Goal: Transaction & Acquisition: Purchase product/service

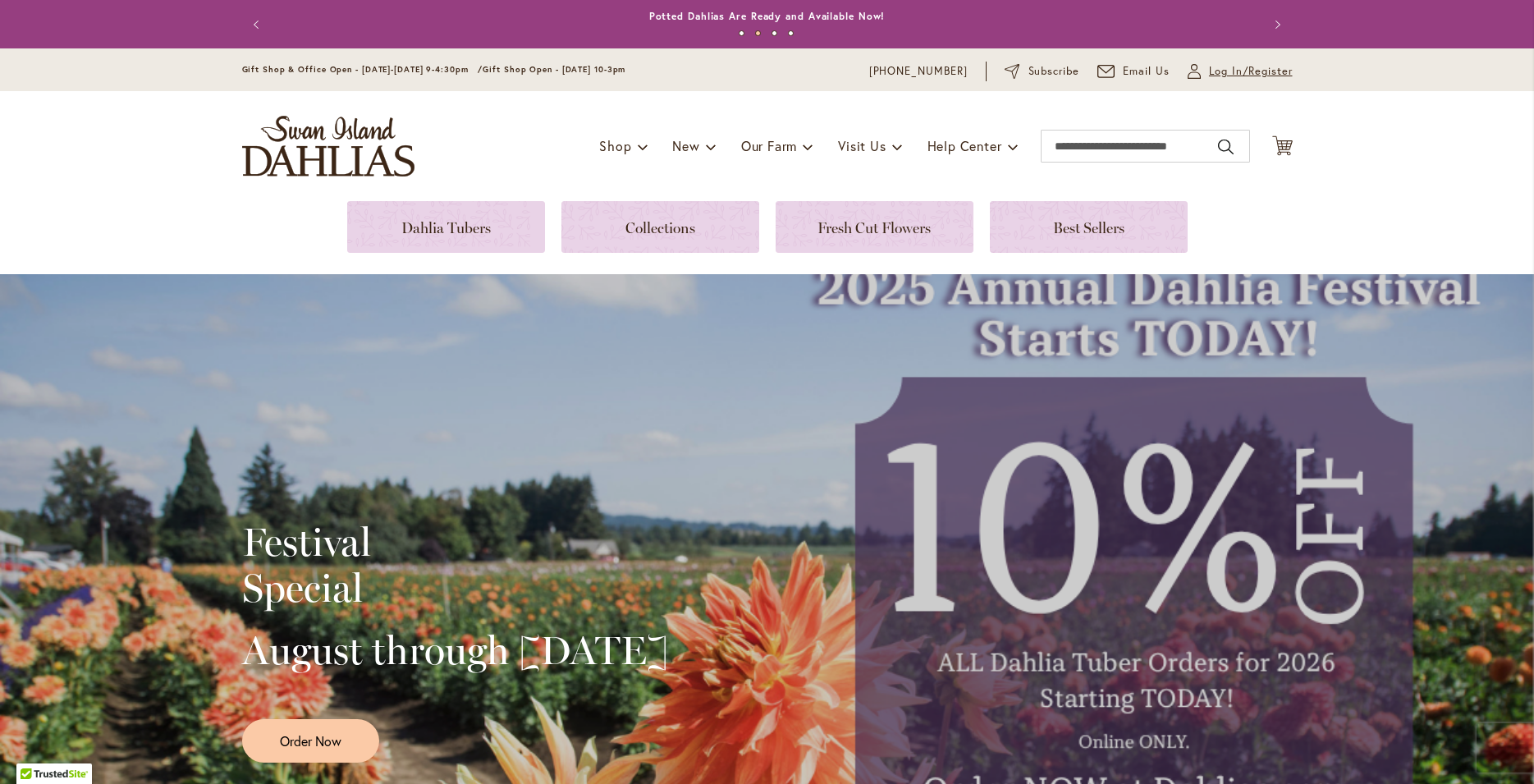
click at [1266, 73] on span "Log In/Register" at bounding box center [1251, 71] width 84 height 17
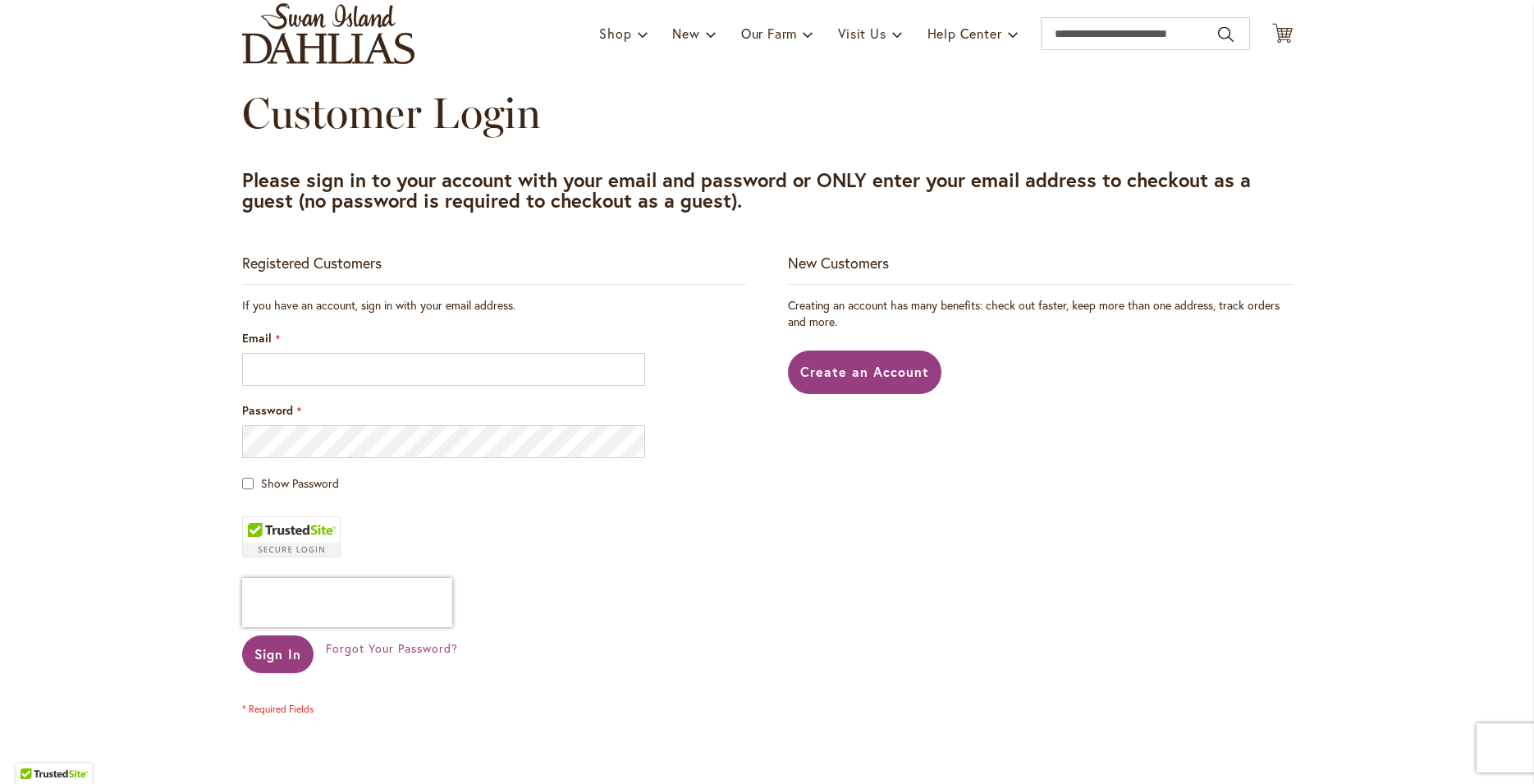
scroll to position [177, 0]
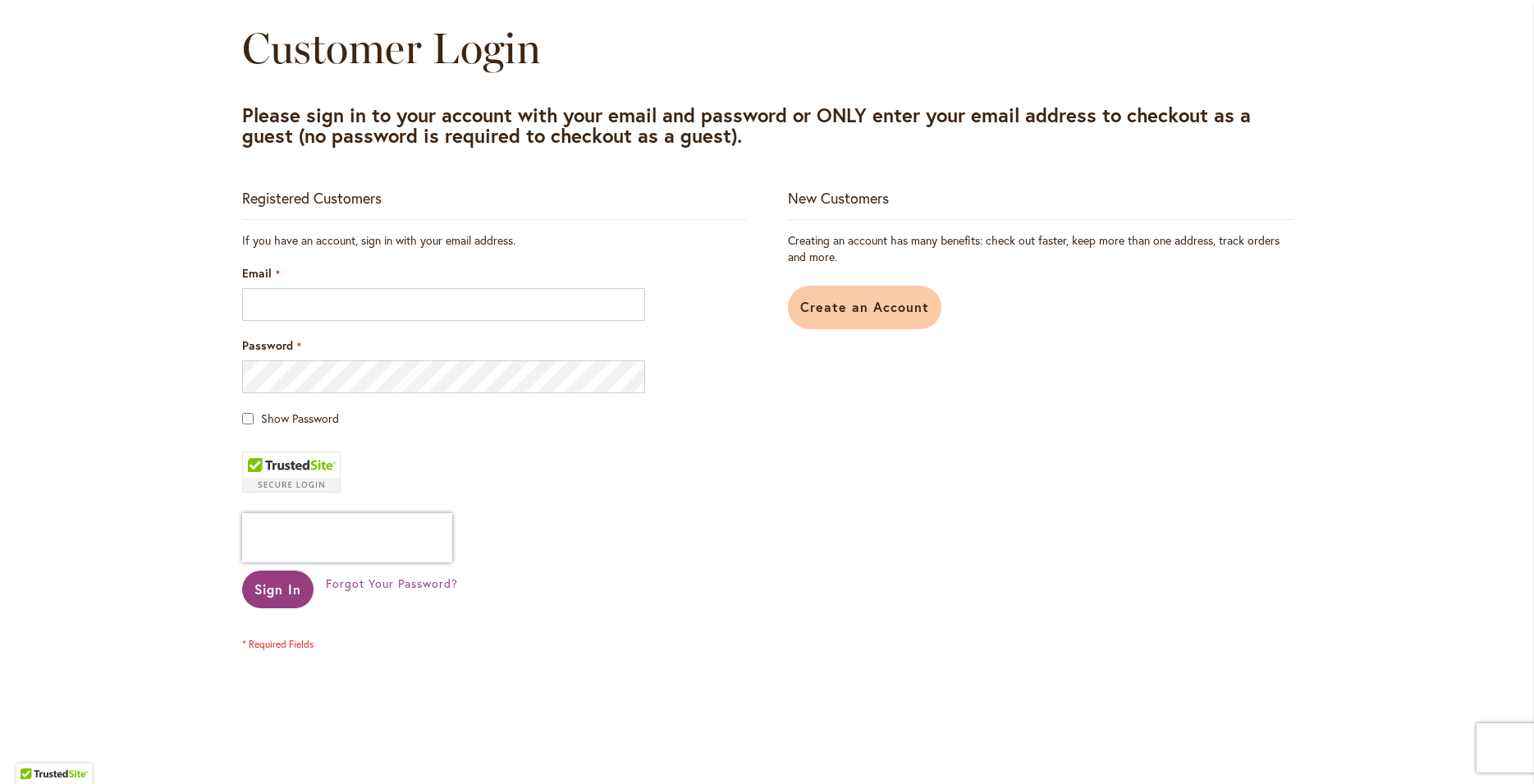
drag, startPoint x: 871, startPoint y: 310, endPoint x: 862, endPoint y: 310, distance: 9.0
click at [867, 310] on span "Create an Account" at bounding box center [864, 307] width 129 height 18
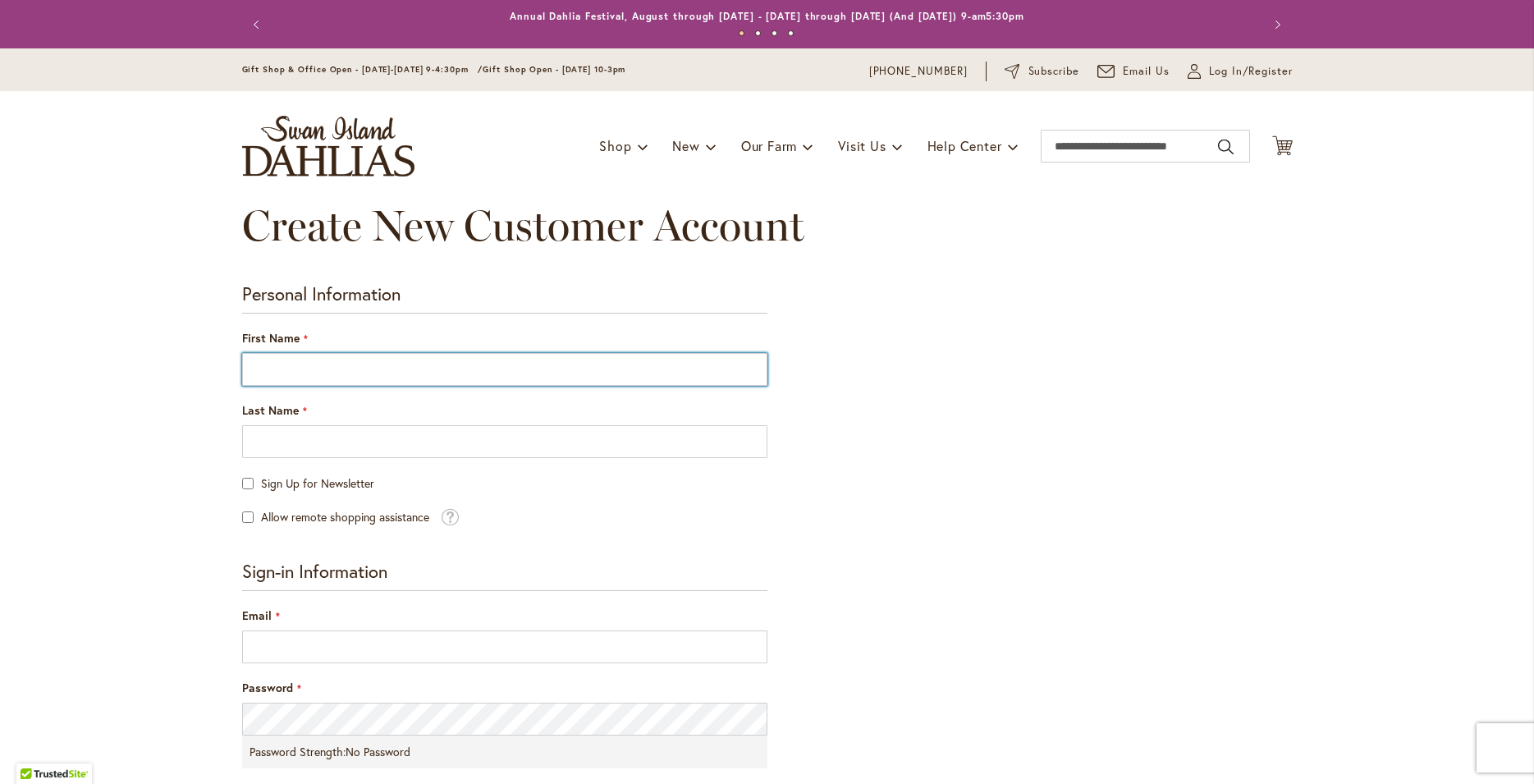
click at [350, 368] on input "First Name" at bounding box center [505, 369] width 526 height 33
click at [386, 371] on input "First Name" at bounding box center [505, 369] width 526 height 33
type input "****"
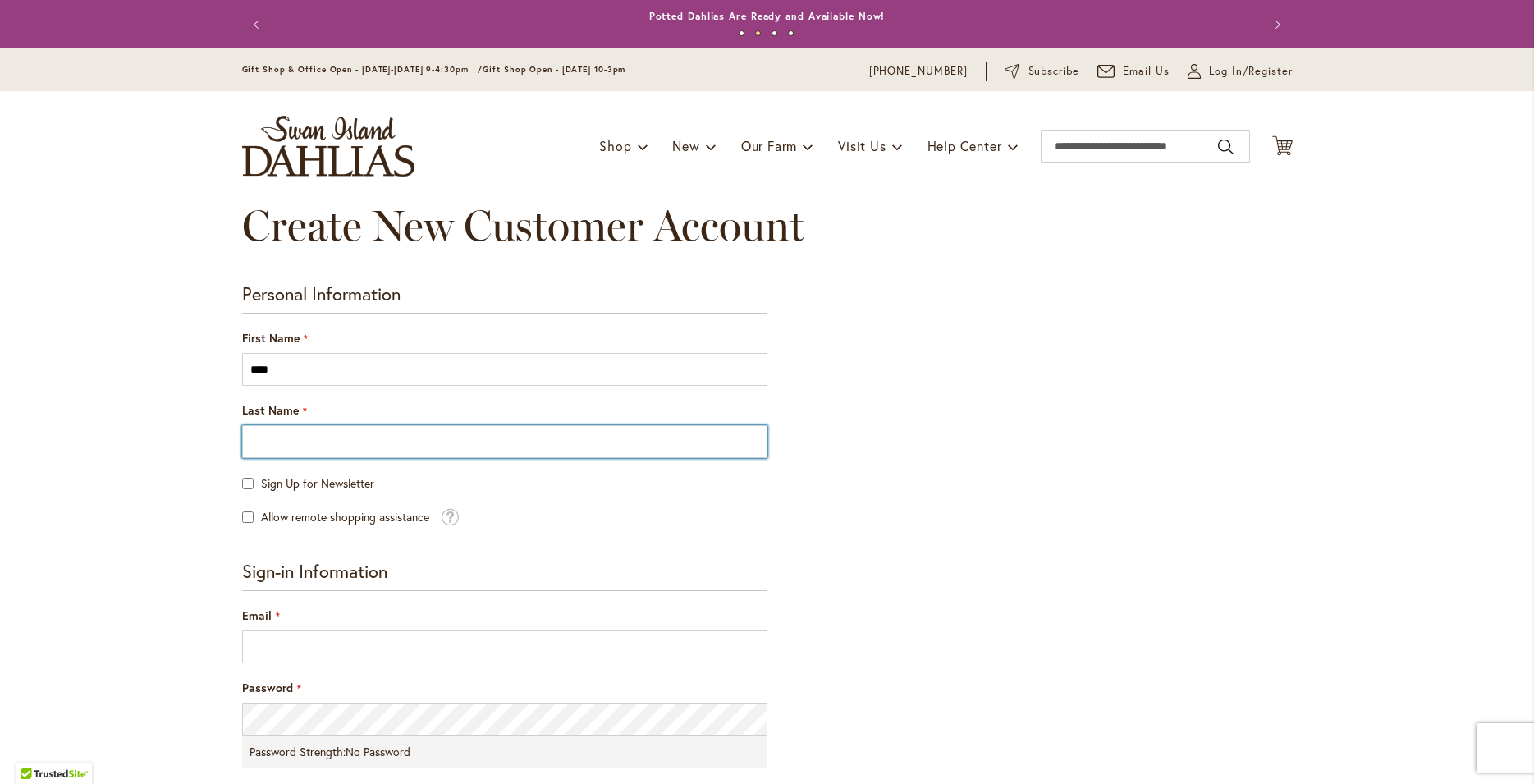
type input "*******"
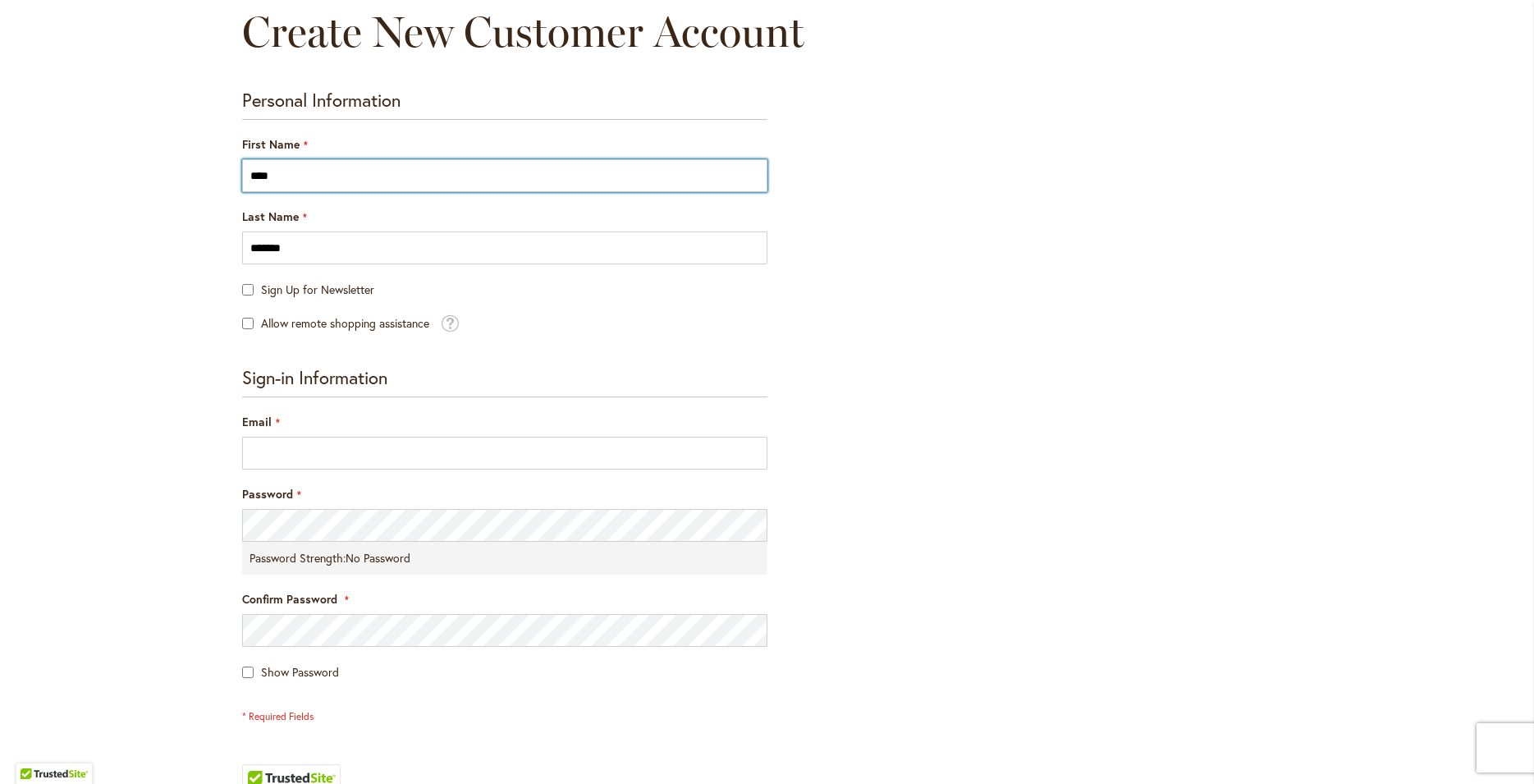
scroll to position [266, 0]
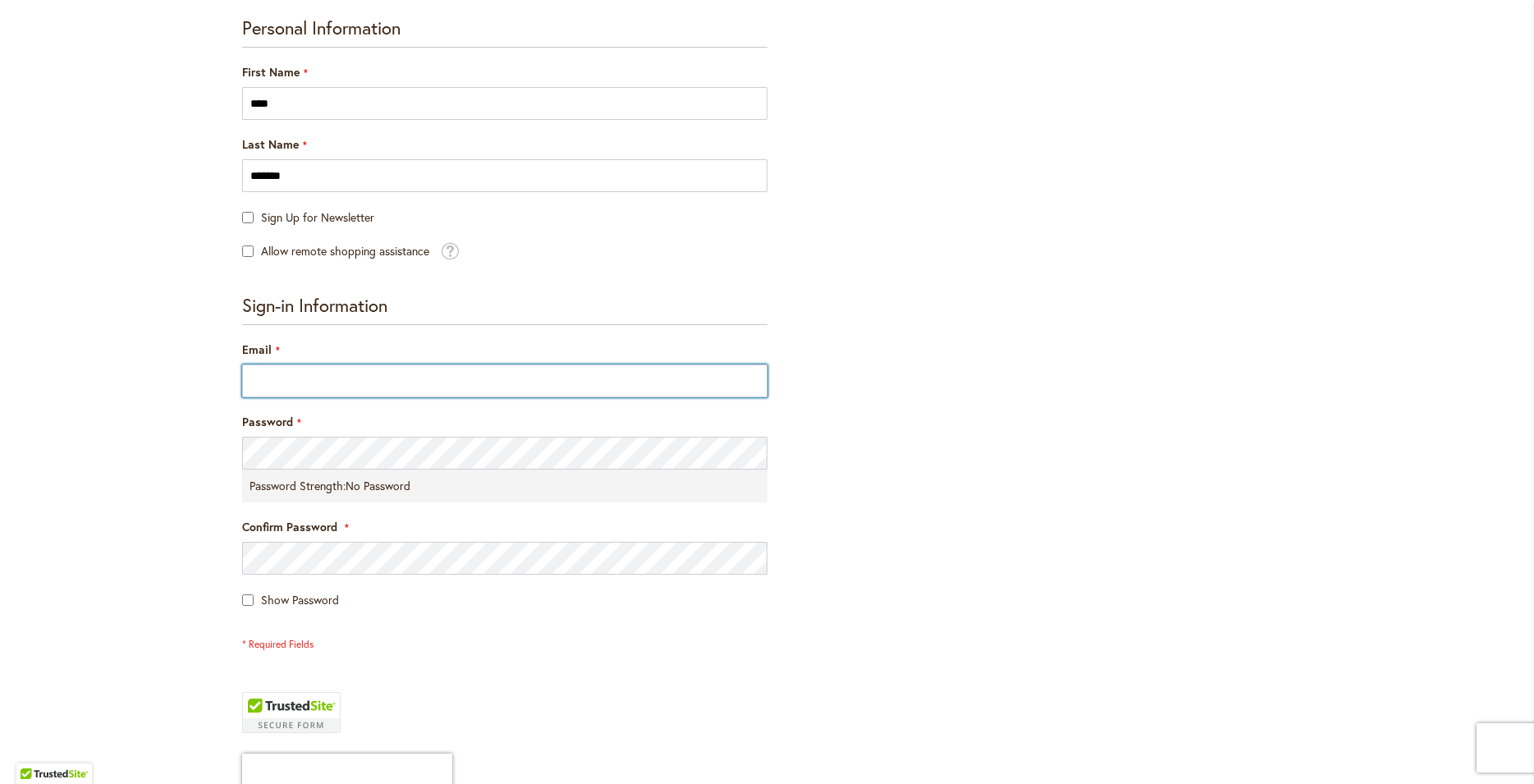
click at [342, 380] on input "Email" at bounding box center [505, 380] width 526 height 33
click at [335, 378] on input "Email" at bounding box center [505, 380] width 526 height 33
type input "**********"
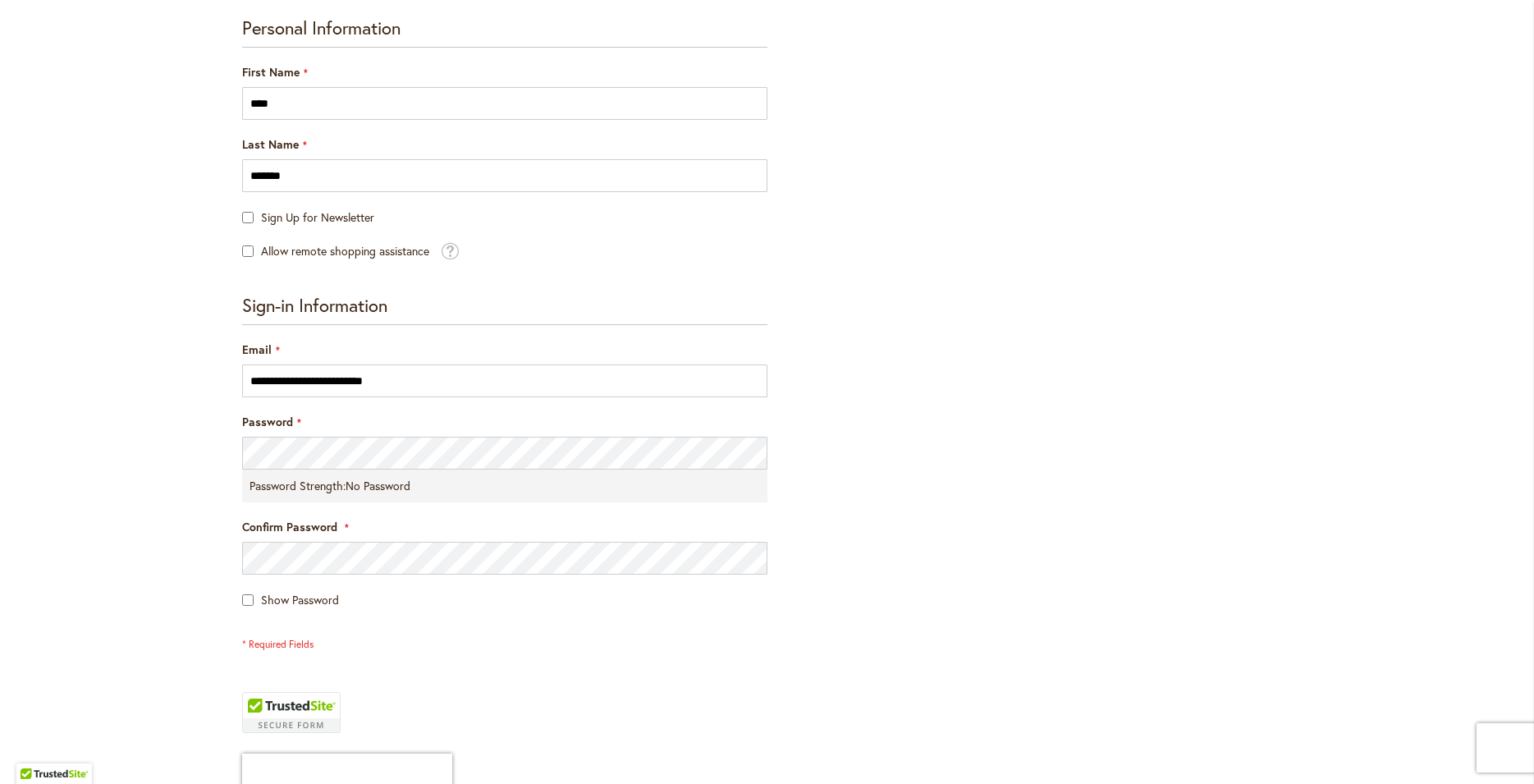
click at [512, 483] on div "Password Strength: No Password" at bounding box center [505, 485] width 526 height 33
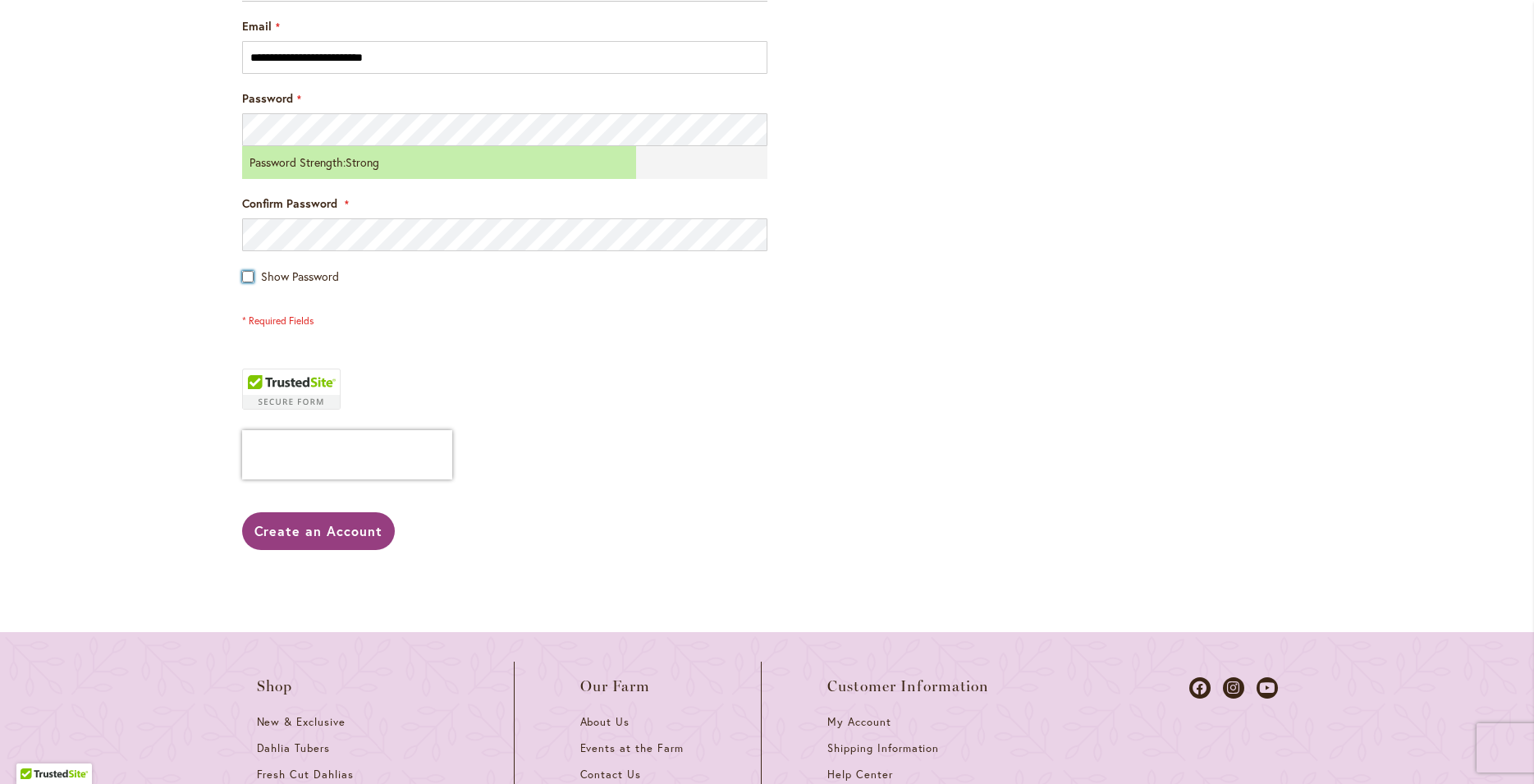
scroll to position [621, 0]
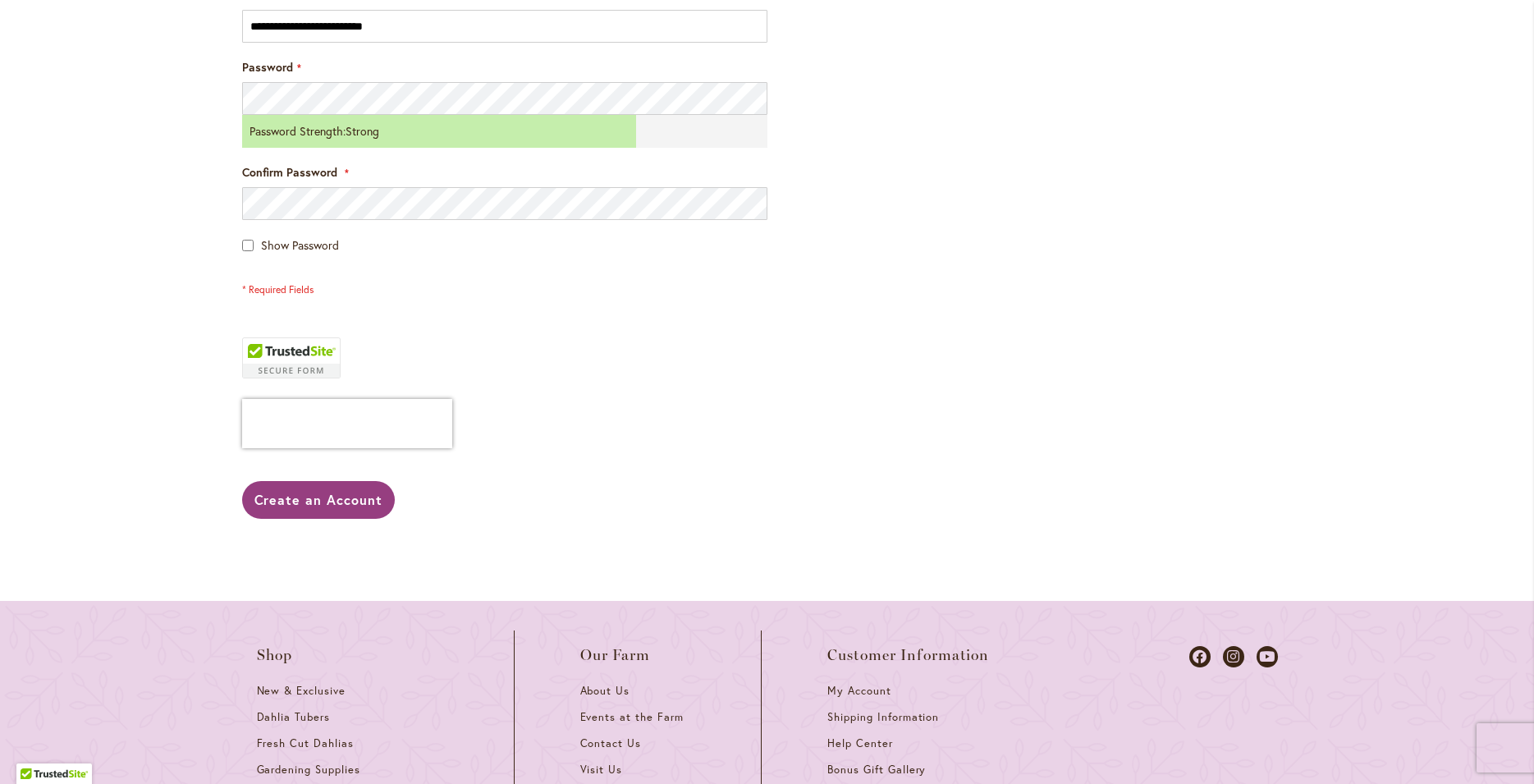
click at [172, 314] on div "Skip to Content Gift Shop & Office Open - Monday-Friday 9-4:30pm / Gift Shop Op…" at bounding box center [767, 252] width 1534 height 1649
click at [285, 497] on span "Create an Account" at bounding box center [319, 500] width 129 height 18
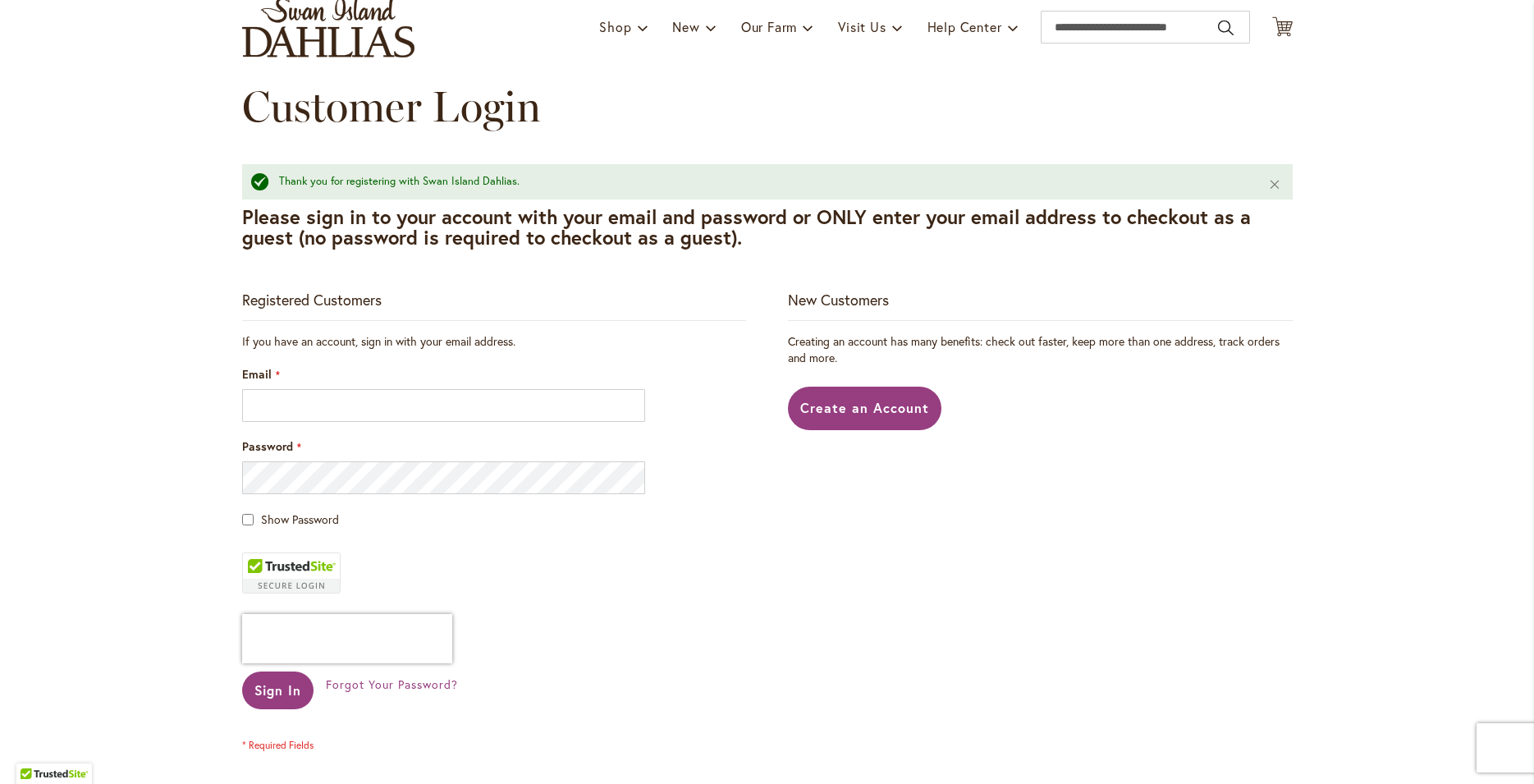
scroll to position [89, 0]
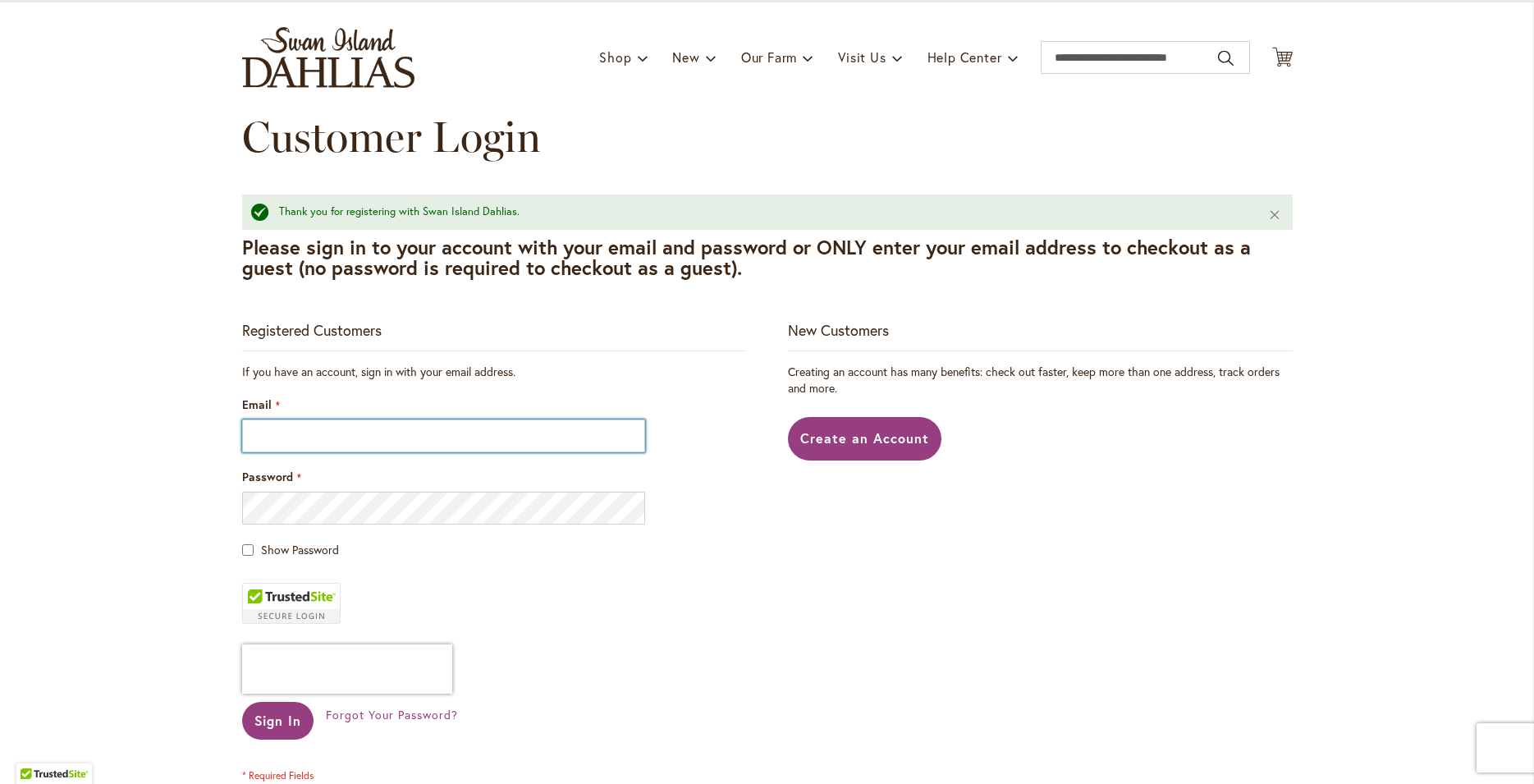
click at [376, 448] on input "Email" at bounding box center [445, 436] width 404 height 33
type input "**********"
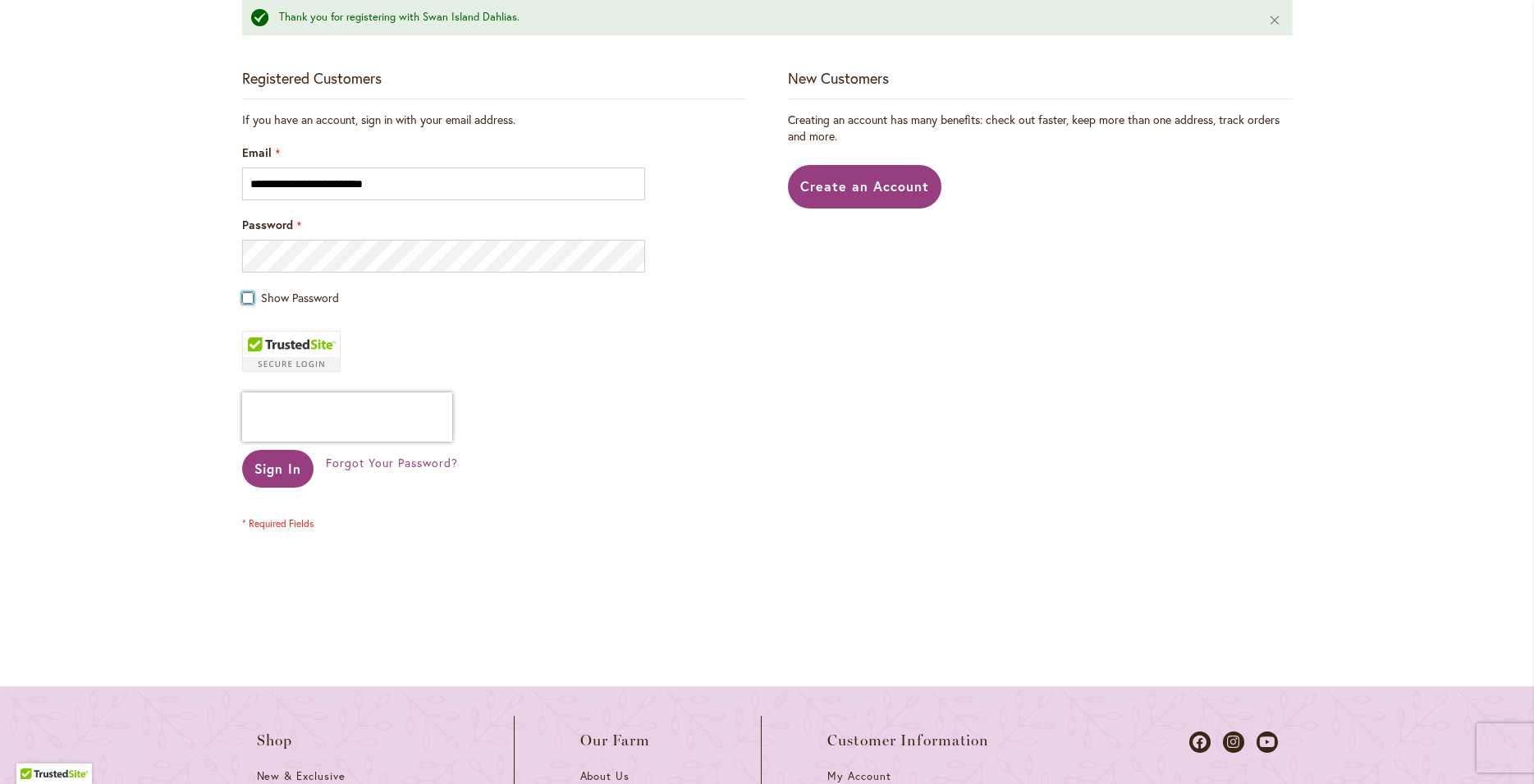
scroll to position [355, 0]
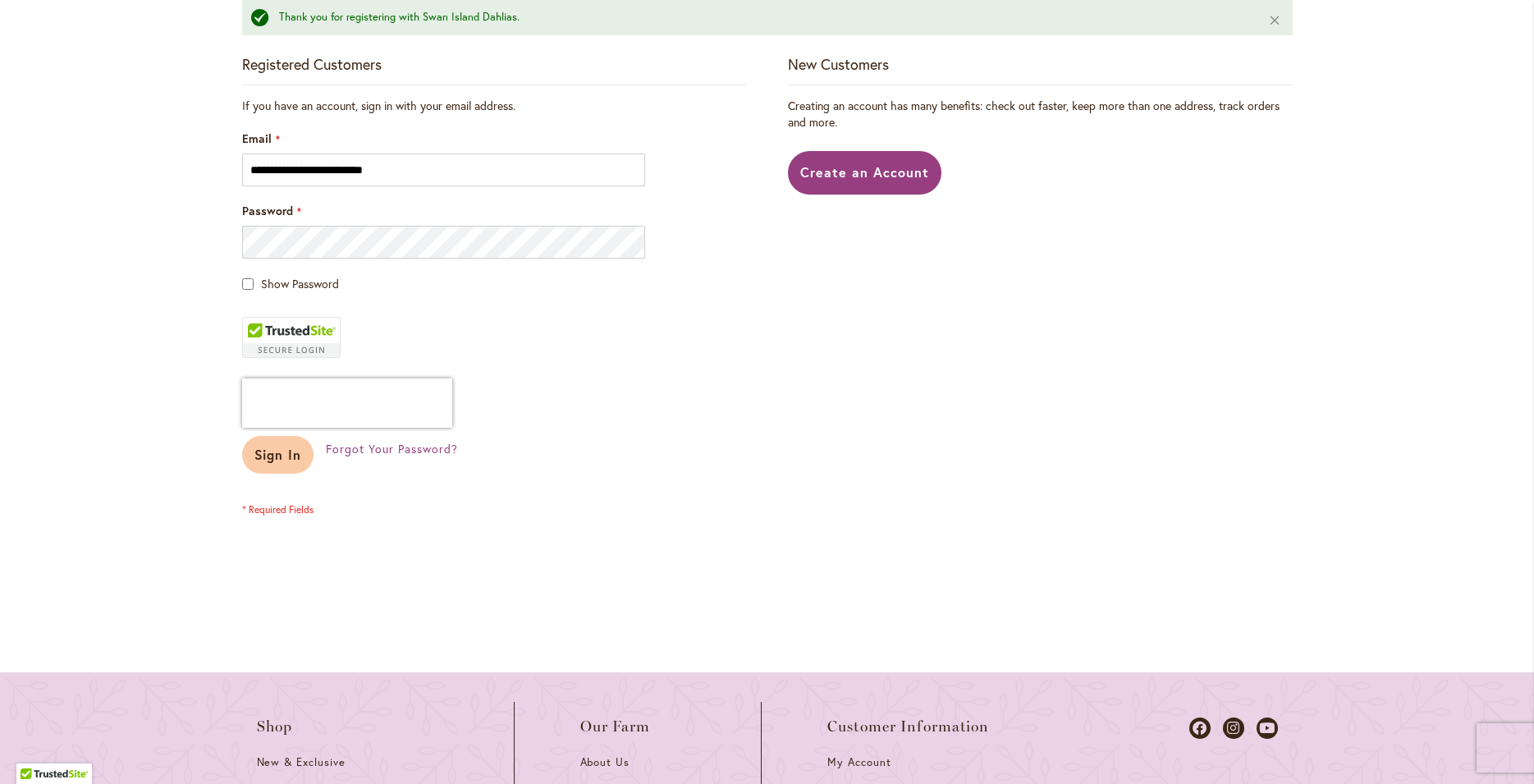
click at [268, 459] on span "Sign In" at bounding box center [279, 454] width 48 height 18
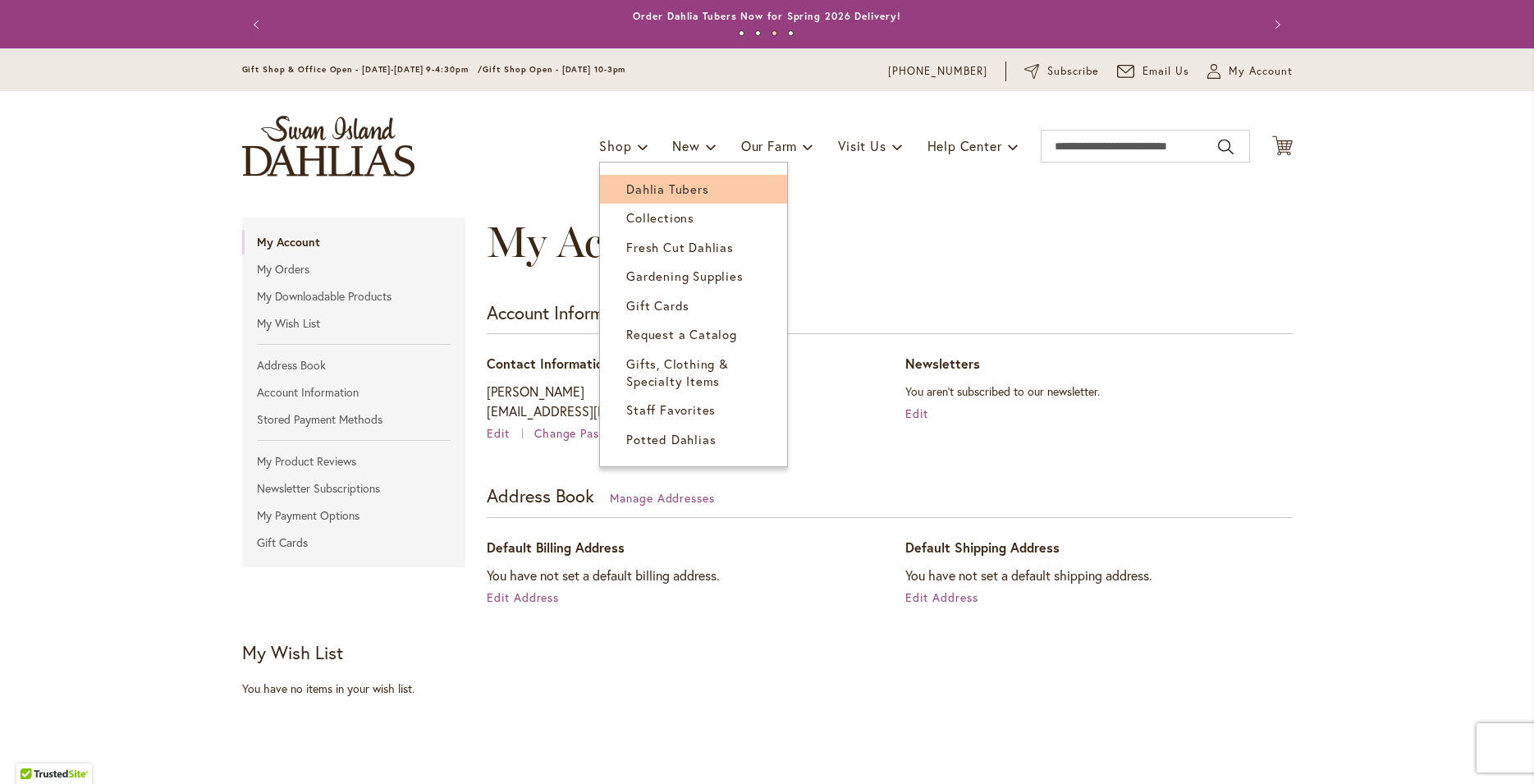
click at [626, 194] on span "Dahlia Tubers" at bounding box center [667, 189] width 82 height 17
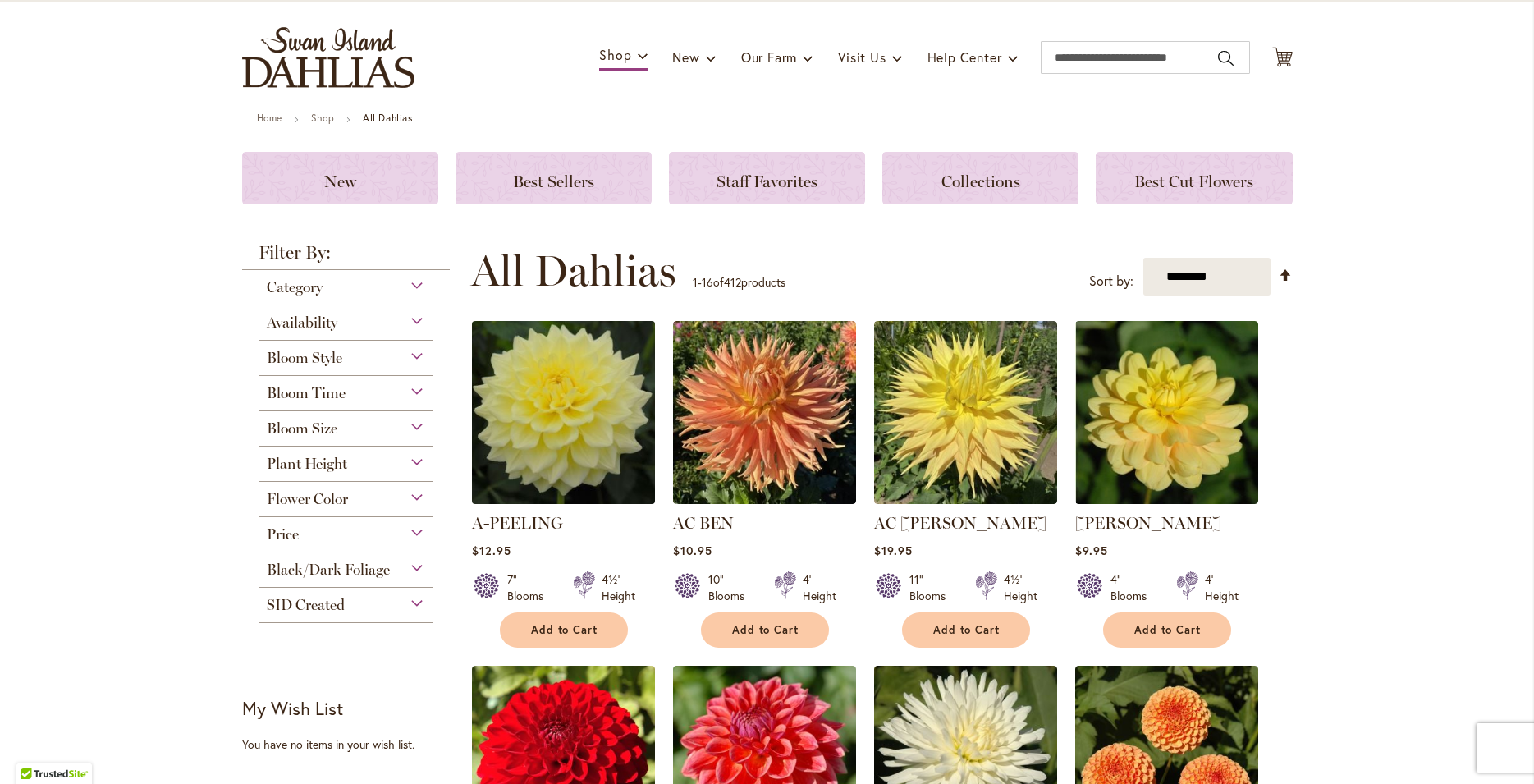
scroll to position [177, 0]
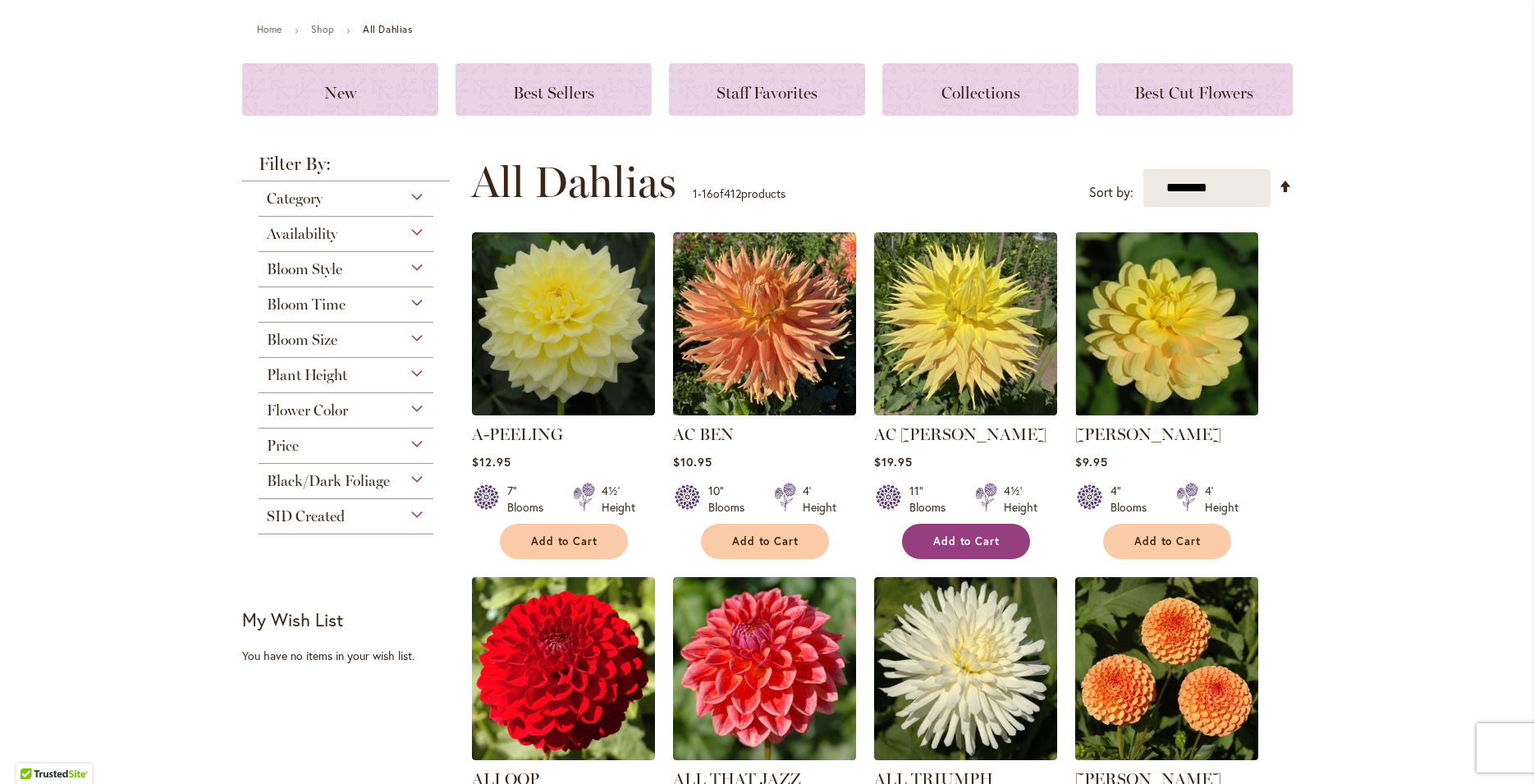
click at [962, 544] on span "Add to Cart" at bounding box center [967, 541] width 67 height 14
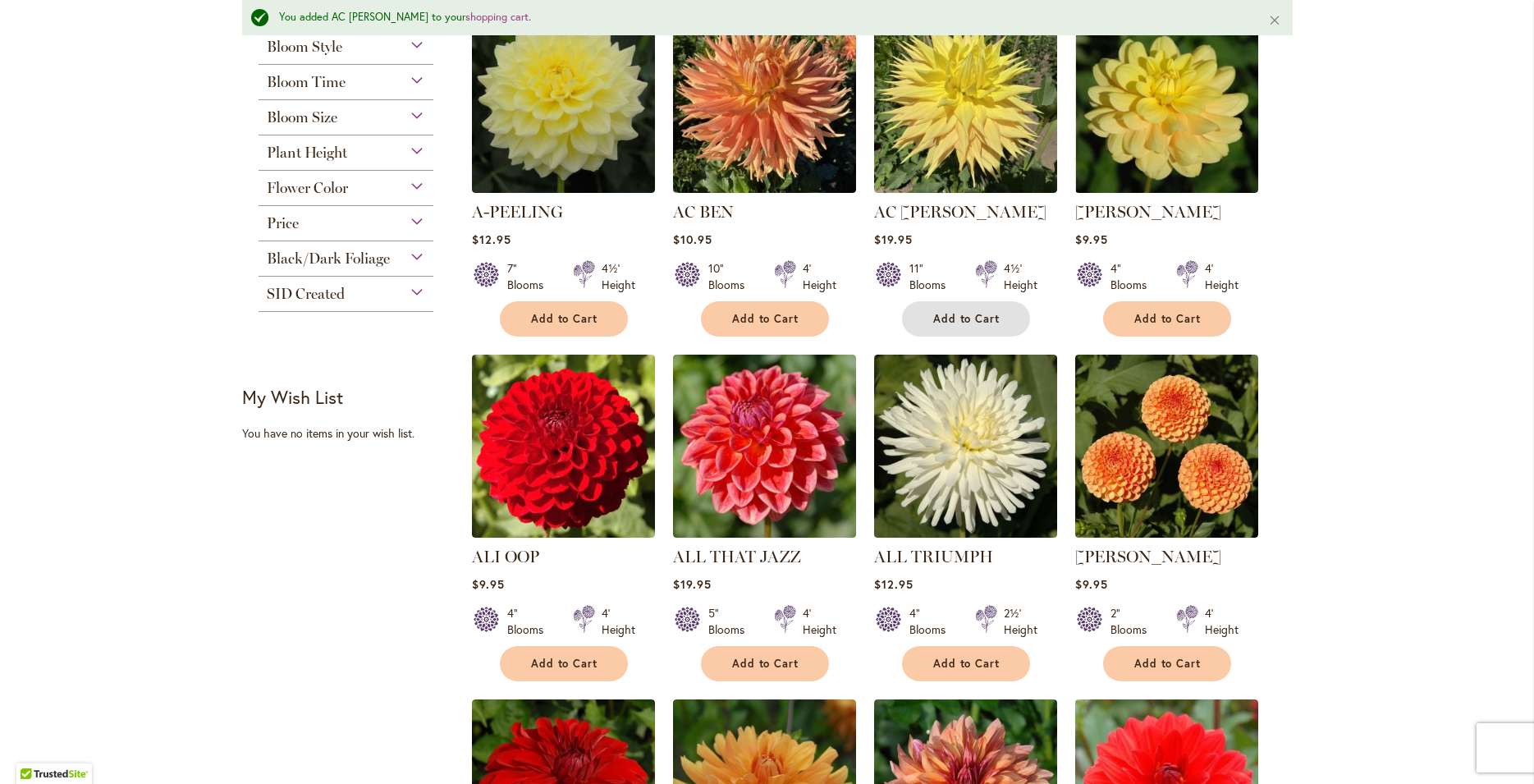
scroll to position [532, 0]
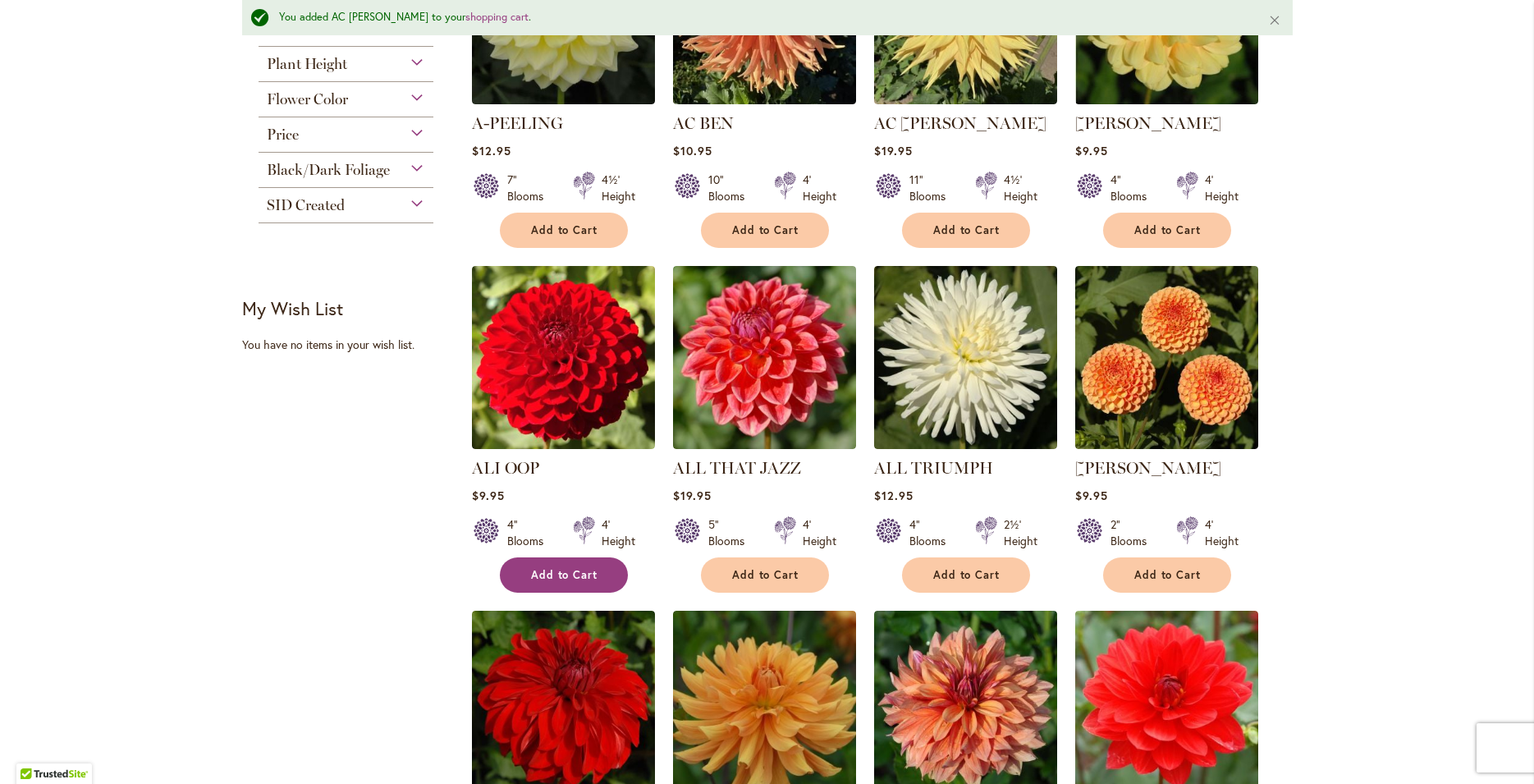
click at [556, 571] on span "Add to Cart" at bounding box center [565, 575] width 67 height 14
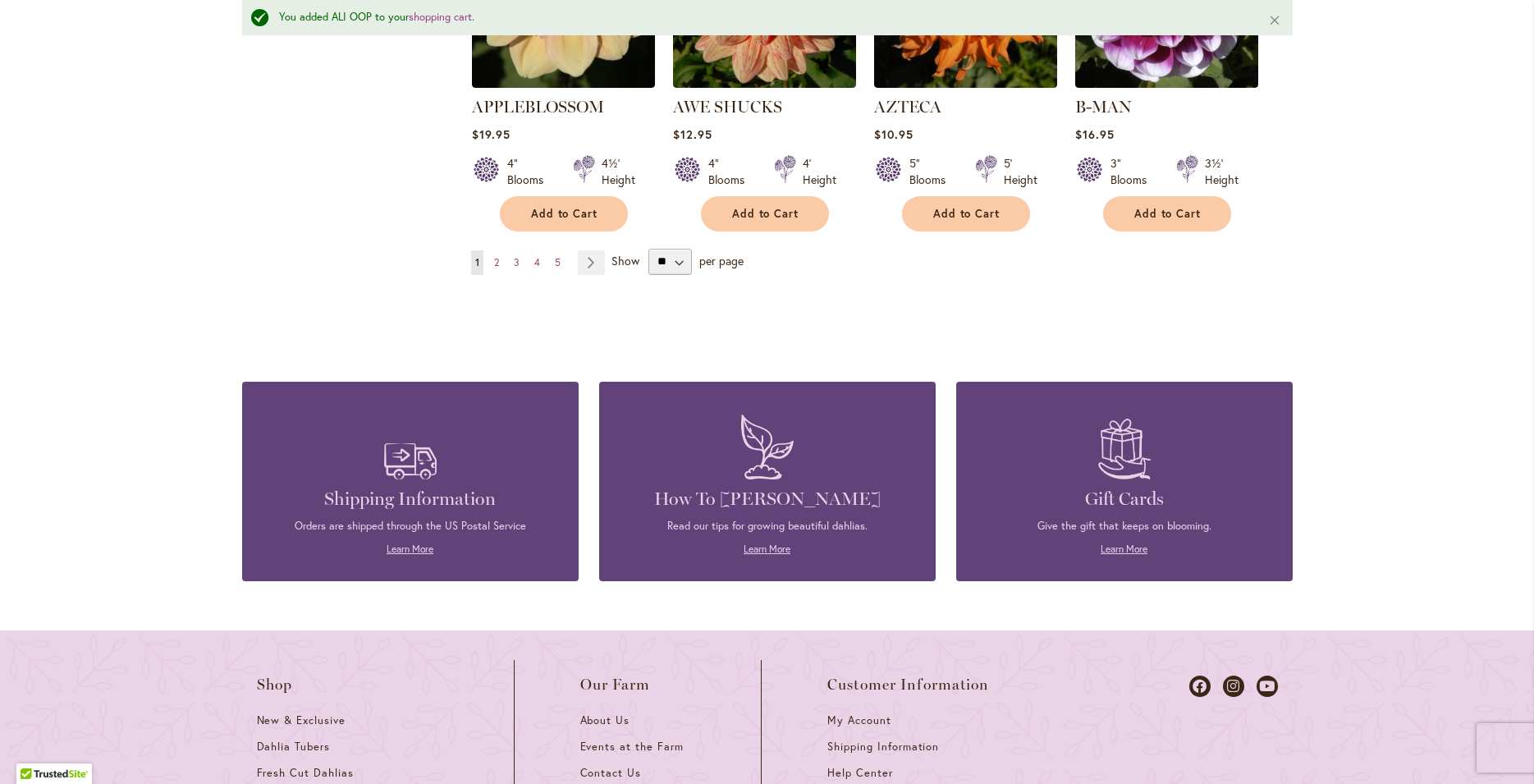
scroll to position [1507, 0]
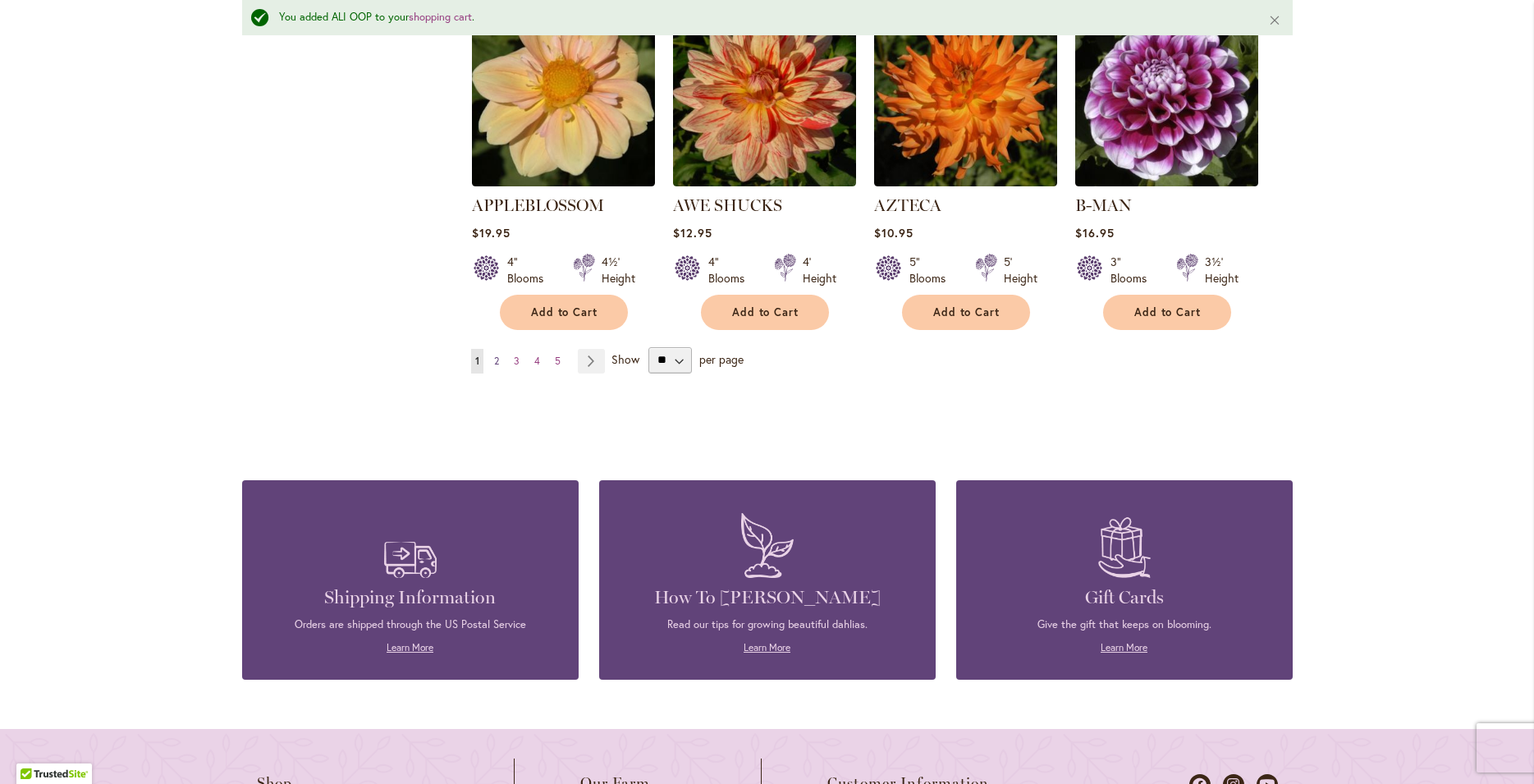
click at [493, 349] on link "Page 2" at bounding box center [497, 362] width 13 height 25
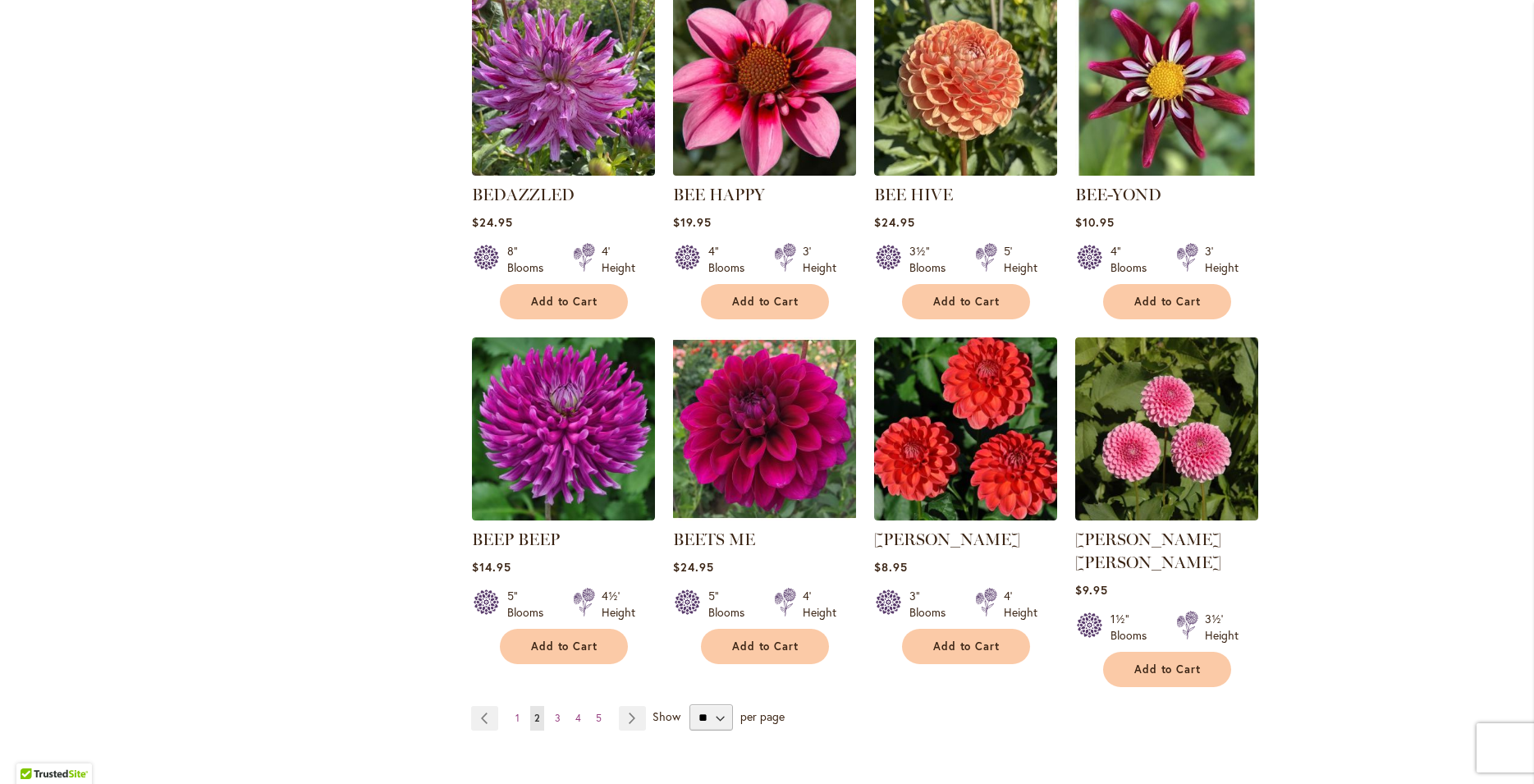
scroll to position [1153, 0]
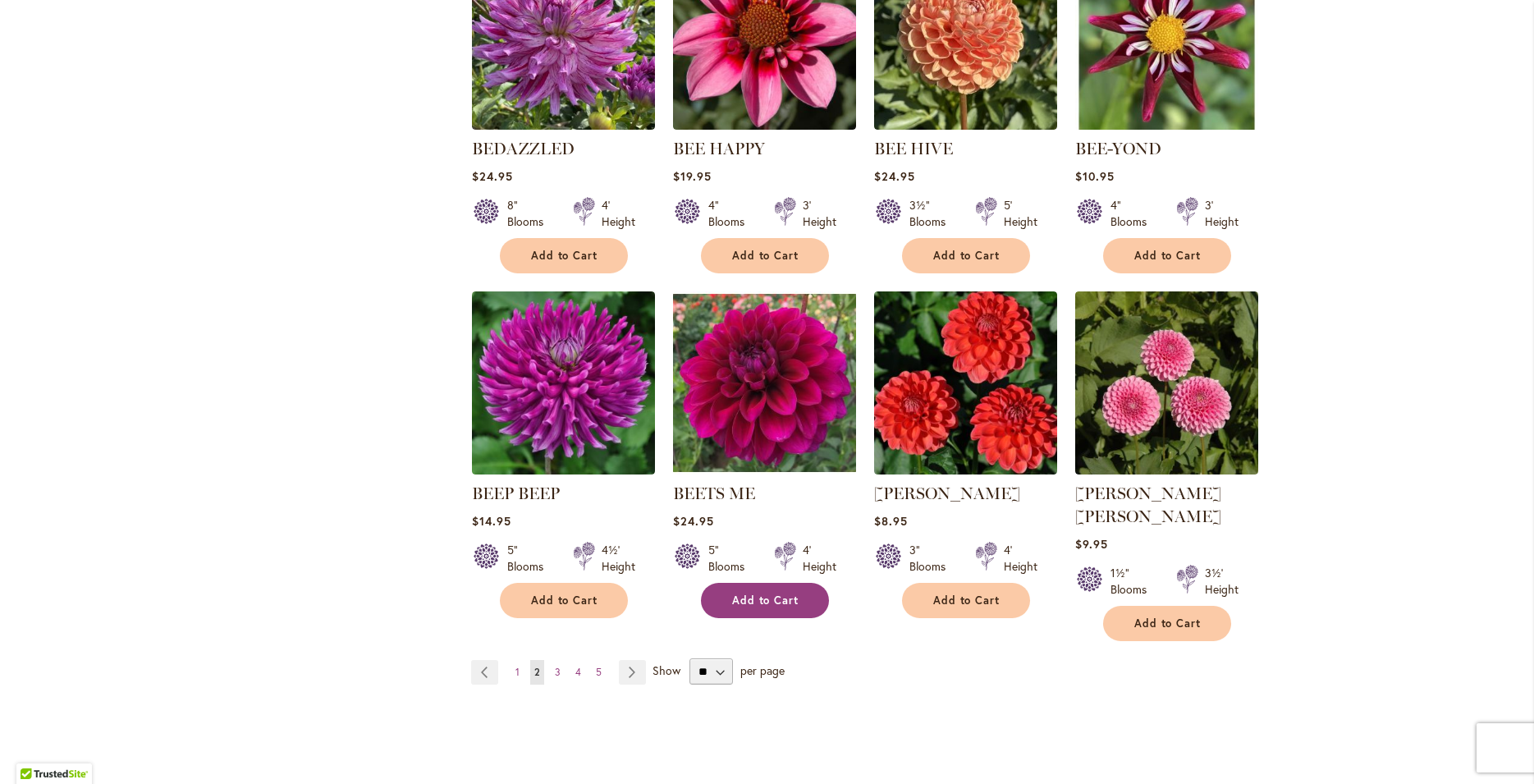
click at [747, 599] on span "Add to Cart" at bounding box center [766, 601] width 67 height 14
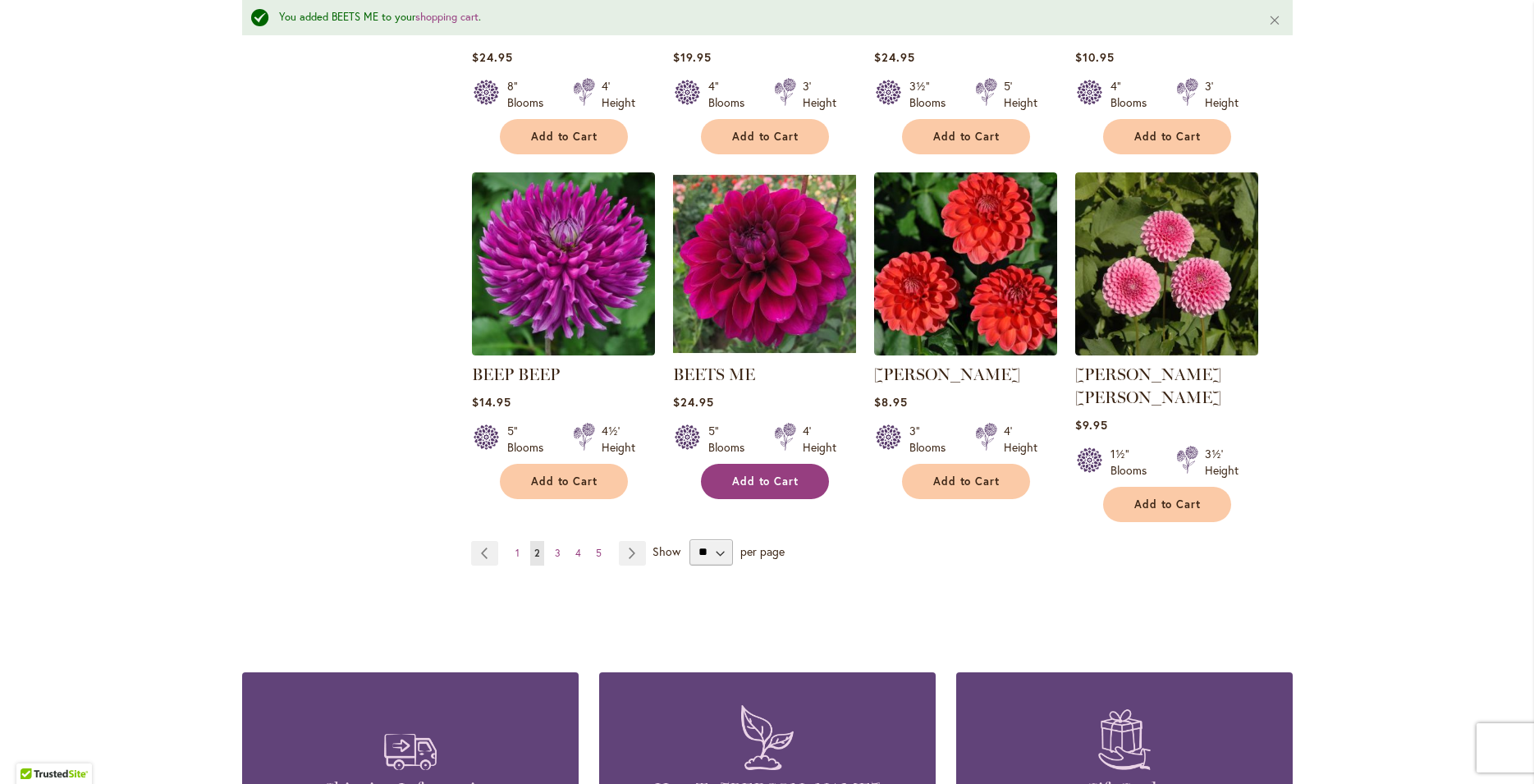
scroll to position [1372, 0]
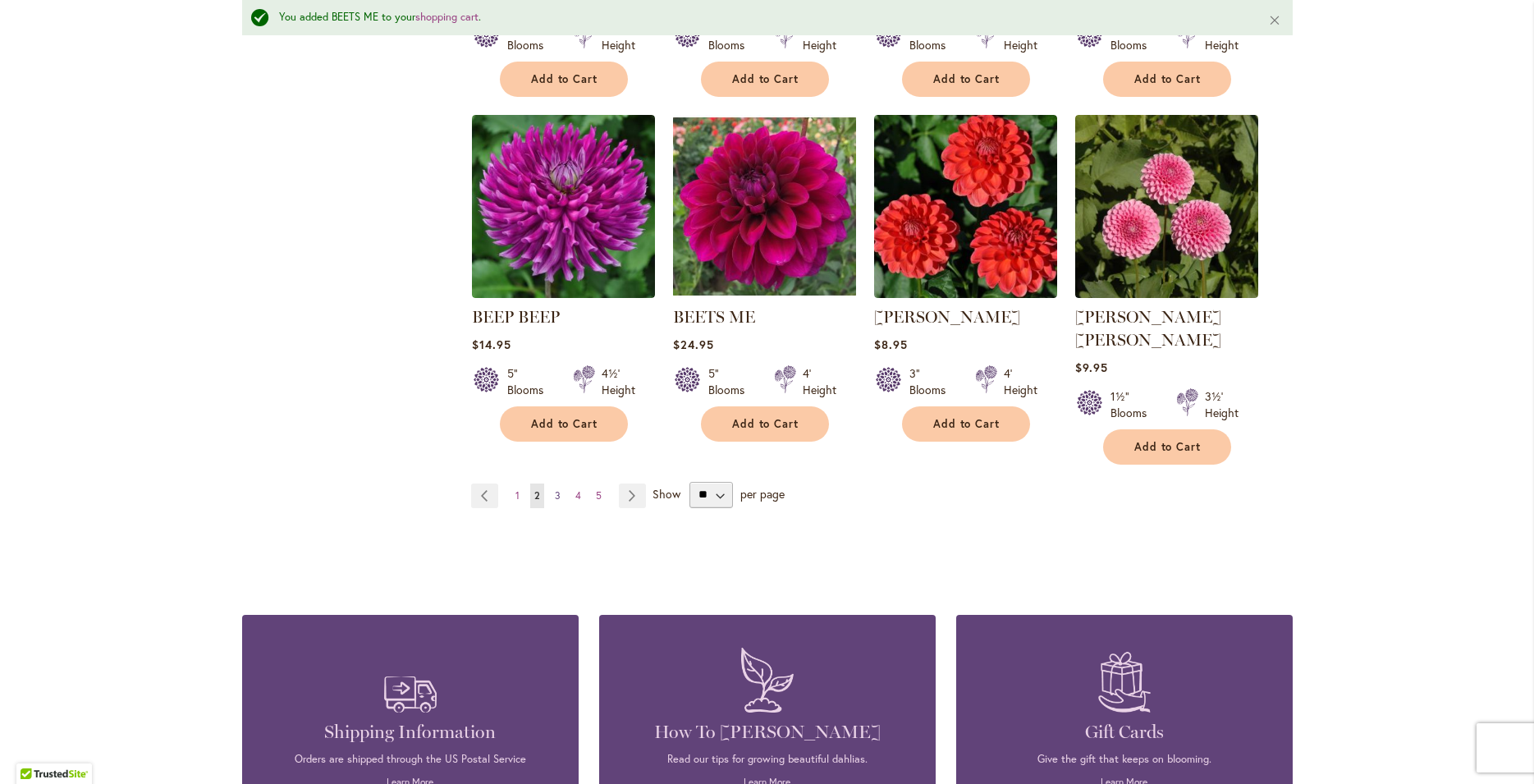
click at [555, 489] on span "3" at bounding box center [557, 496] width 6 height 12
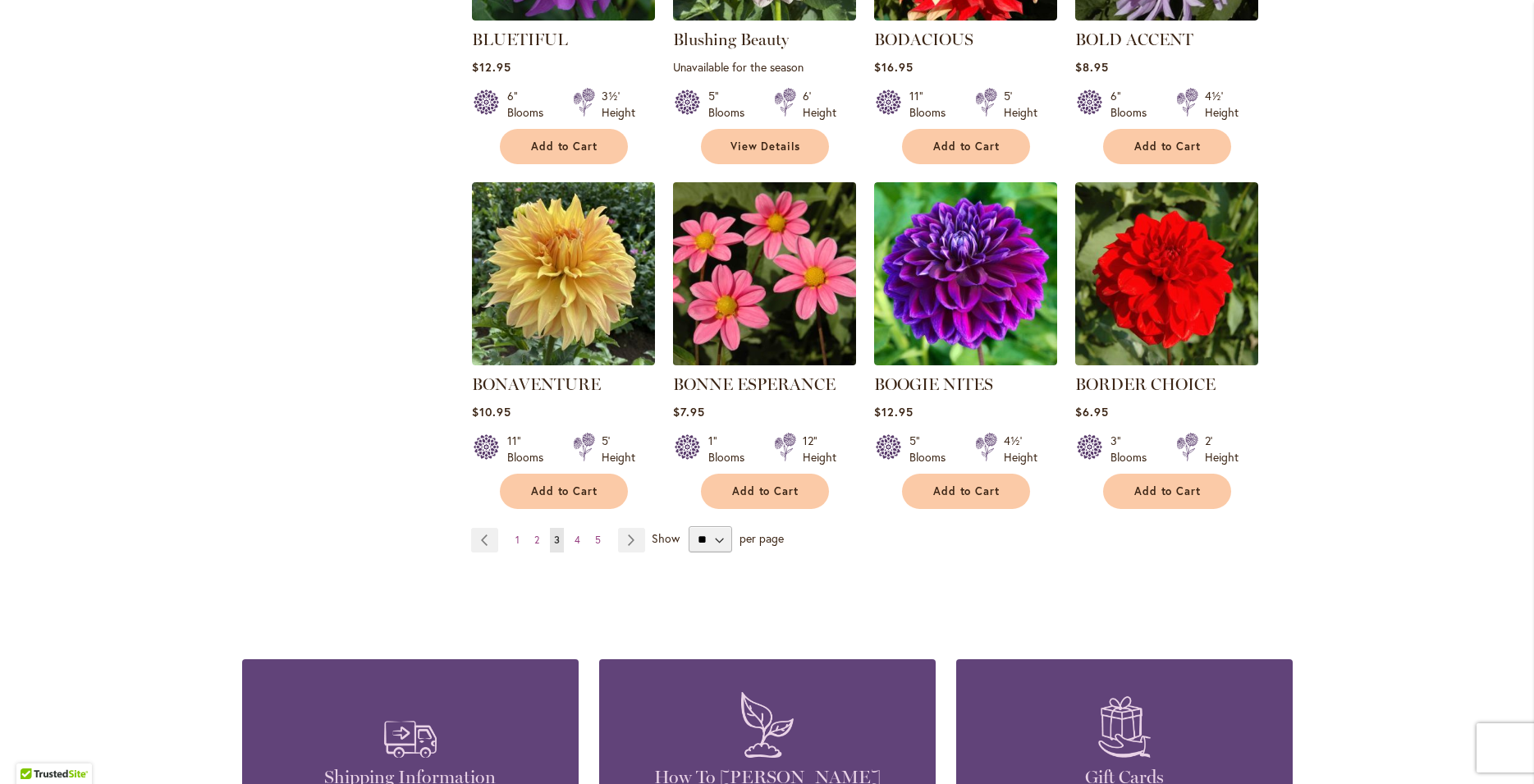
scroll to position [1273, 0]
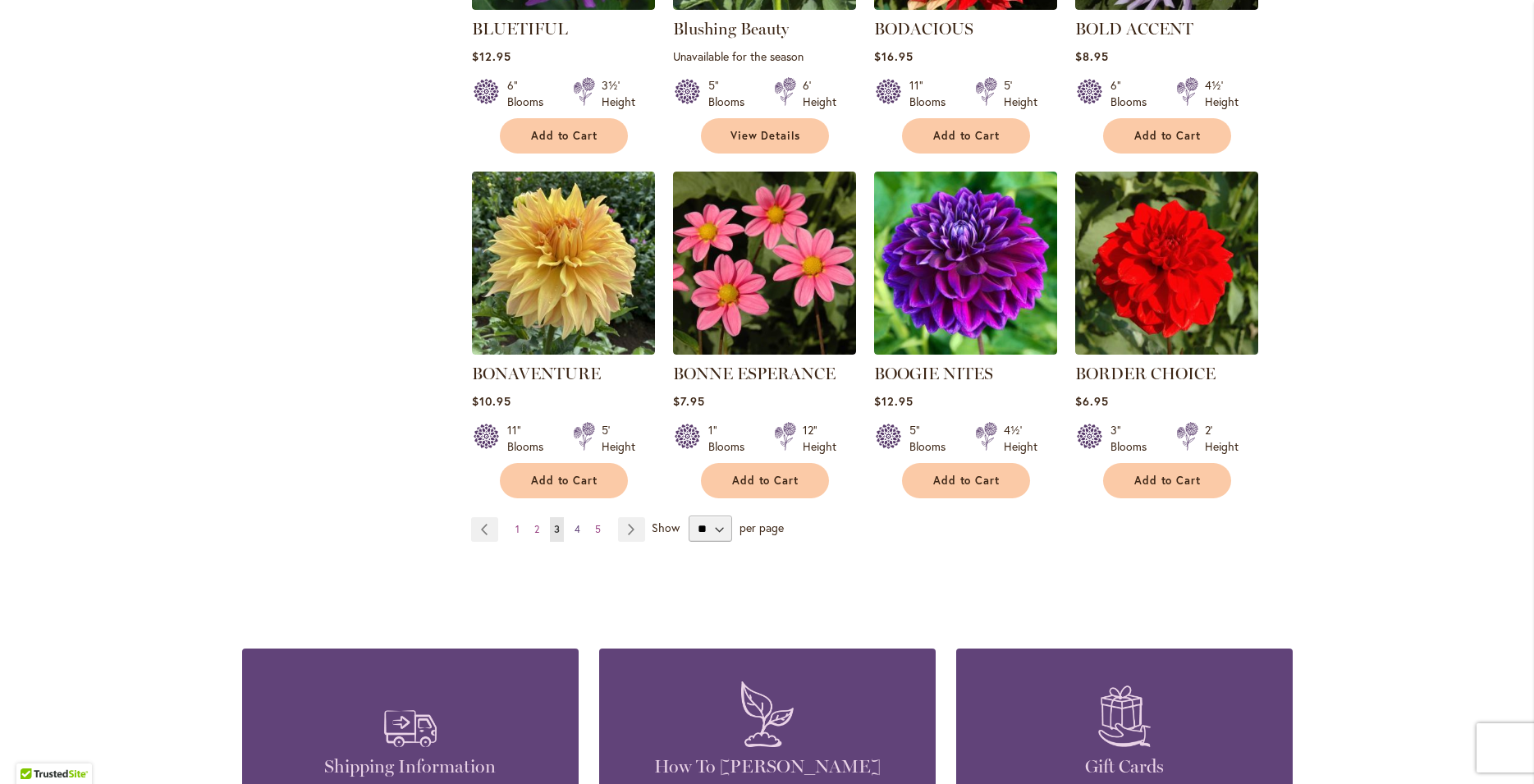
click at [574, 527] on span "4" at bounding box center [577, 529] width 6 height 12
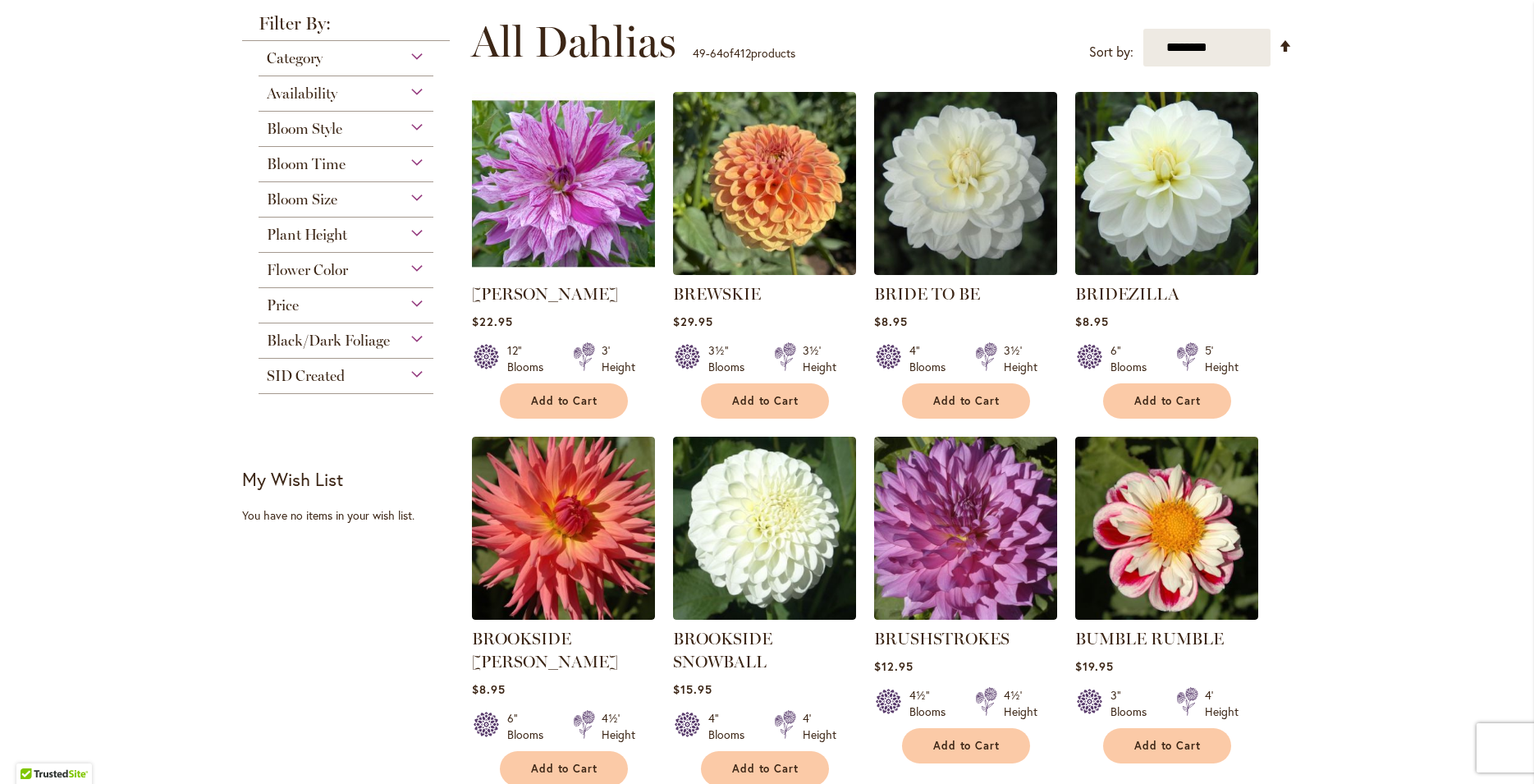
scroll to position [352, 0]
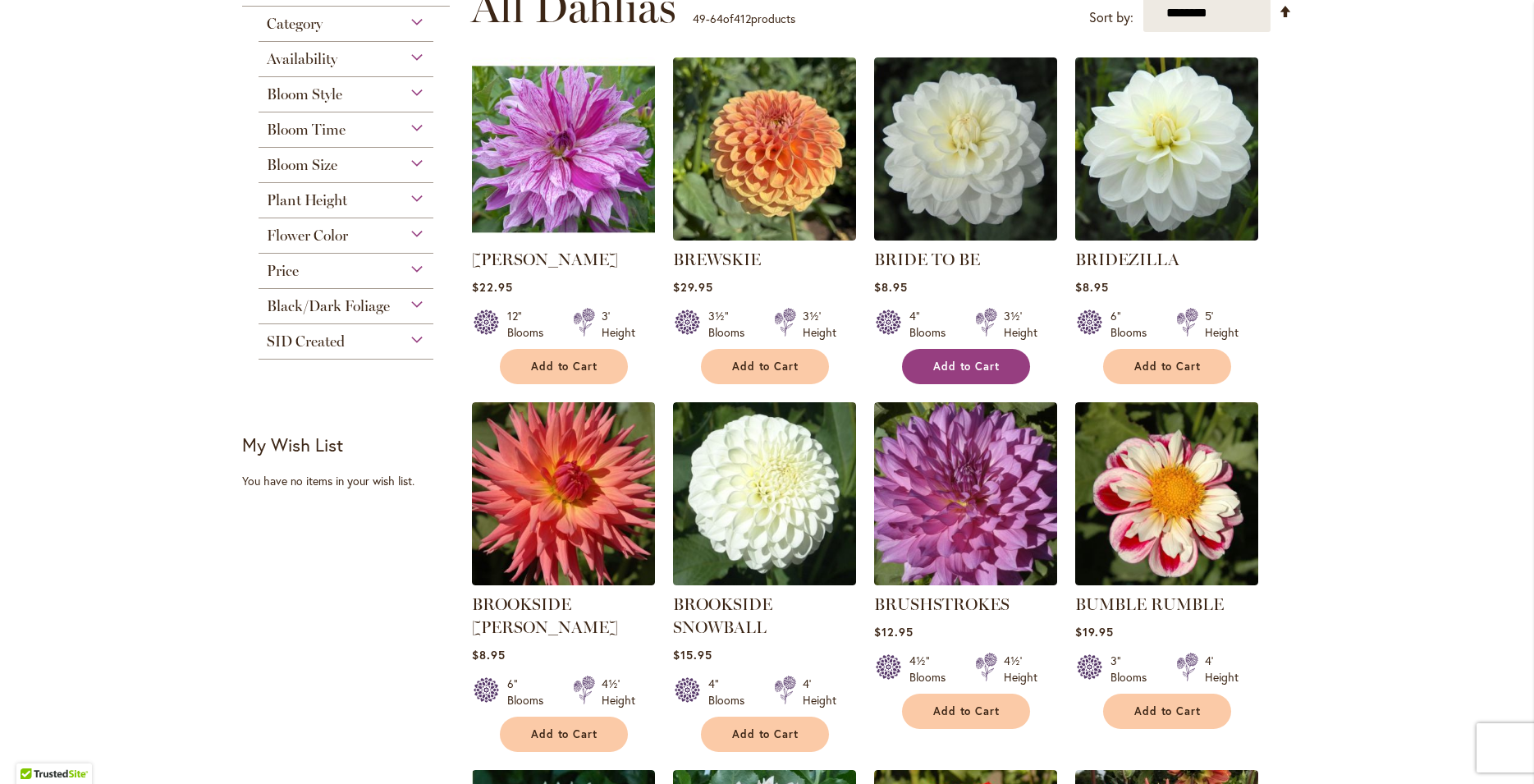
click at [961, 368] on span "Add to Cart" at bounding box center [967, 367] width 67 height 14
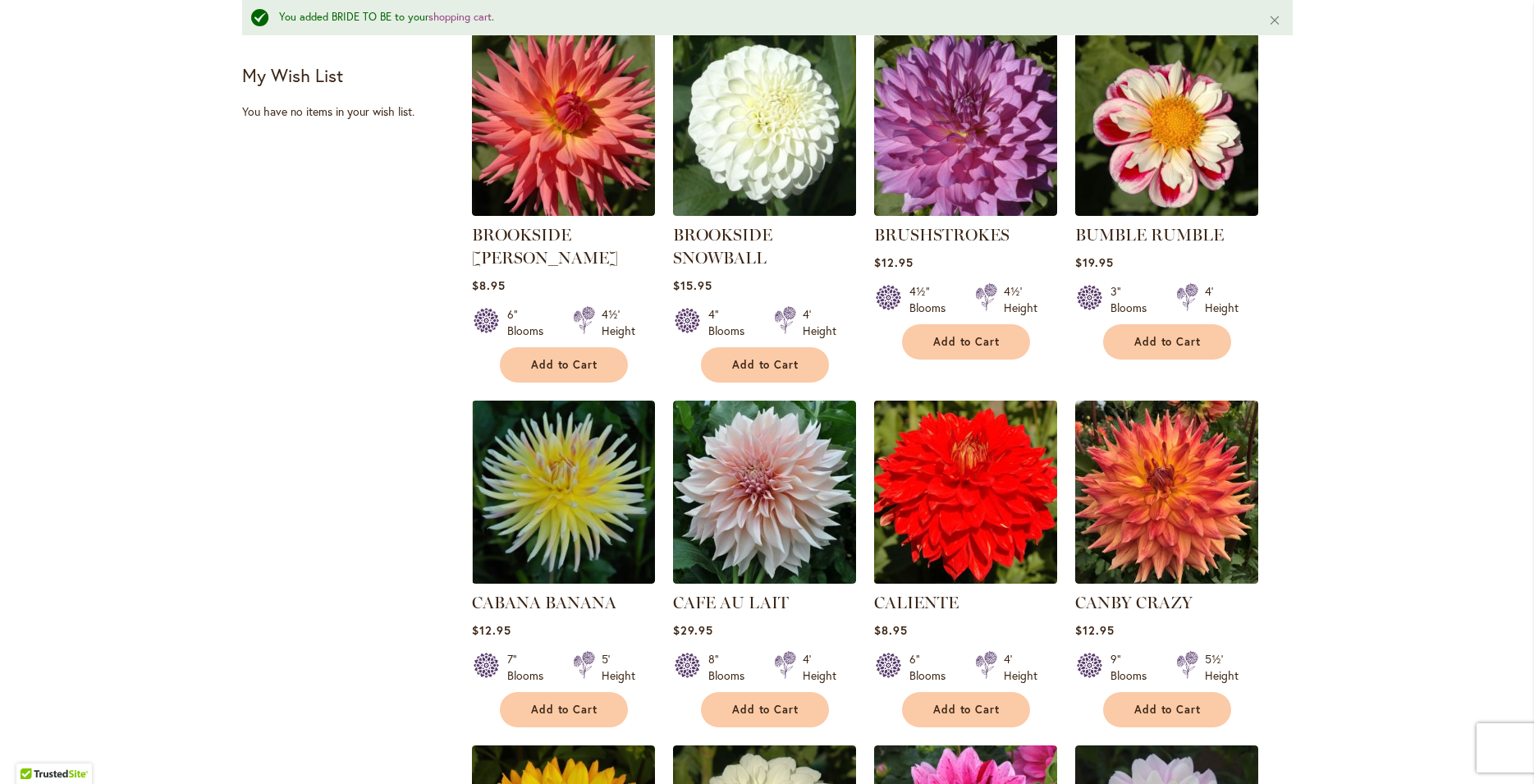
scroll to position [661, 0]
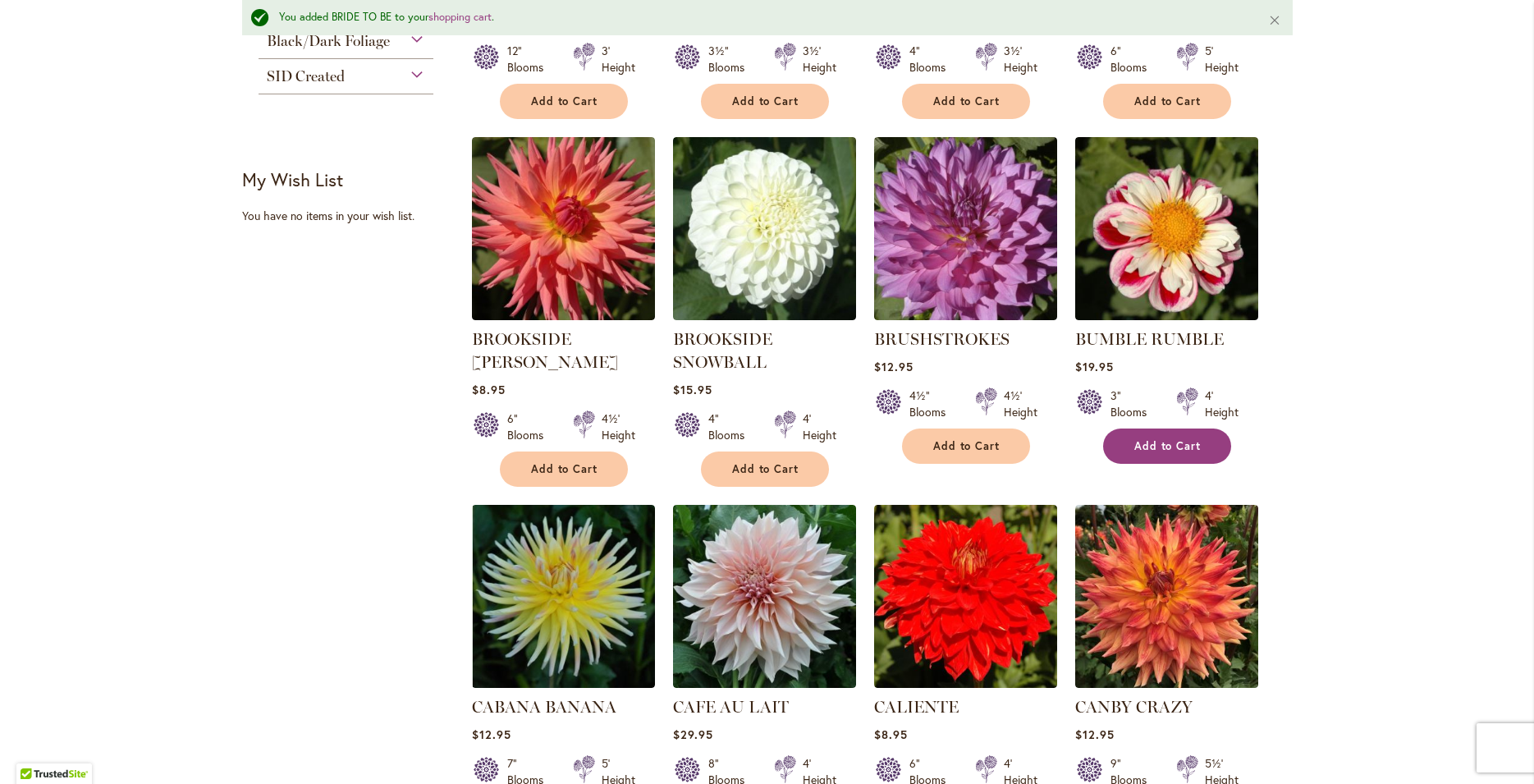
click at [1177, 444] on span "Add to Cart" at bounding box center [1168, 446] width 67 height 14
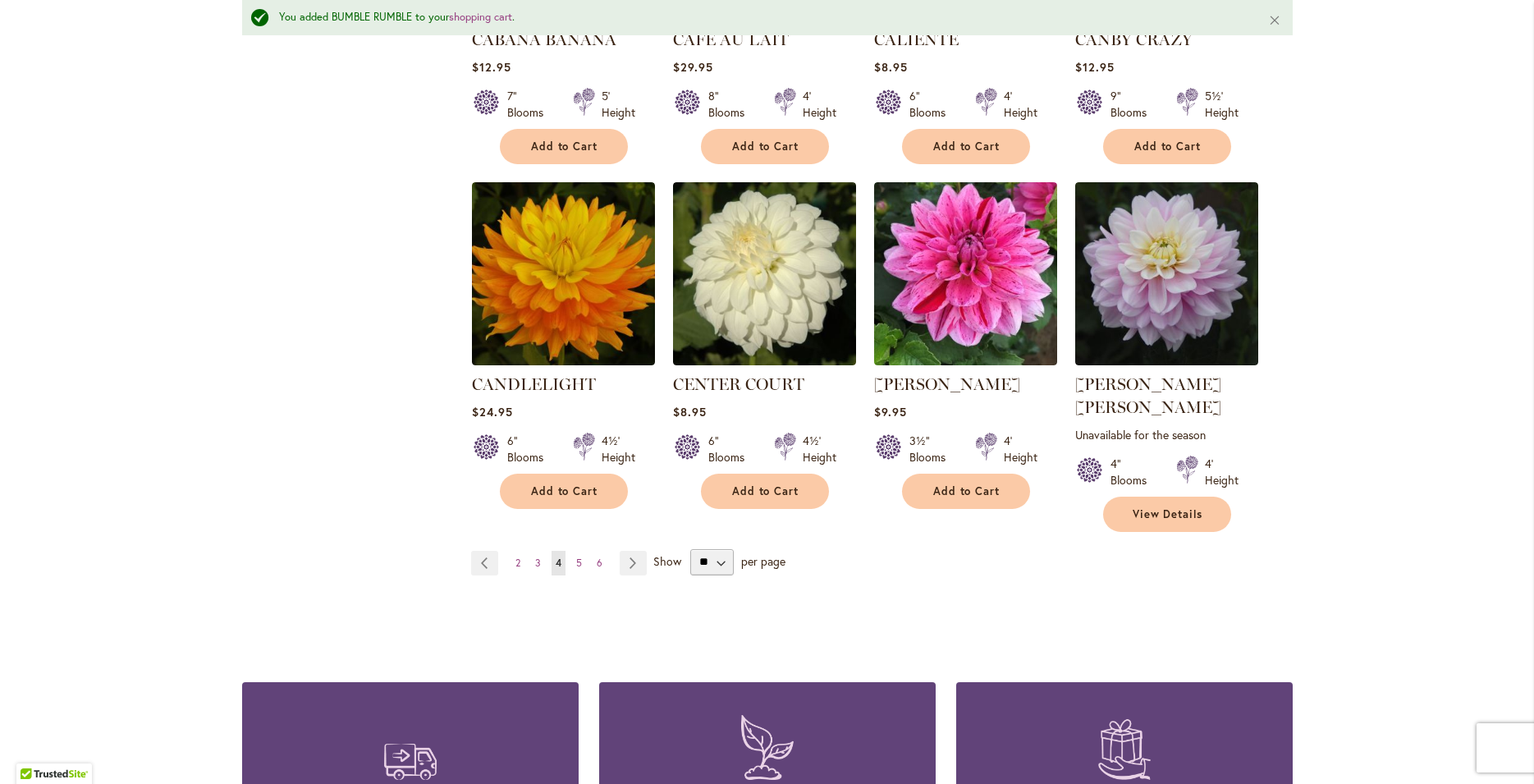
scroll to position [1459, 0]
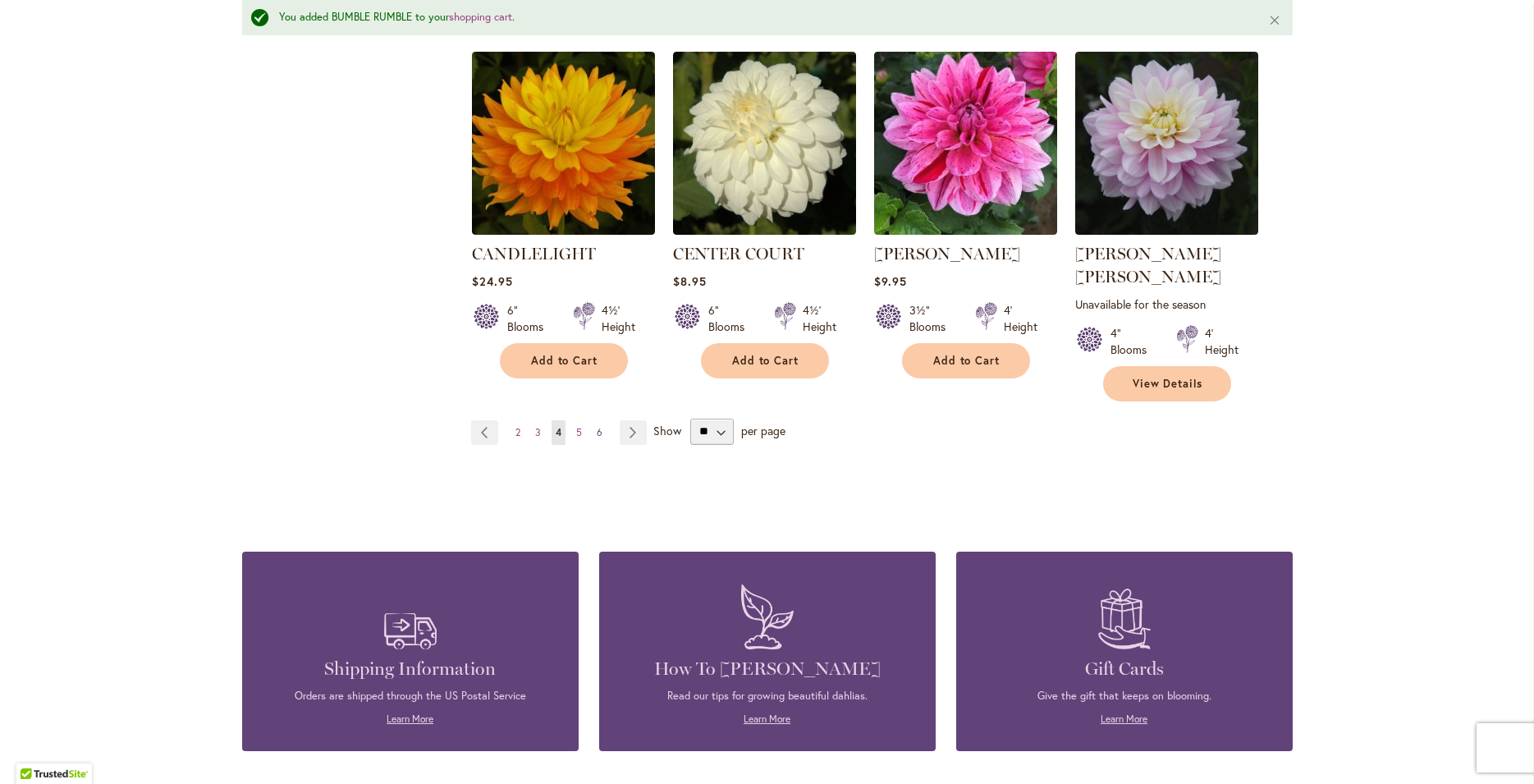
click at [597, 426] on span "6" at bounding box center [600, 432] width 6 height 12
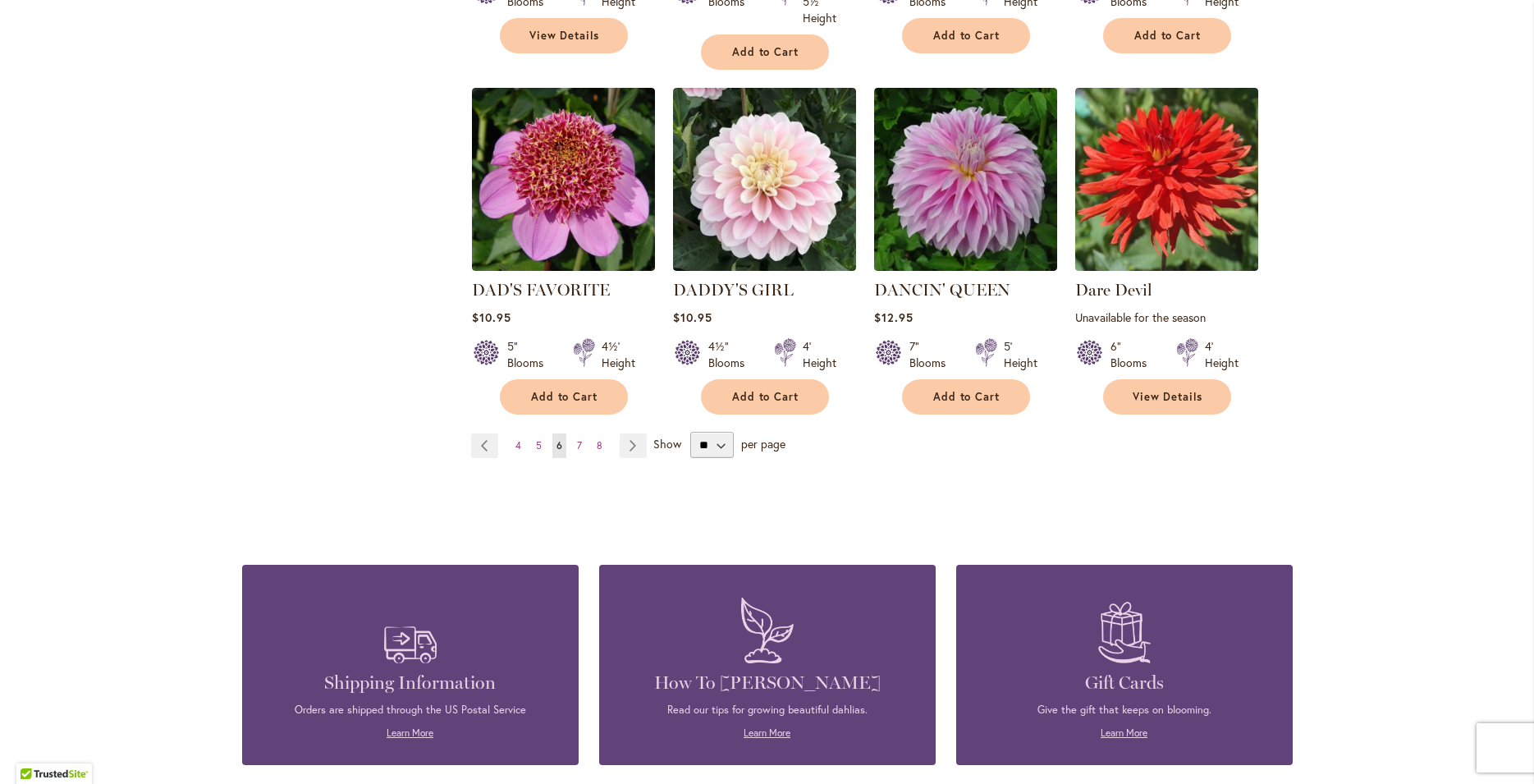
scroll to position [1684, 0]
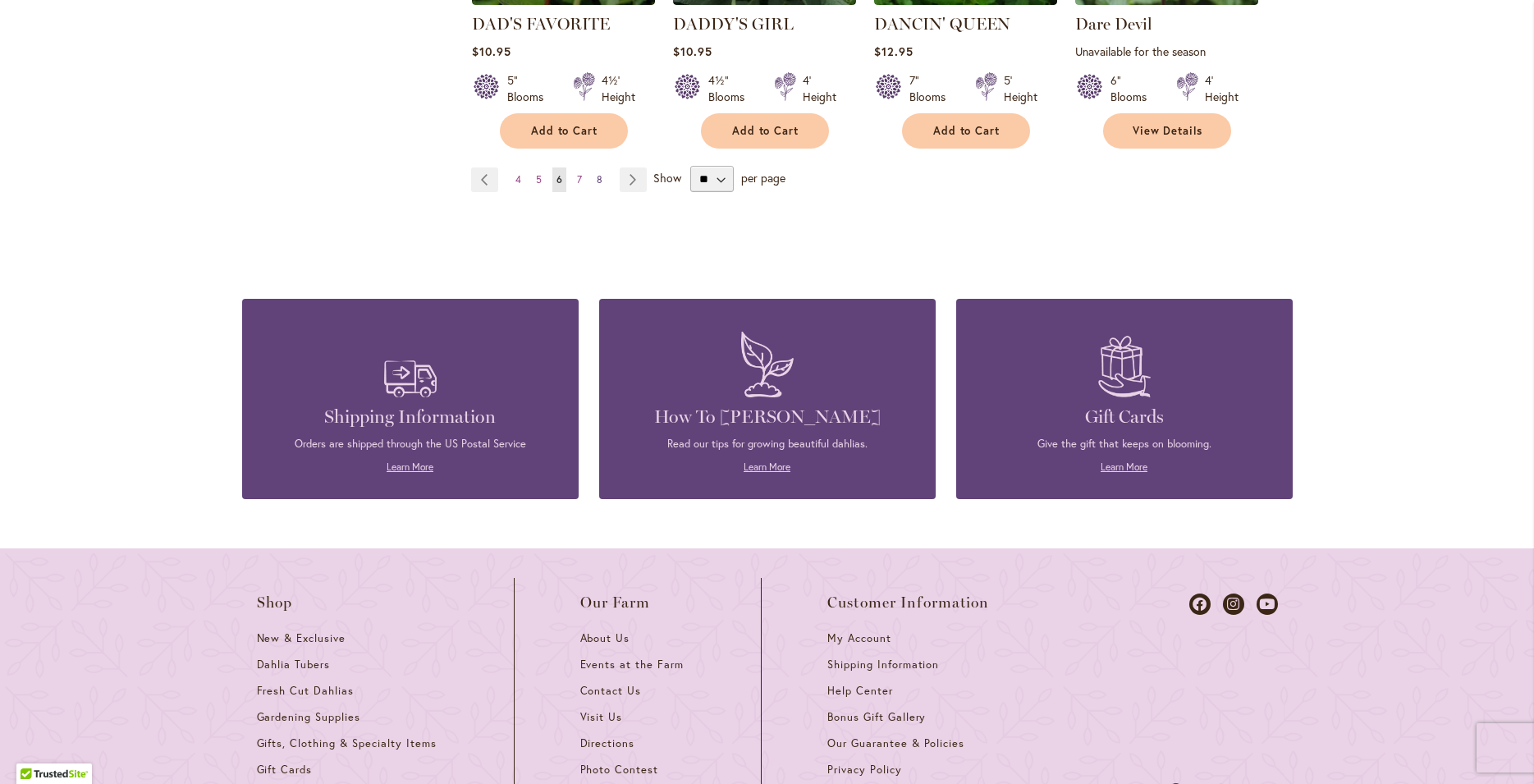
click at [597, 173] on span "8" at bounding box center [600, 179] width 6 height 12
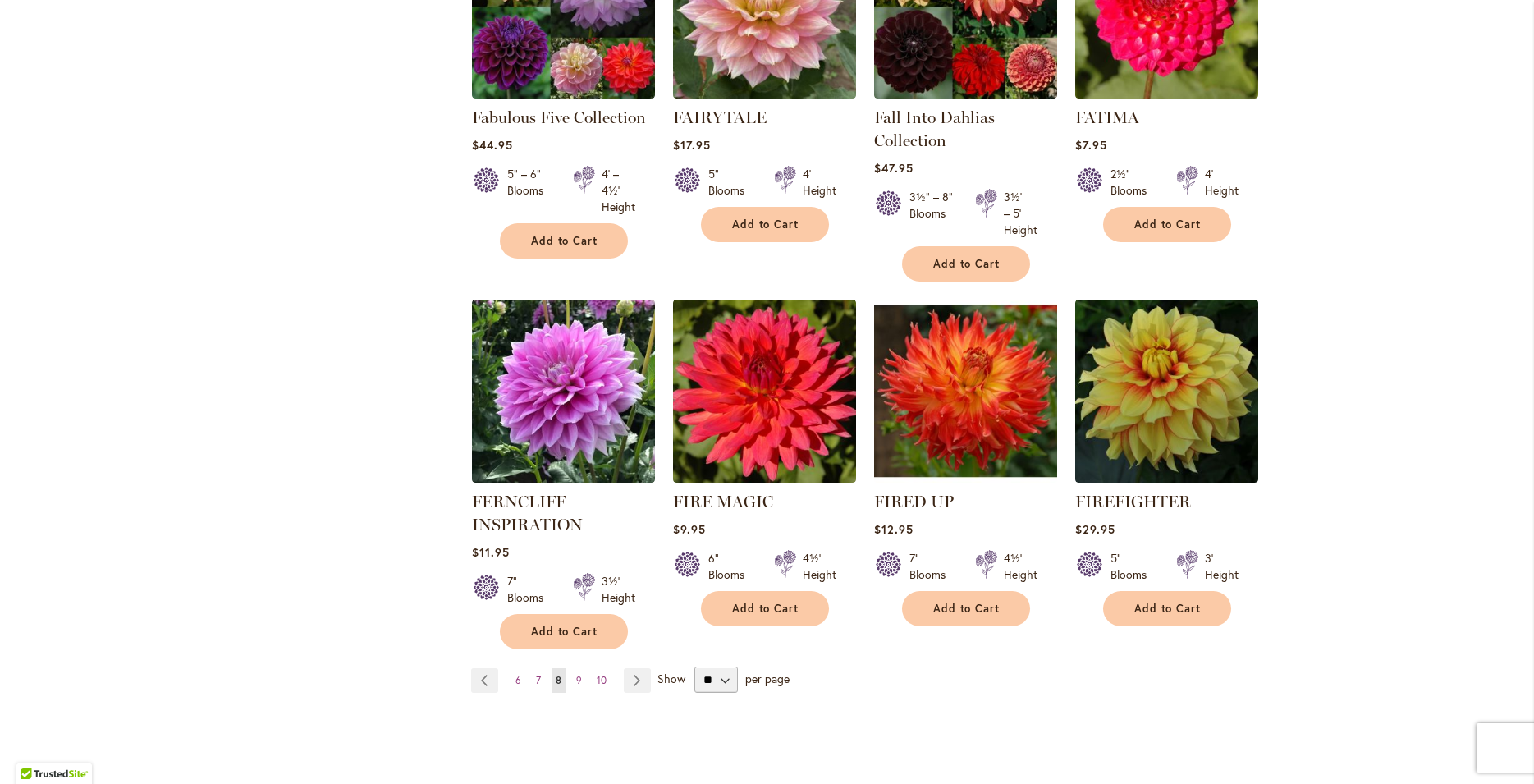
scroll to position [1450, 0]
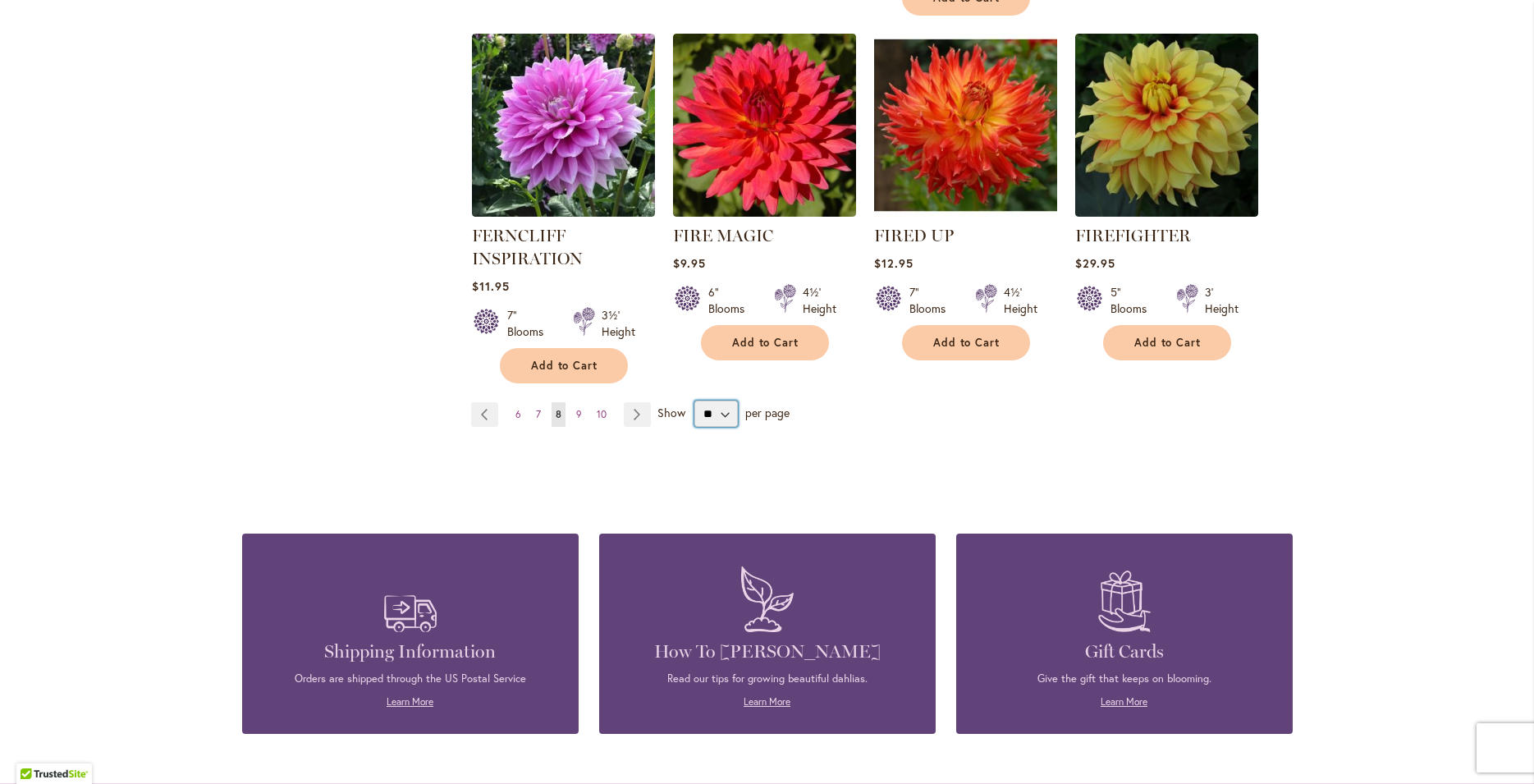
click at [694, 400] on select "** ** ** **" at bounding box center [715, 414] width 43 height 26
select select "**"
click option "**" at bounding box center [0, 0] width 0 height 0
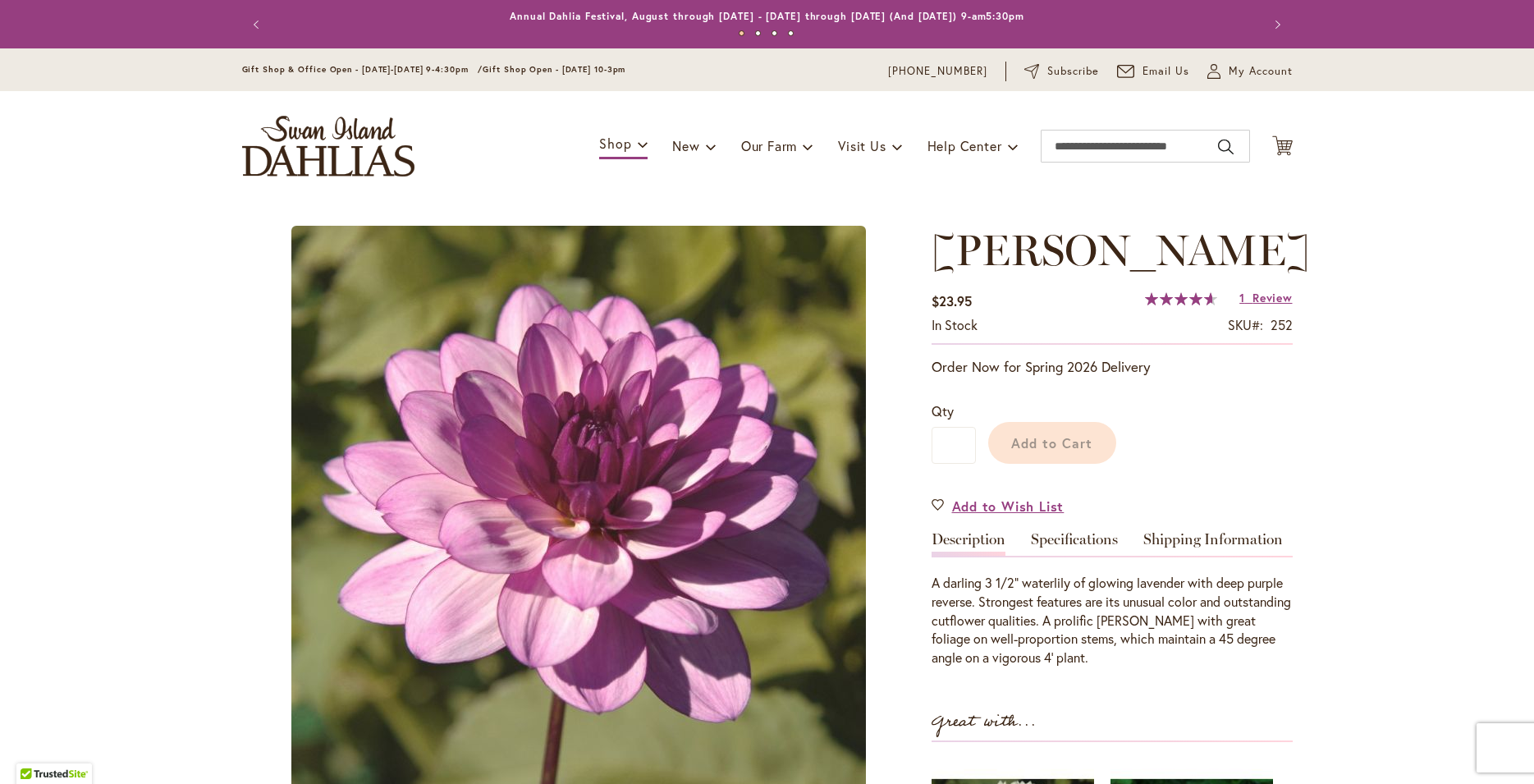
type input "****"
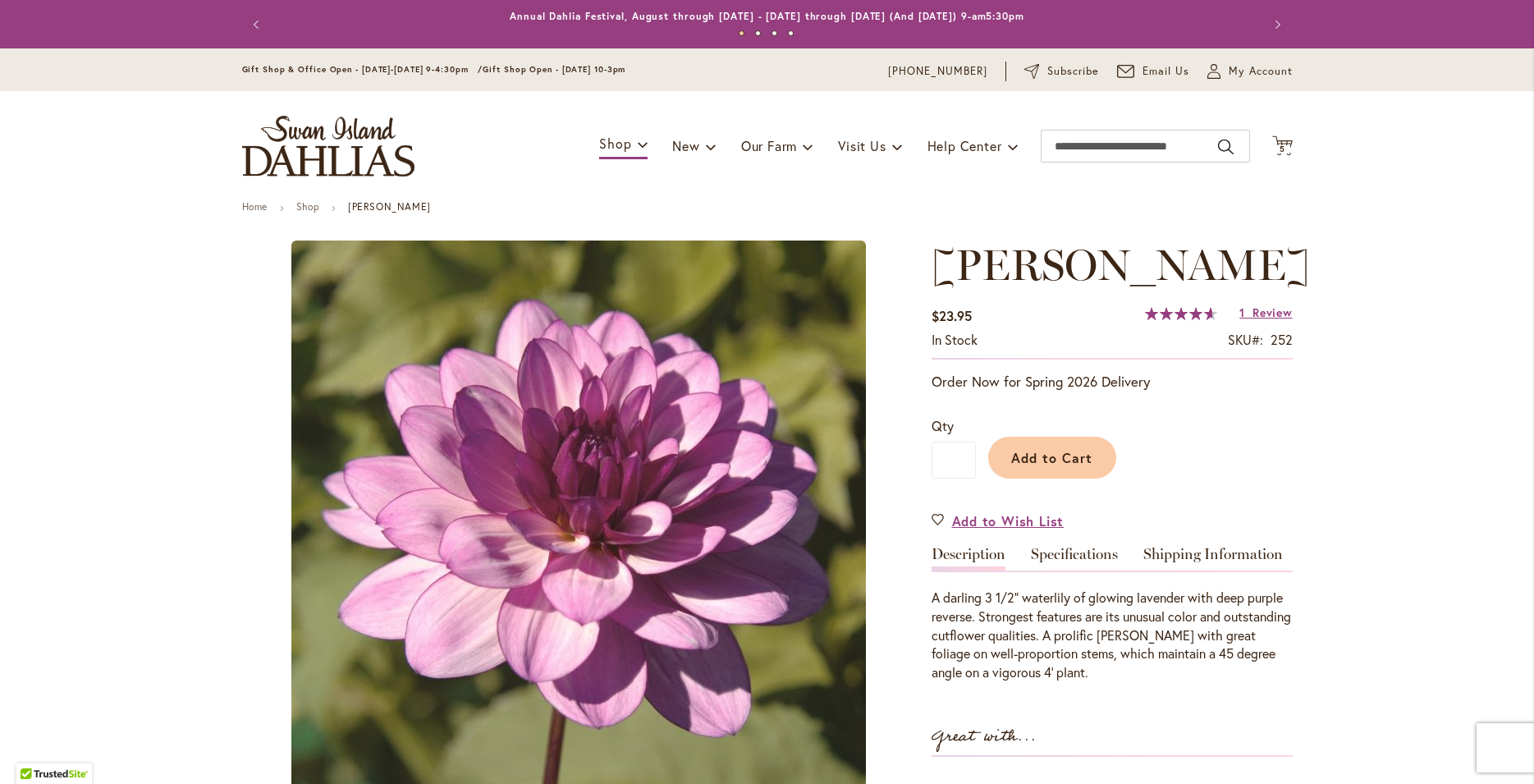
type input "**********"
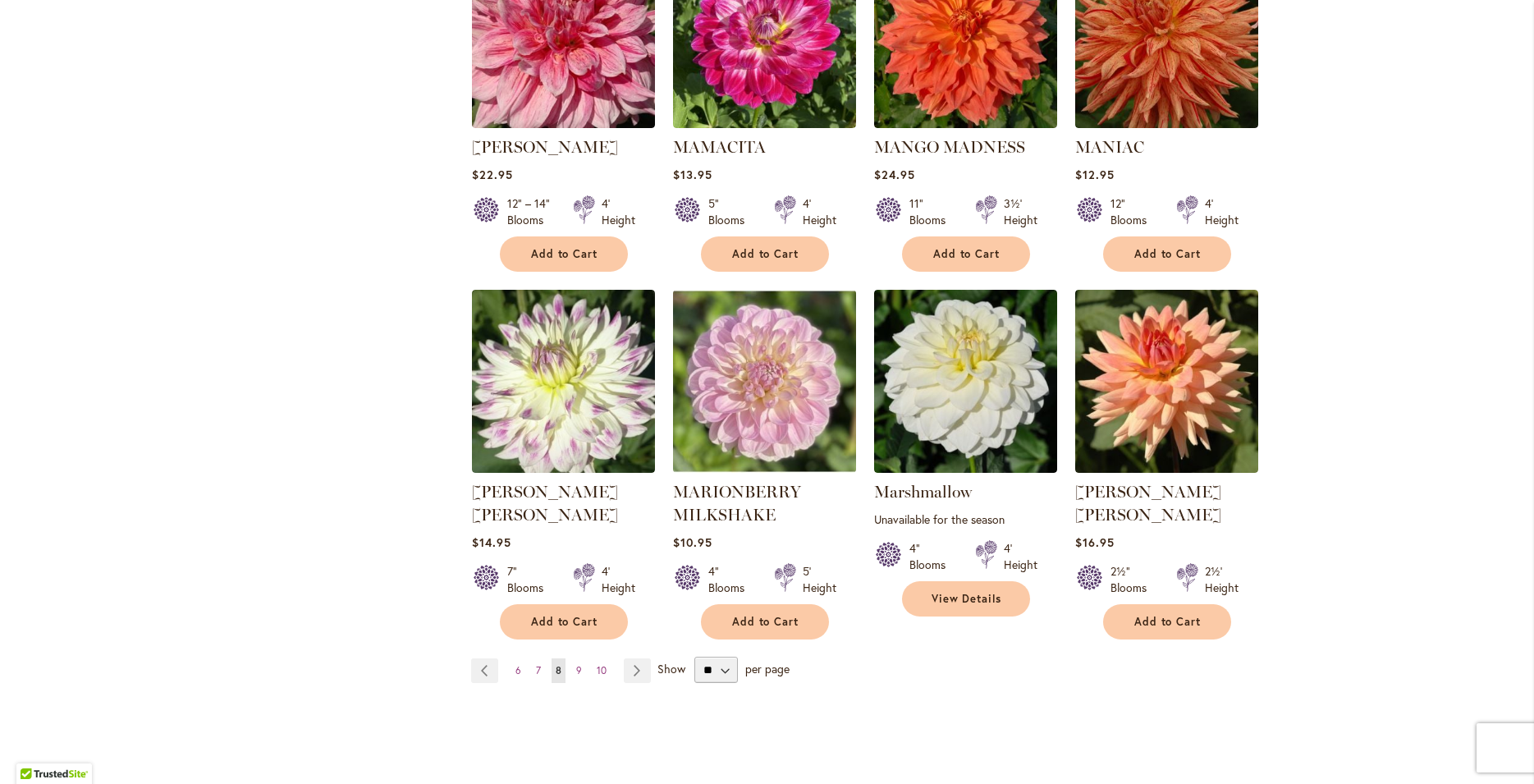
scroll to position [2956, 0]
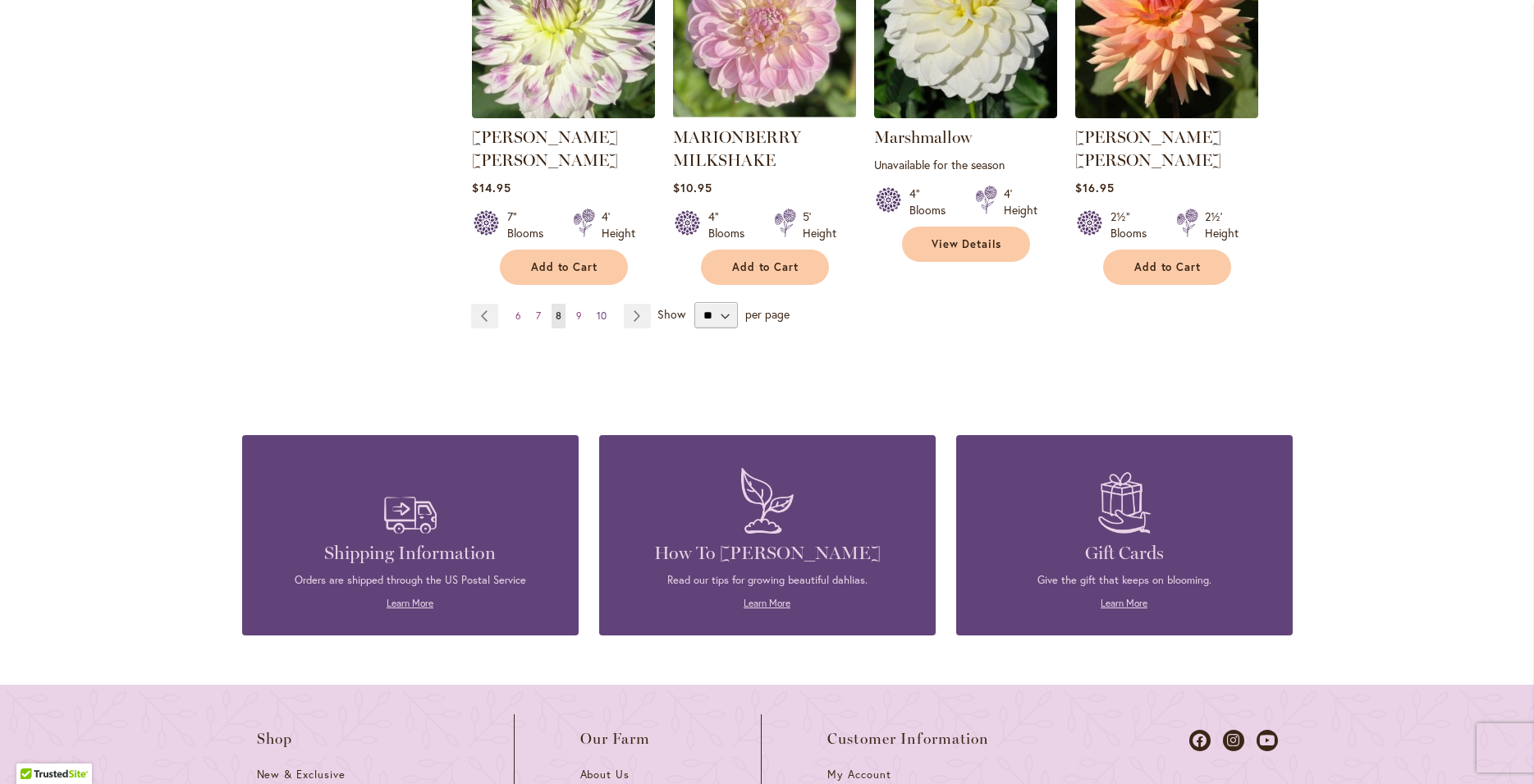
click at [597, 310] on span "10" at bounding box center [602, 316] width 10 height 12
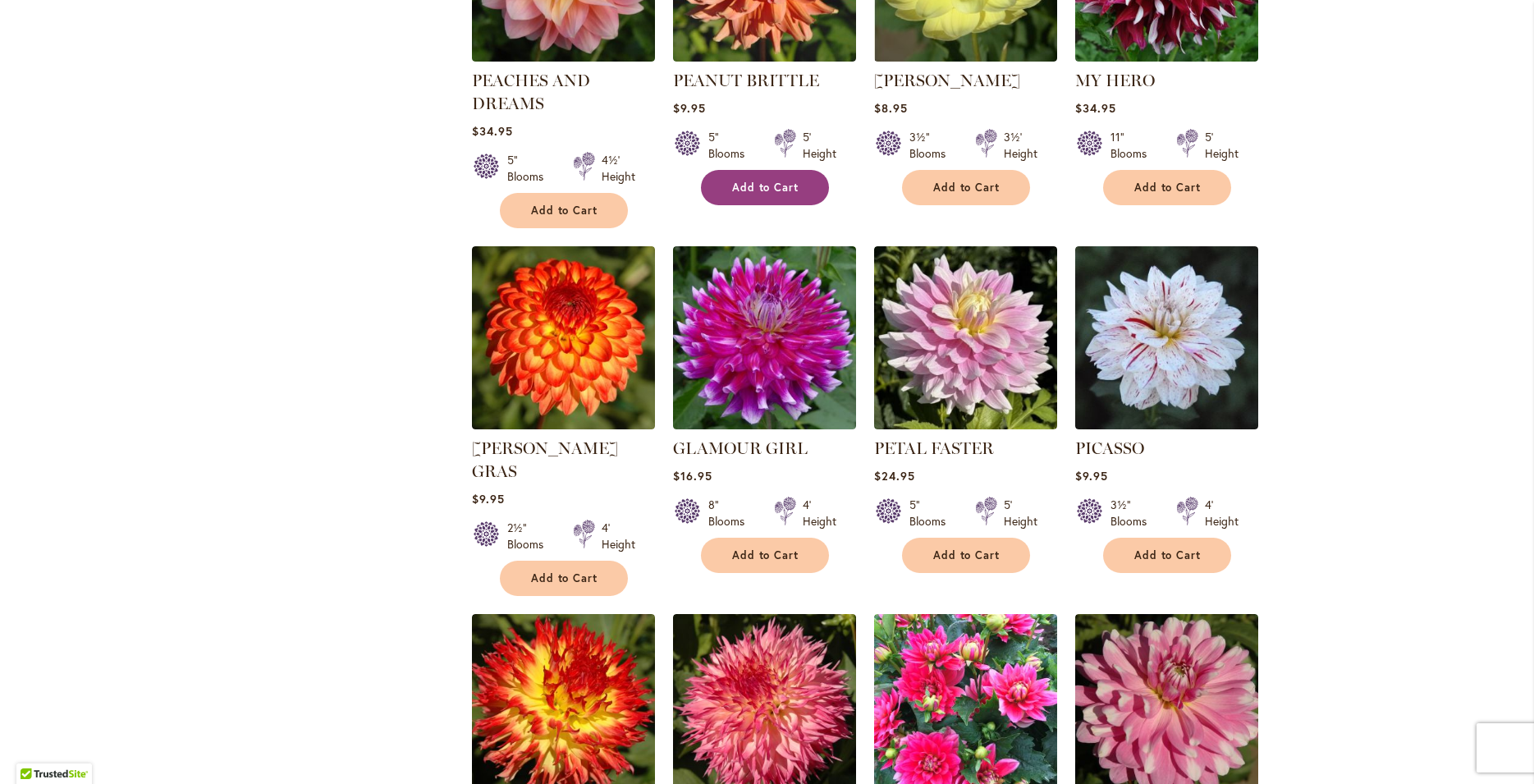
scroll to position [2032, 0]
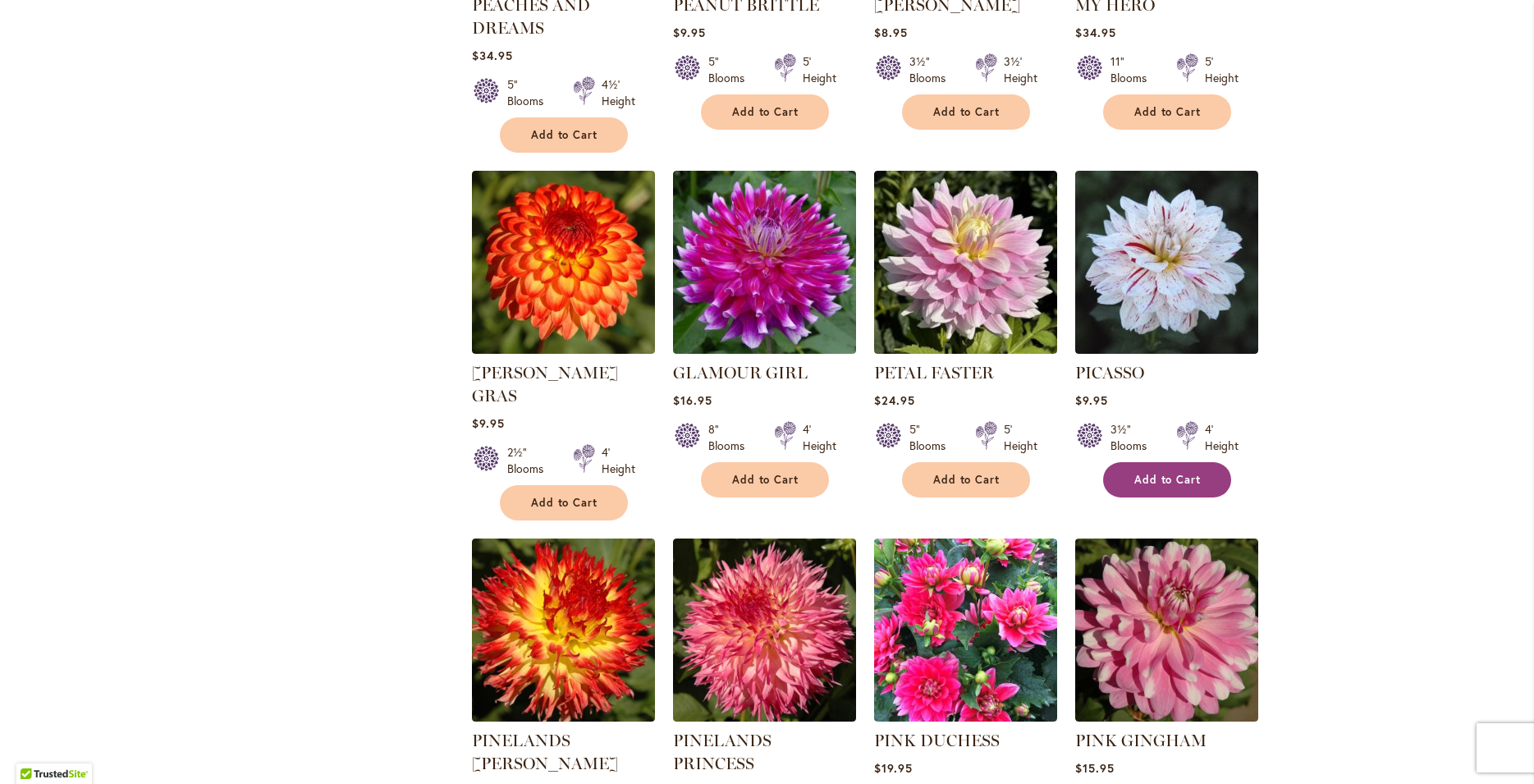
click at [1149, 473] on span "Add to Cart" at bounding box center [1168, 480] width 67 height 14
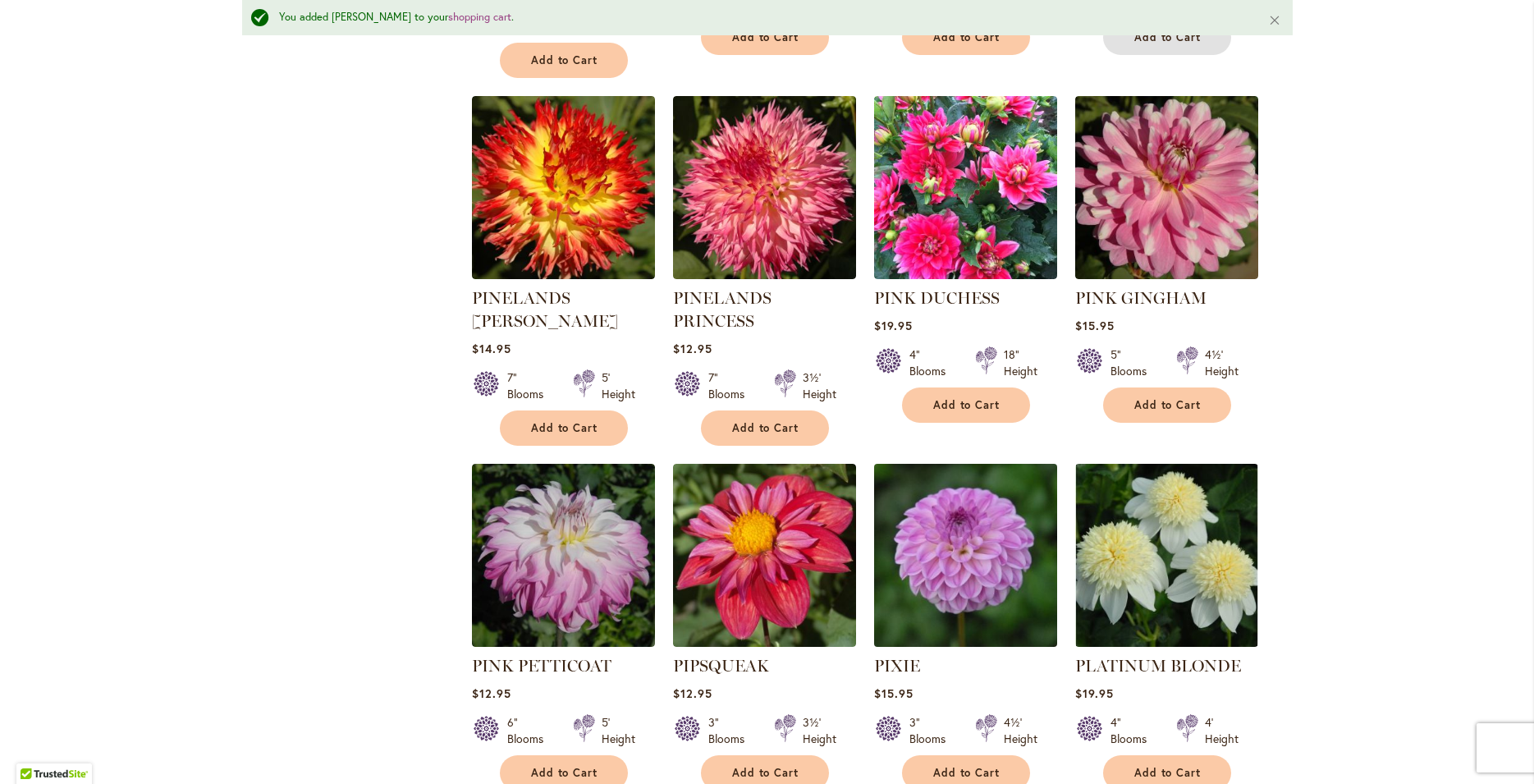
scroll to position [2783, 0]
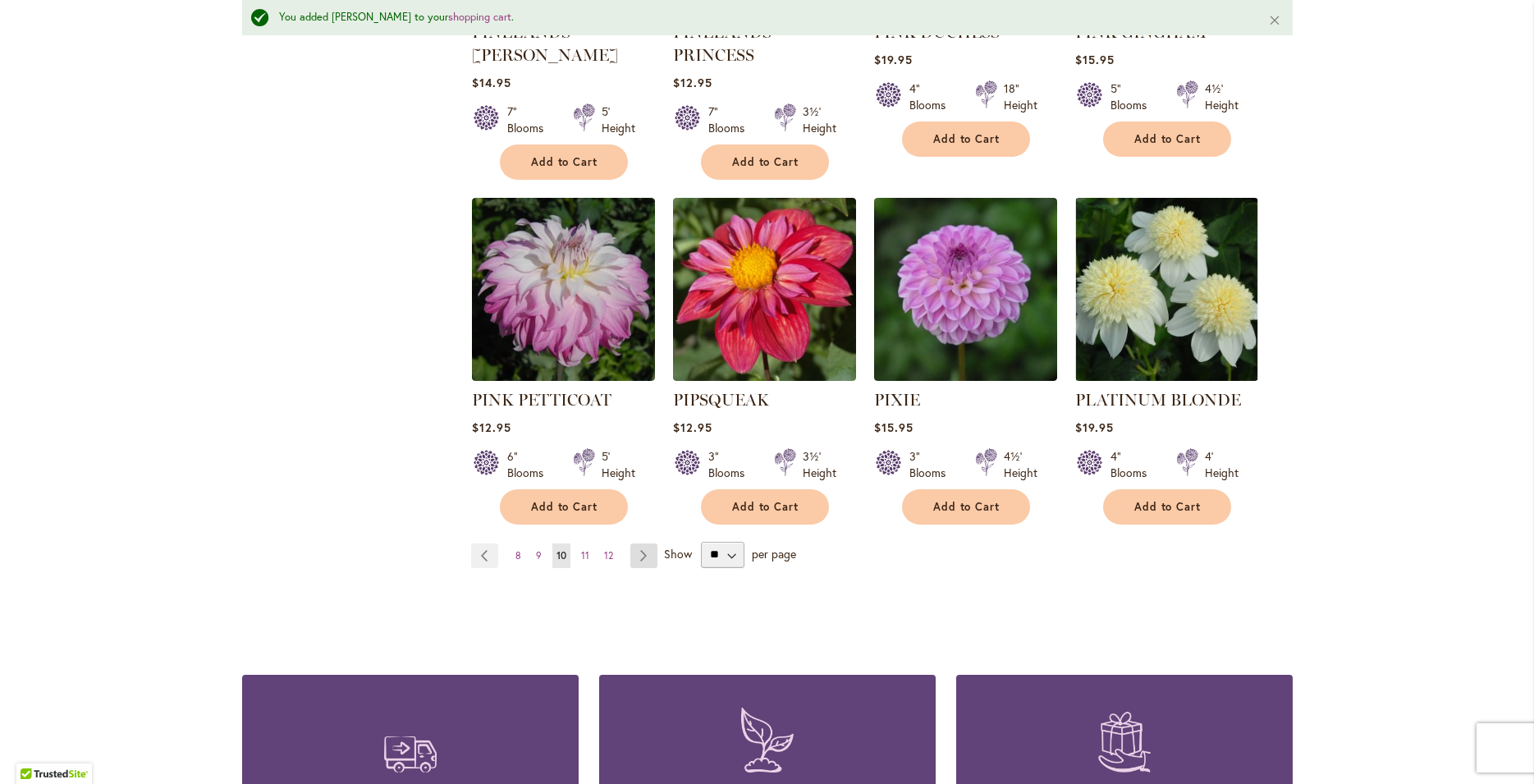
click at [636, 543] on link "Page Next" at bounding box center [644, 556] width 27 height 25
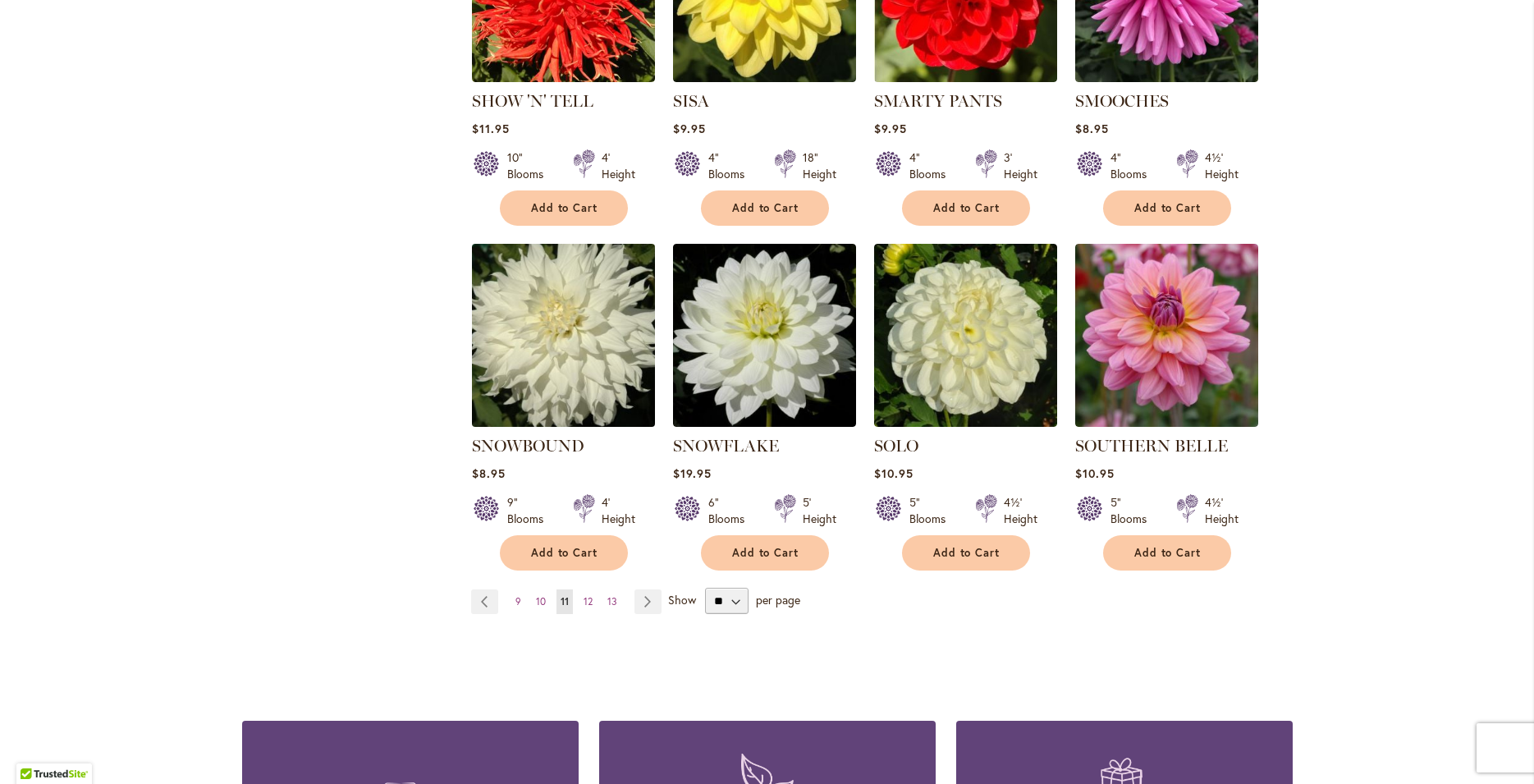
scroll to position [2741, 0]
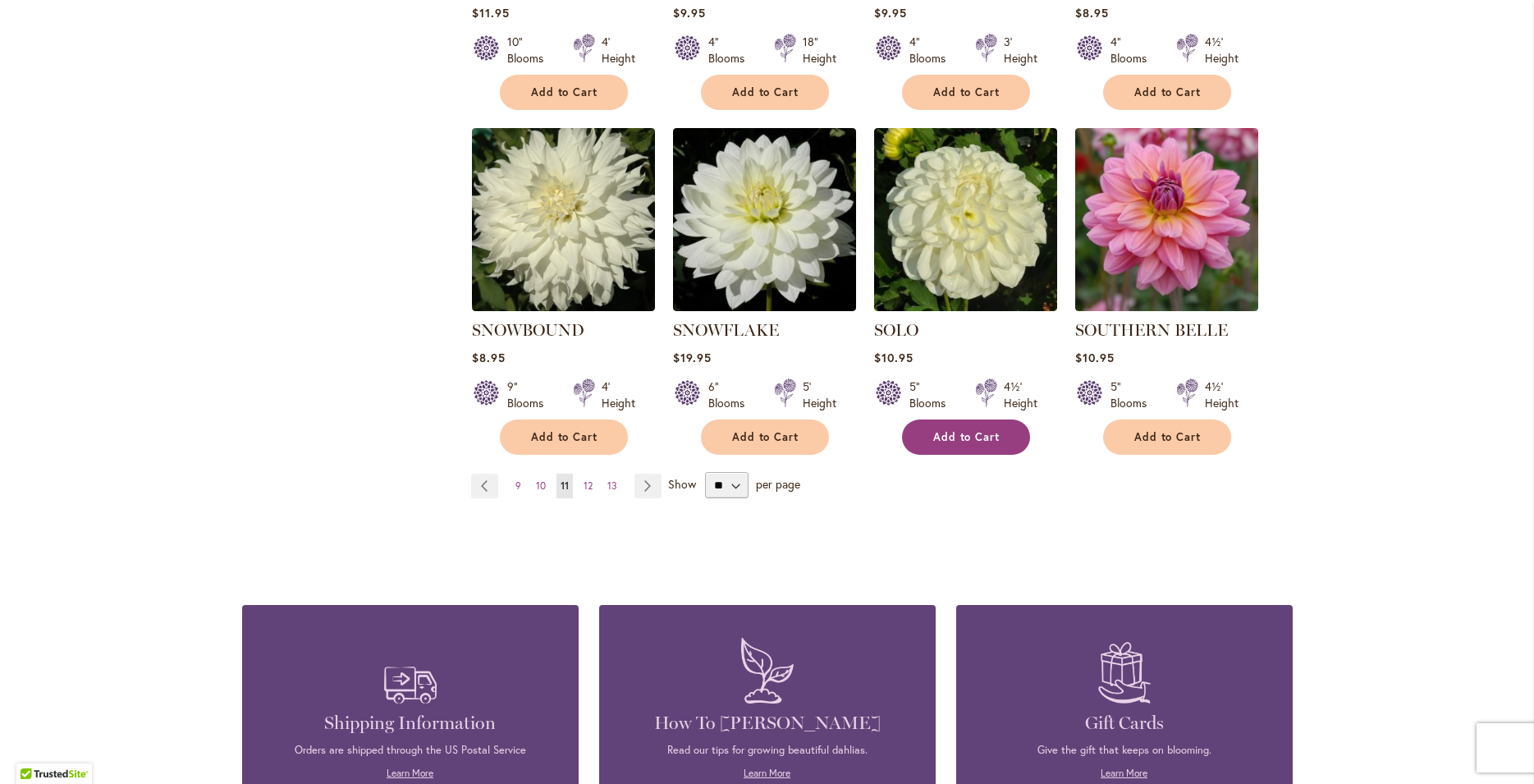
click at [966, 420] on button "Add to Cart" at bounding box center [966, 437] width 128 height 35
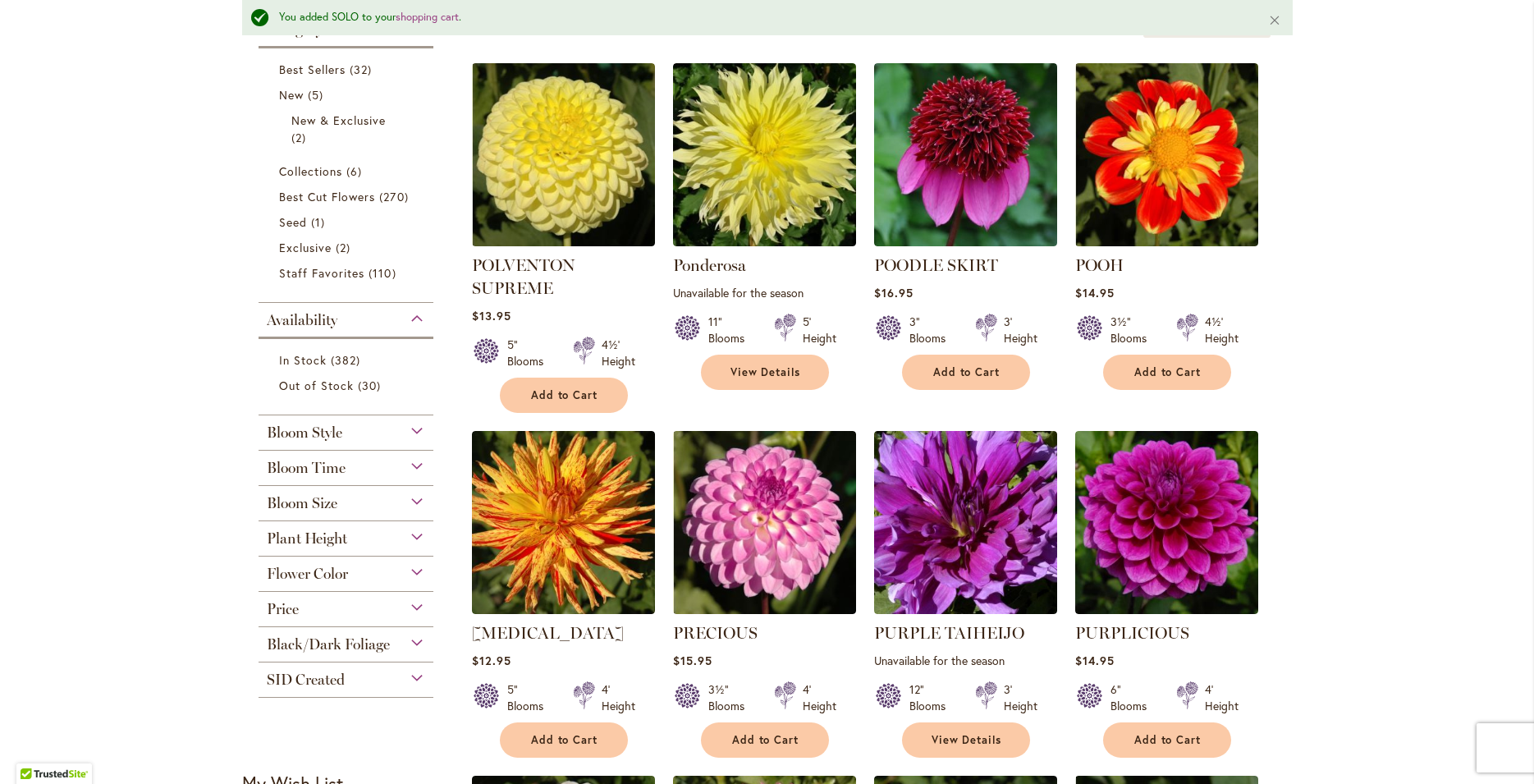
scroll to position [0, 0]
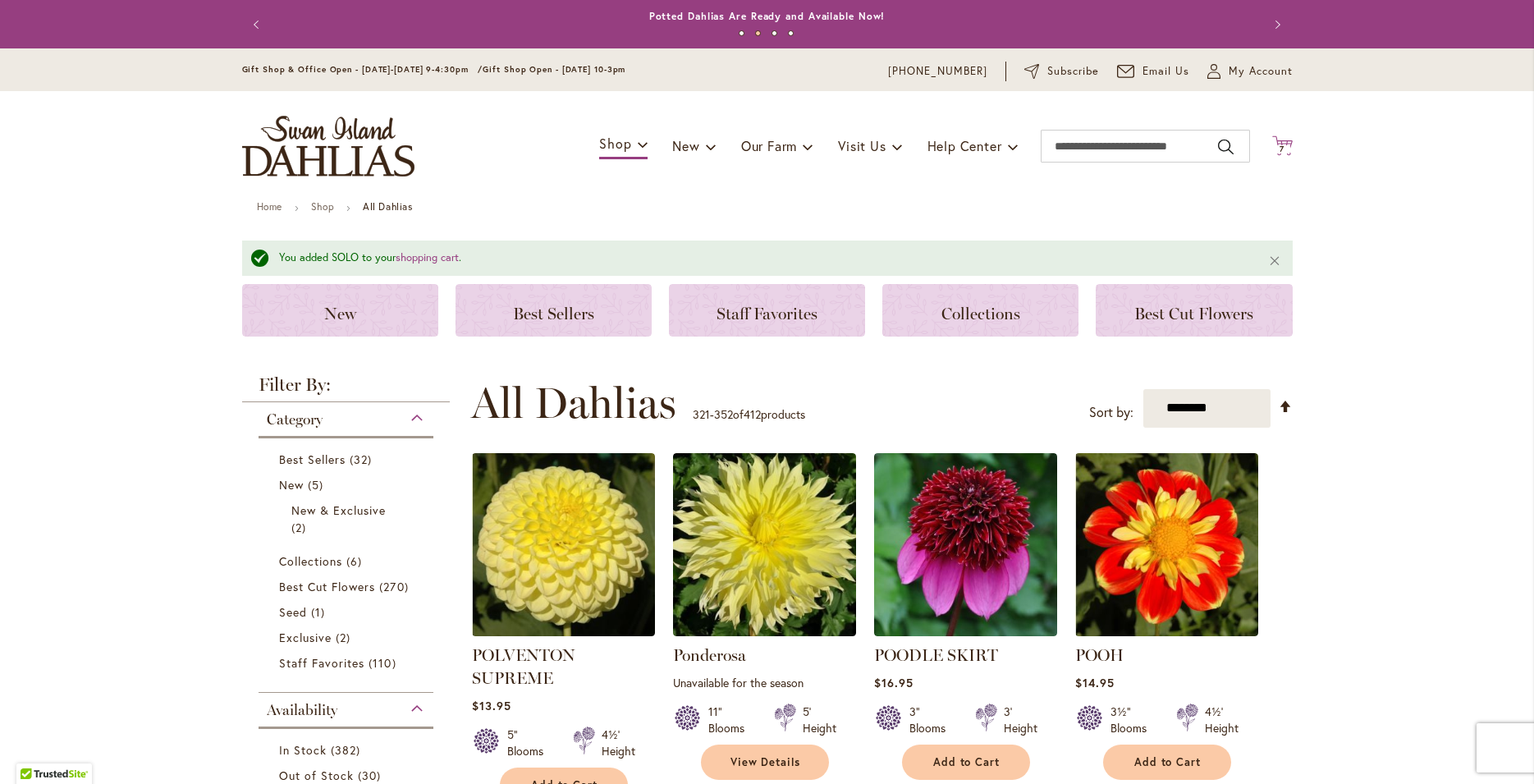
click at [1280, 149] on span "7" at bounding box center [1283, 149] width 5 height 11
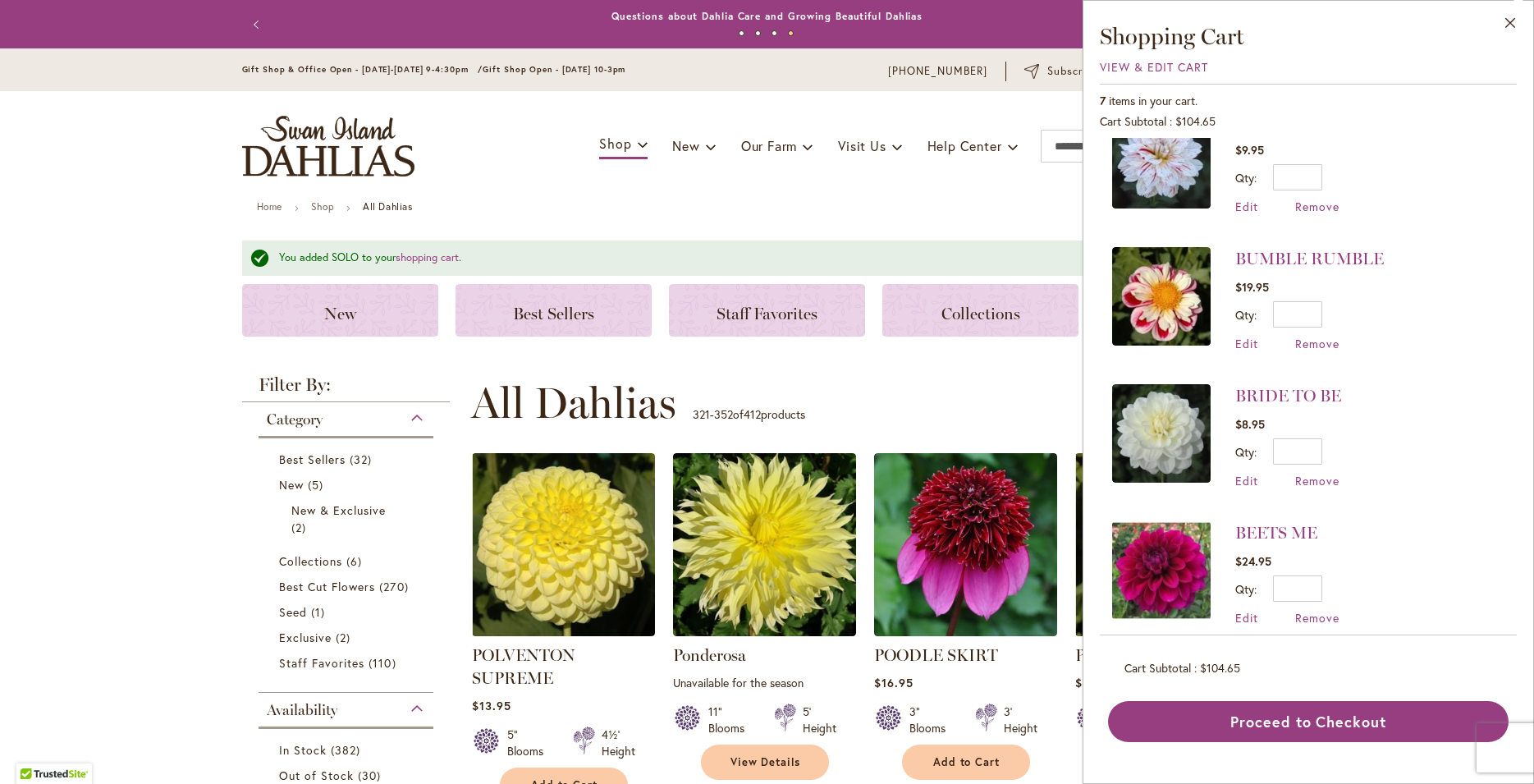
scroll to position [466, 0]
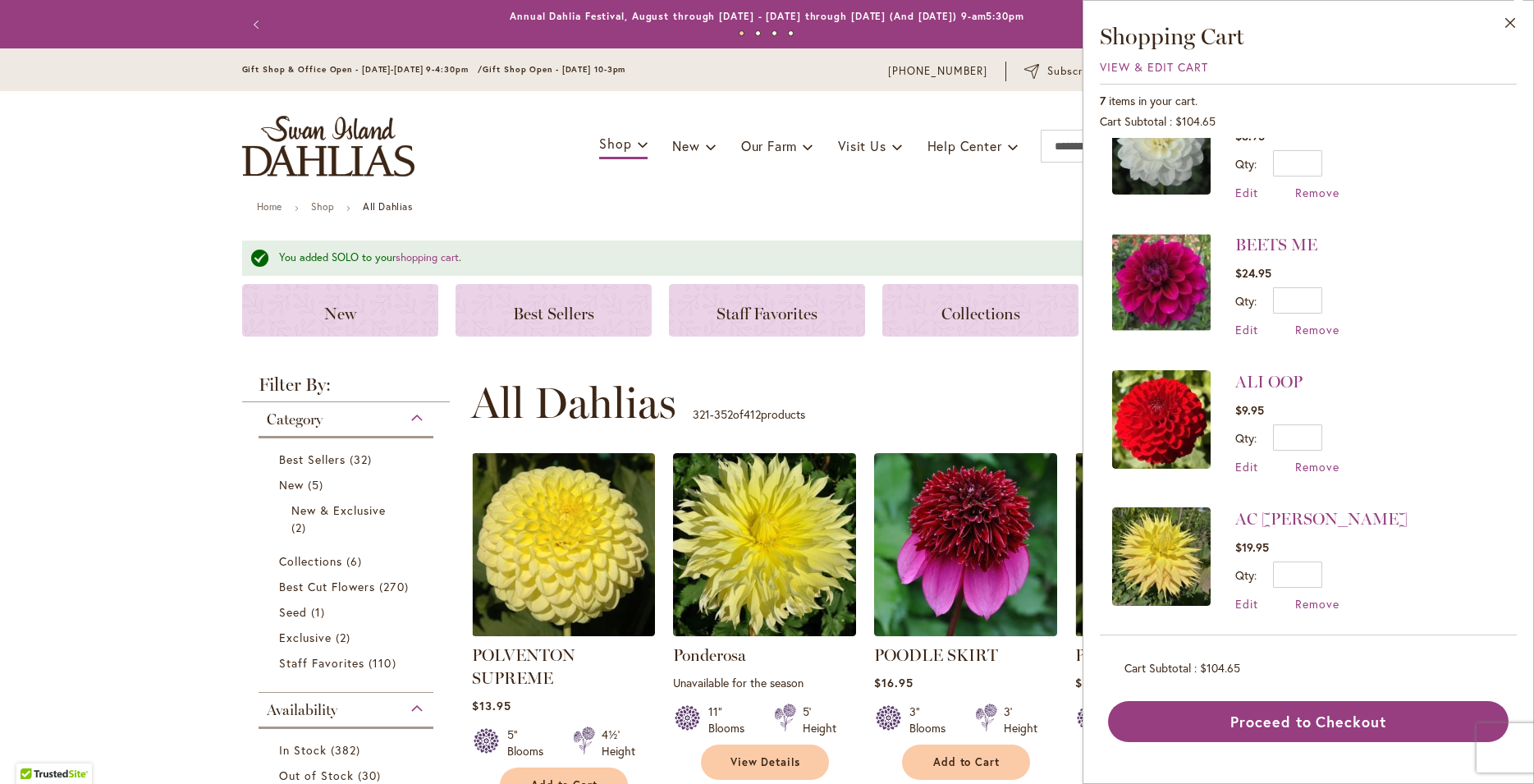
click at [567, 212] on ul "Home Shop All Dahlias" at bounding box center [767, 208] width 1021 height 15
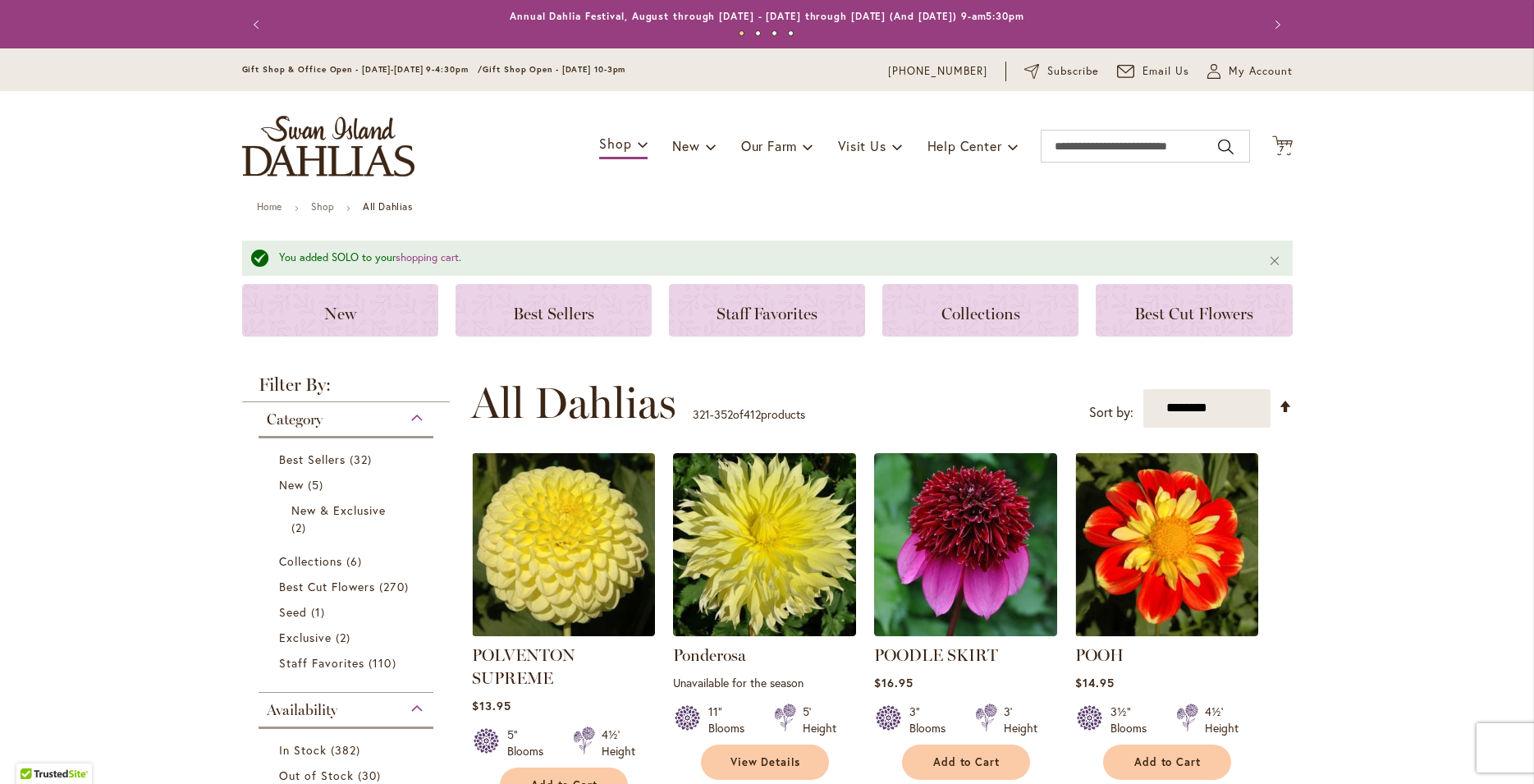
scroll to position [177, 0]
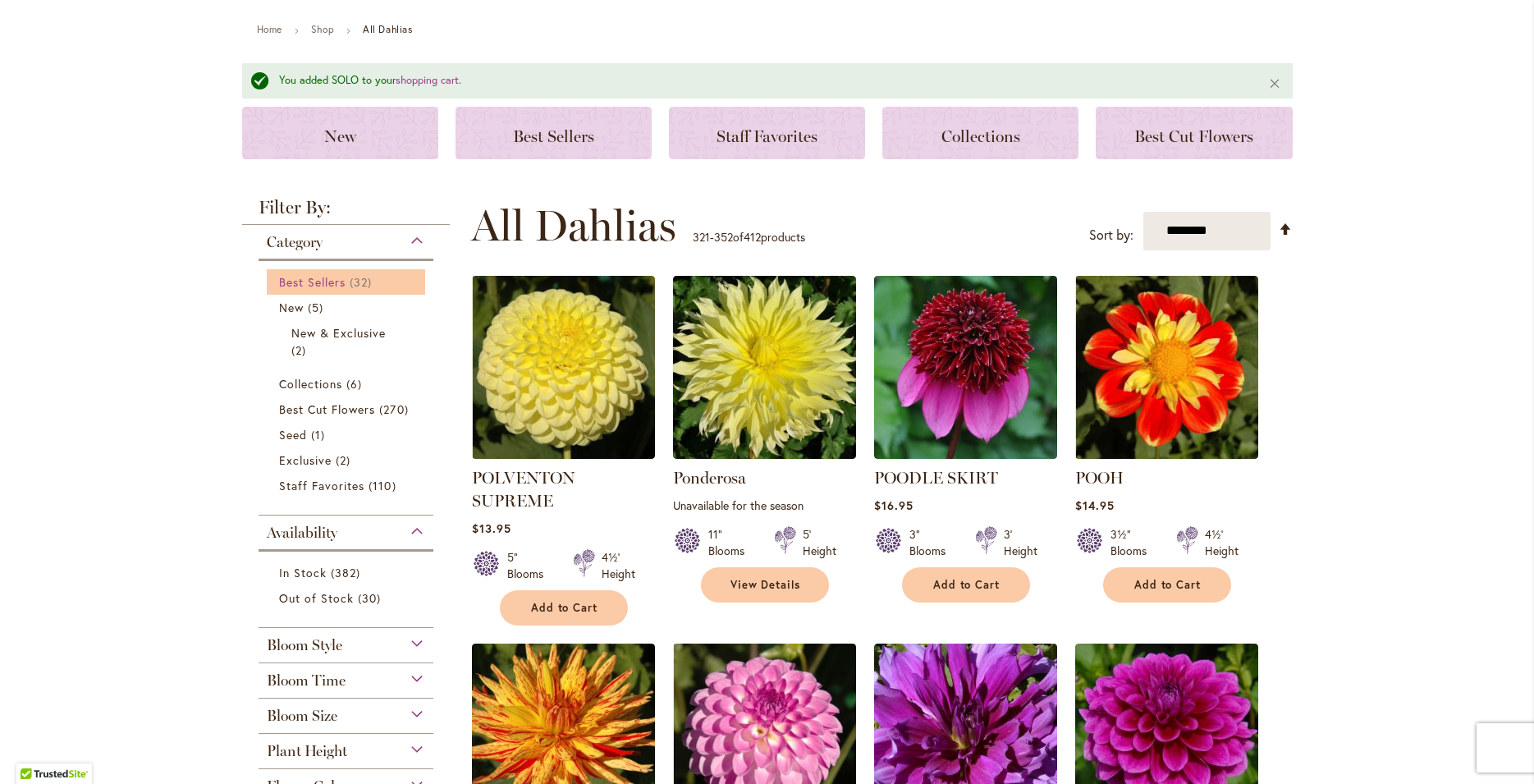
click at [293, 286] on span "Best Sellers" at bounding box center [312, 282] width 67 height 16
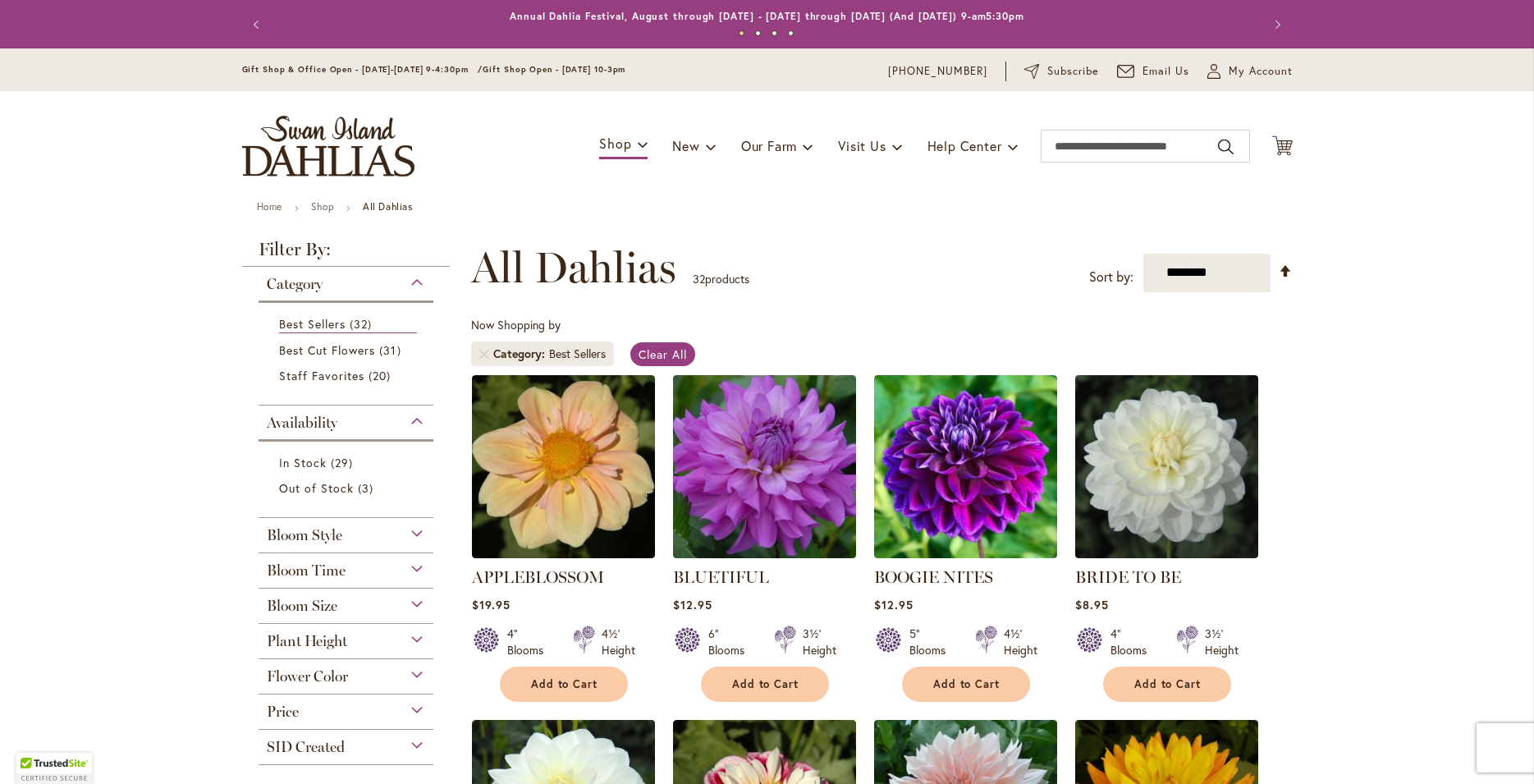
scroll to position [255, 0]
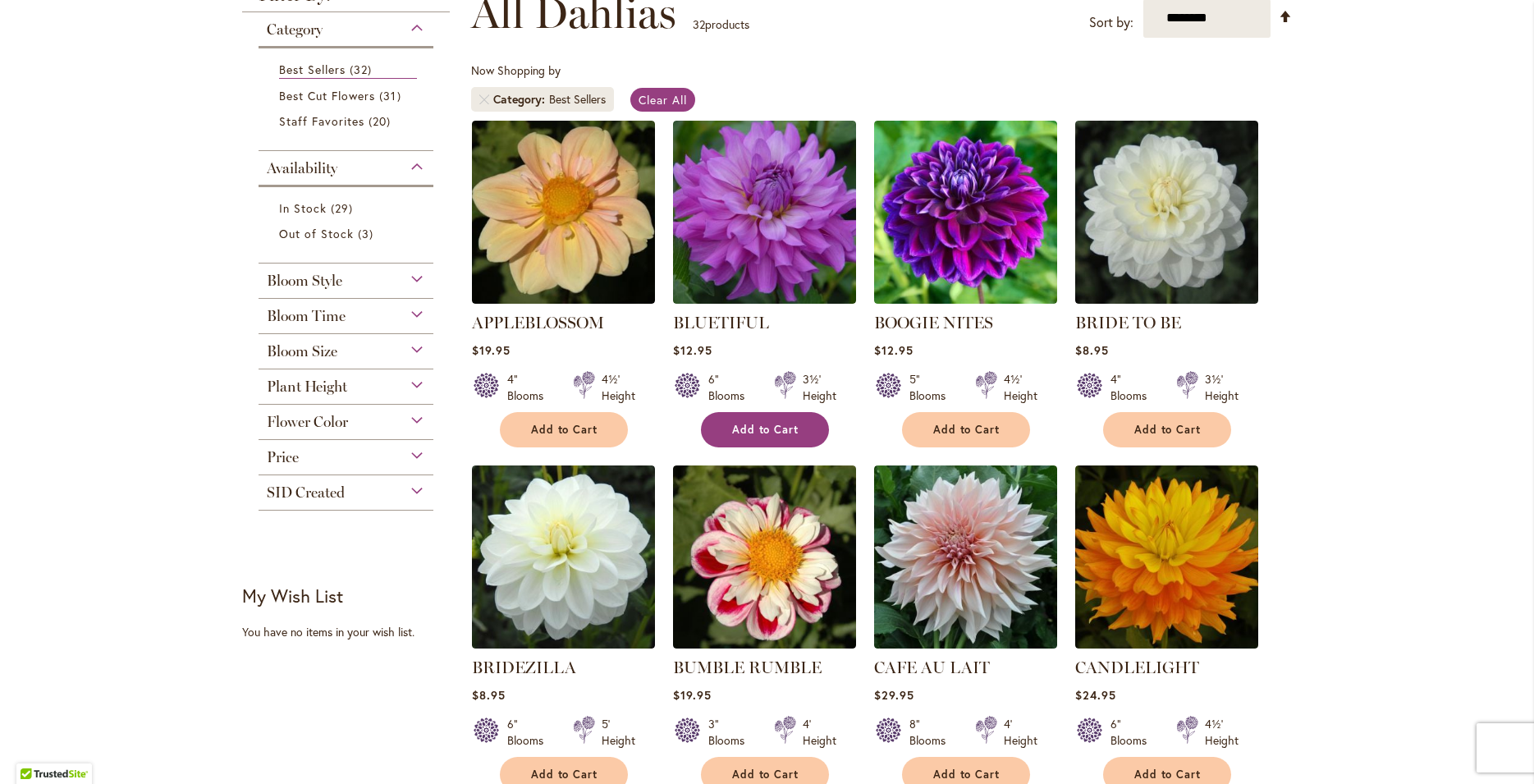
click at [762, 429] on span "Add to Cart" at bounding box center [766, 429] width 67 height 14
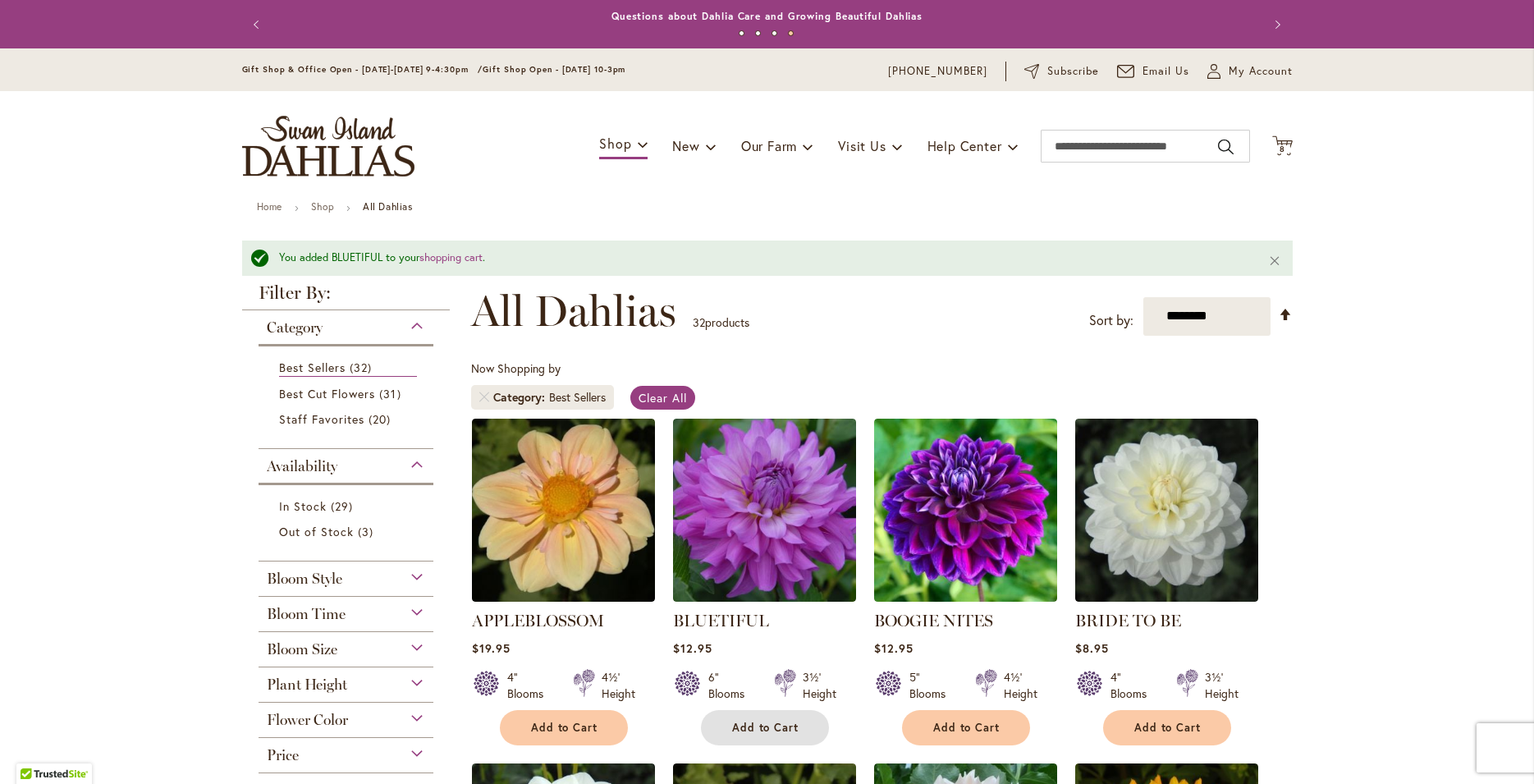
scroll to position [0, 0]
click at [1279, 148] on span "8 8 items" at bounding box center [1282, 149] width 17 height 8
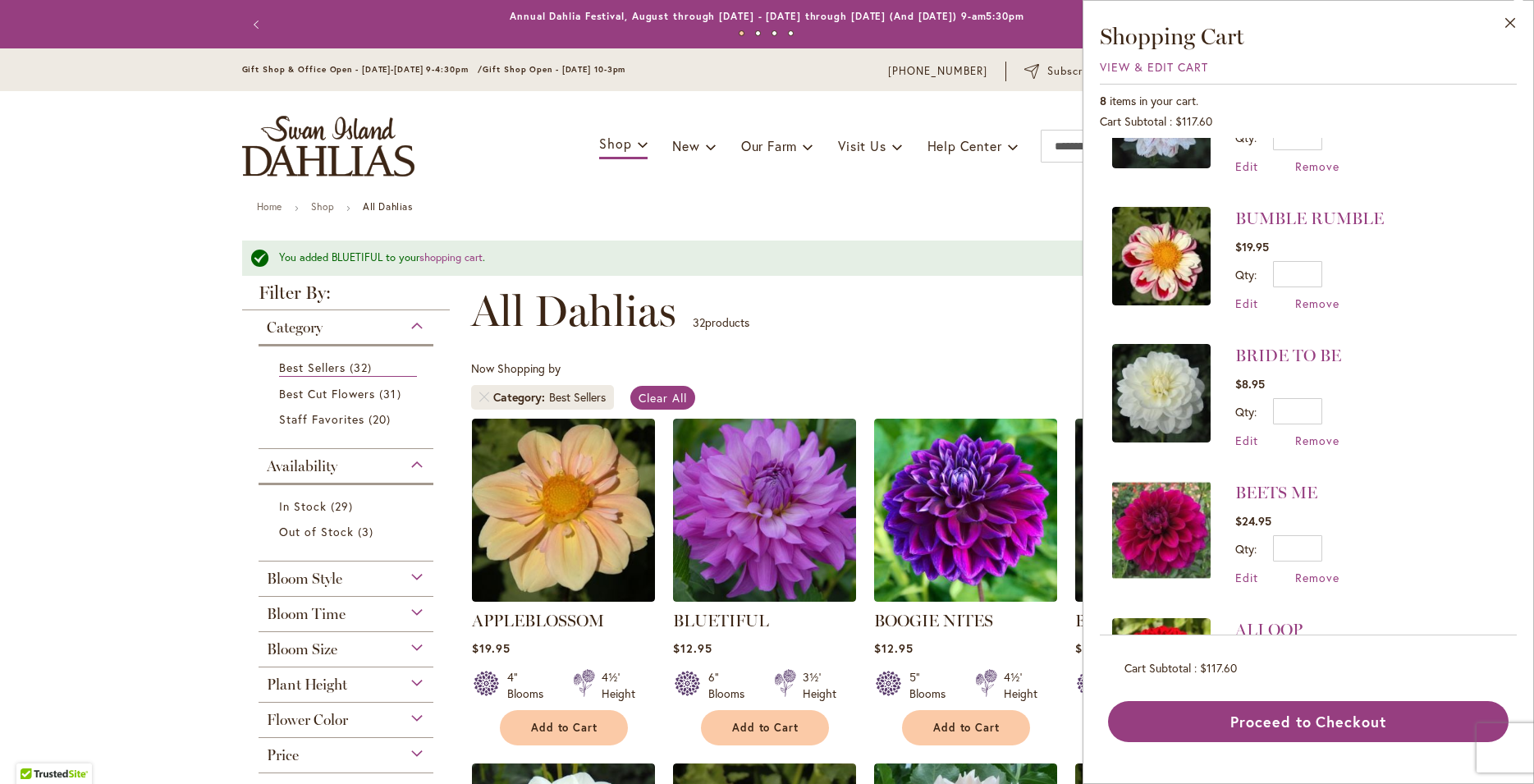
scroll to position [601, 0]
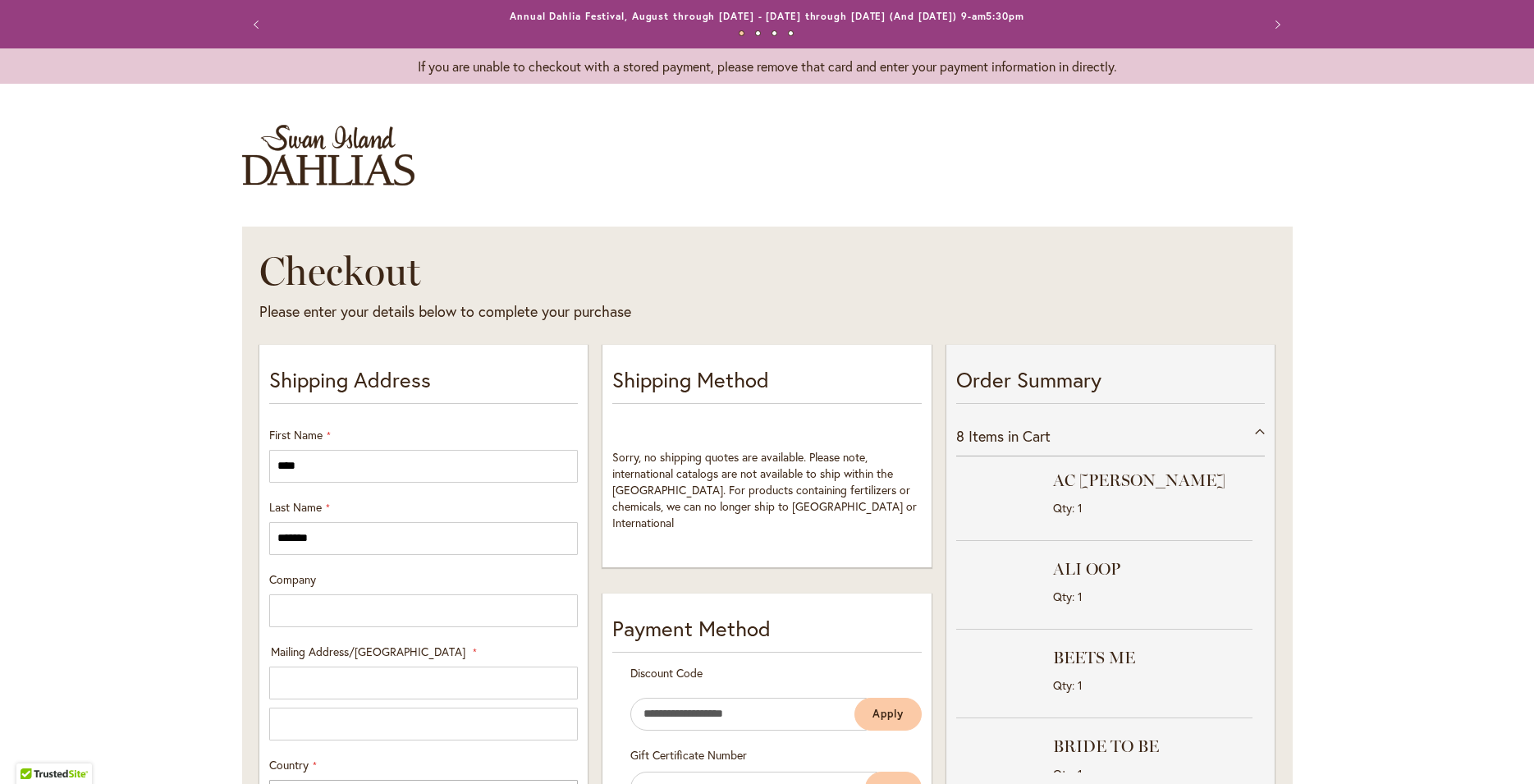
select select "**"
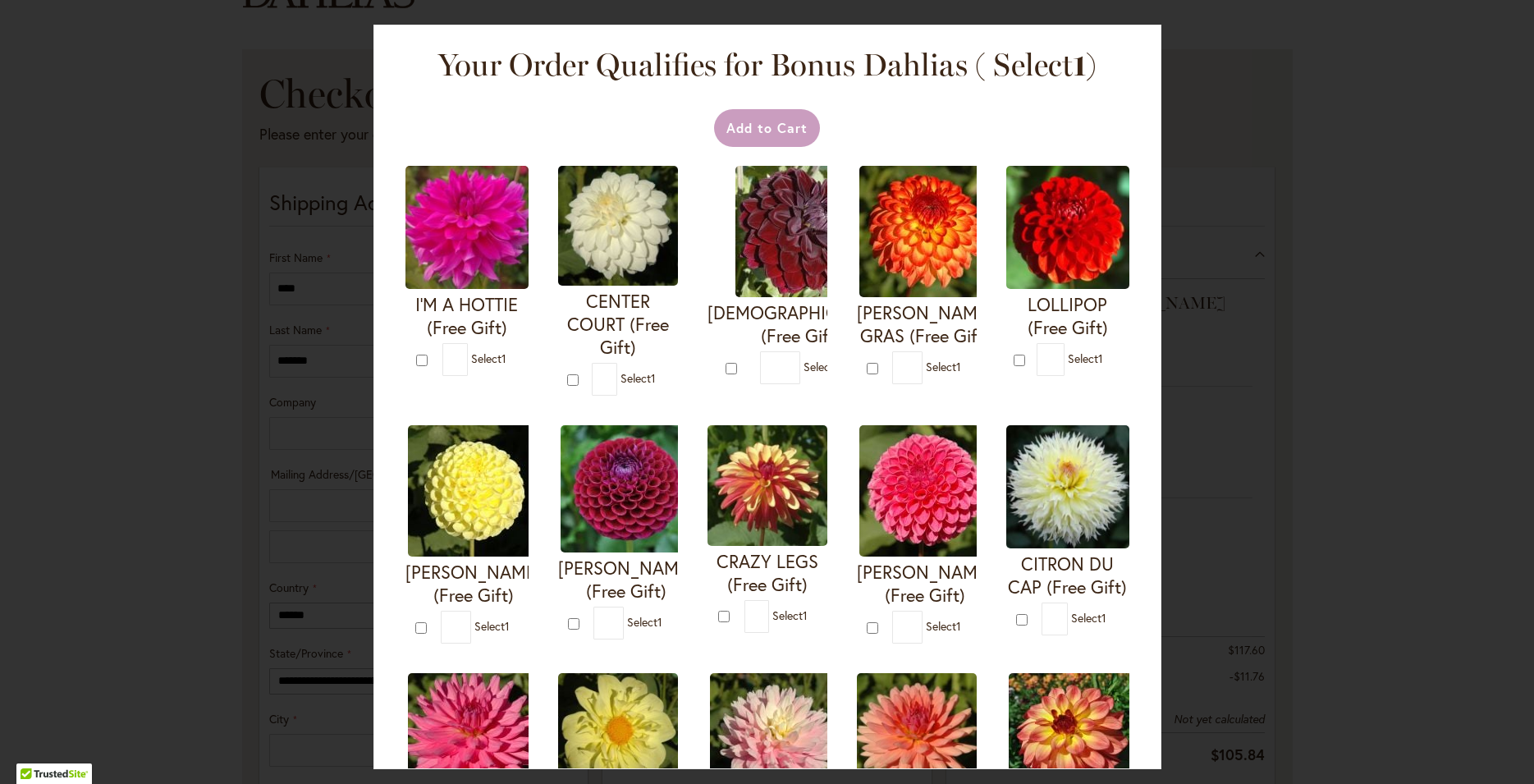
scroll to position [89, 0]
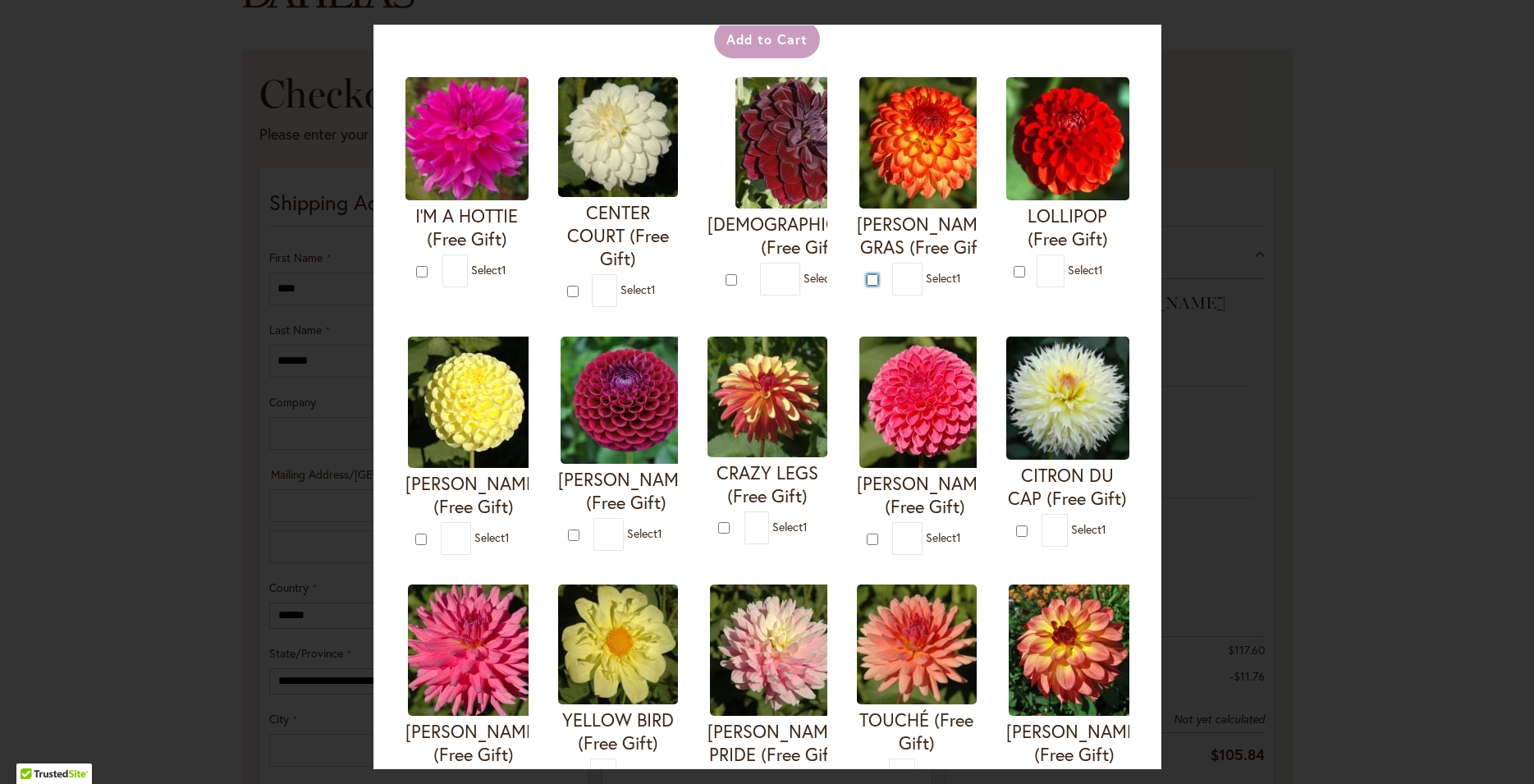
type input "*"
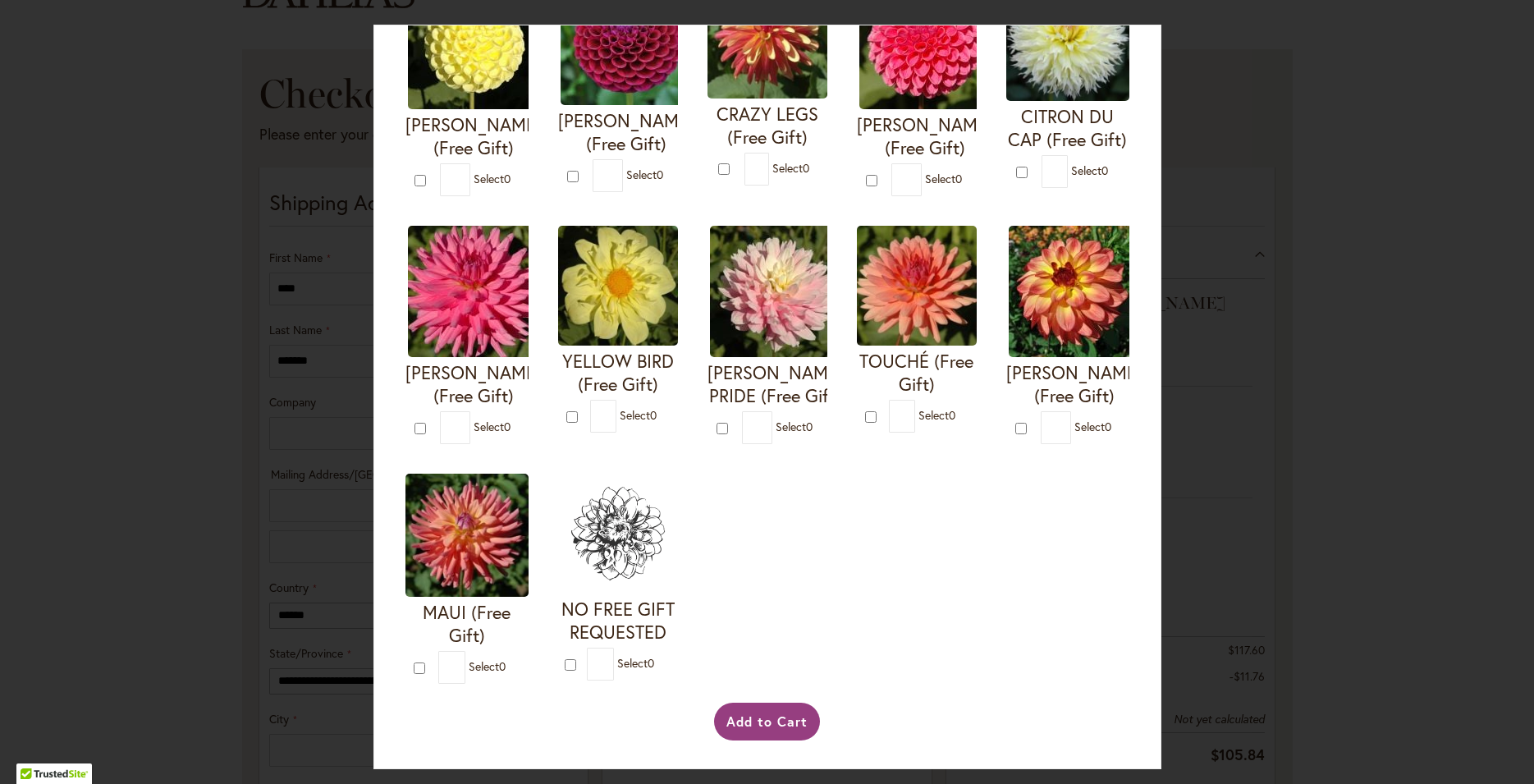
scroll to position [693, 0]
click at [789, 723] on button "Add to Cart" at bounding box center [767, 721] width 106 height 38
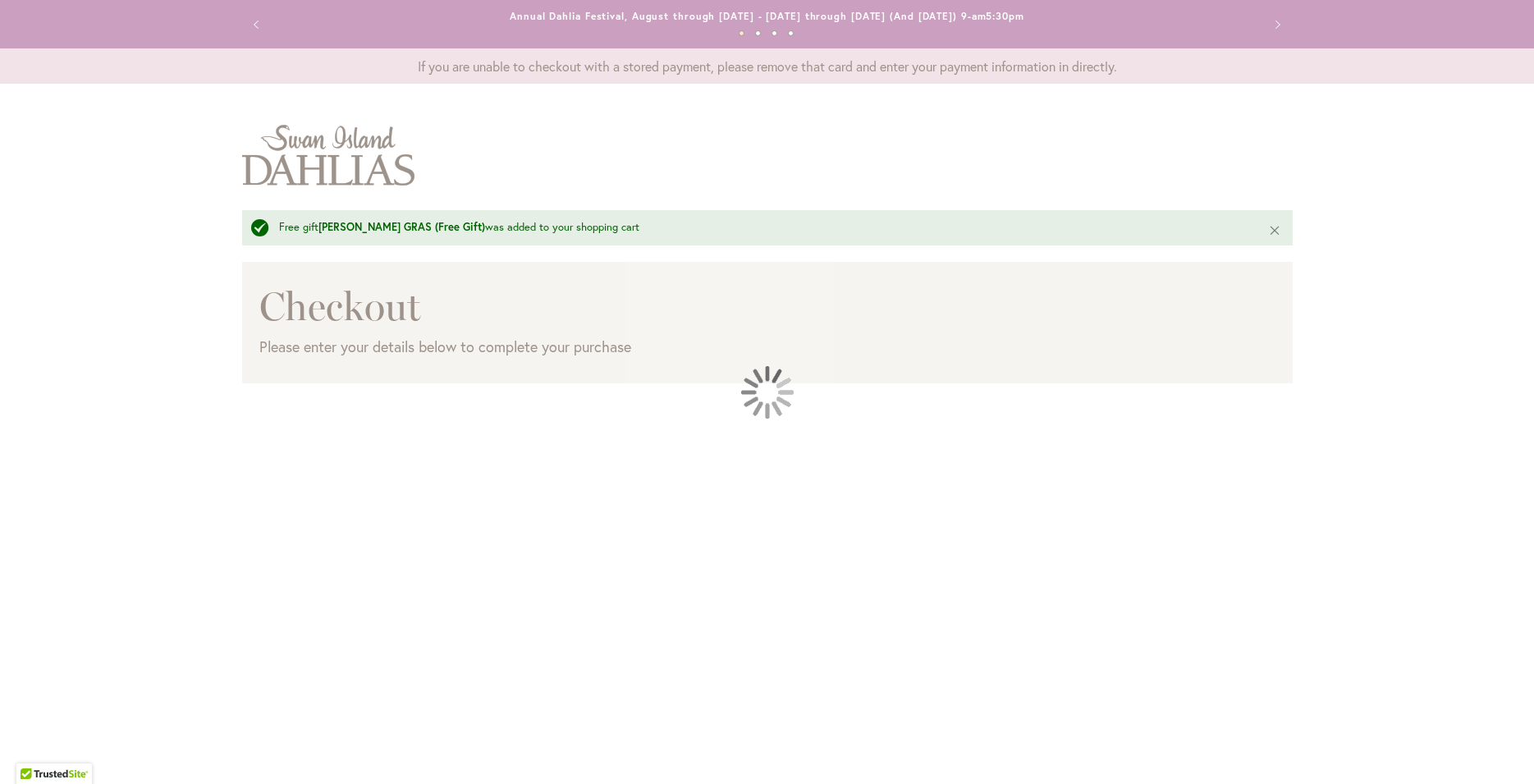
scroll to position [100, 0]
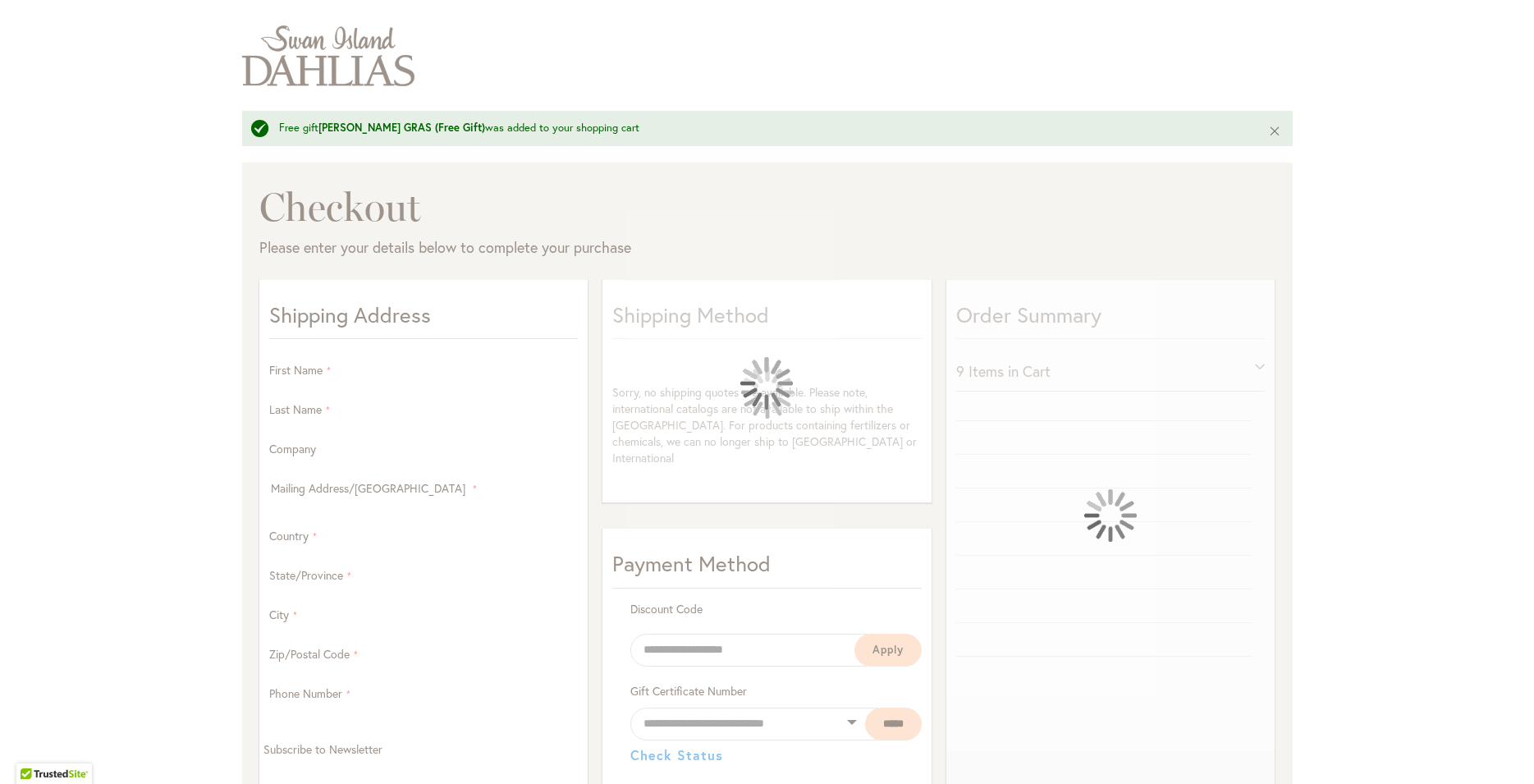
select select "**"
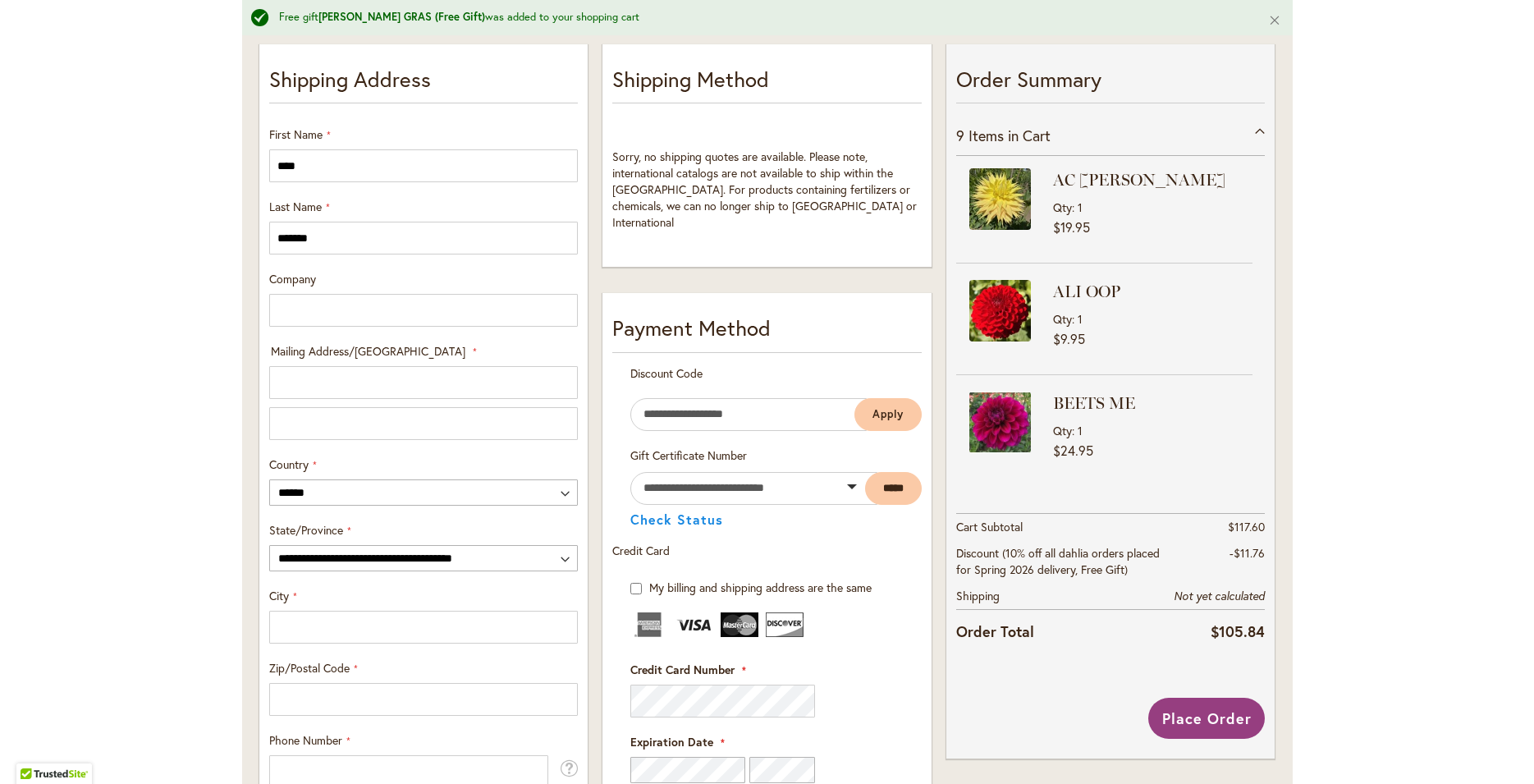
scroll to position [365, 0]
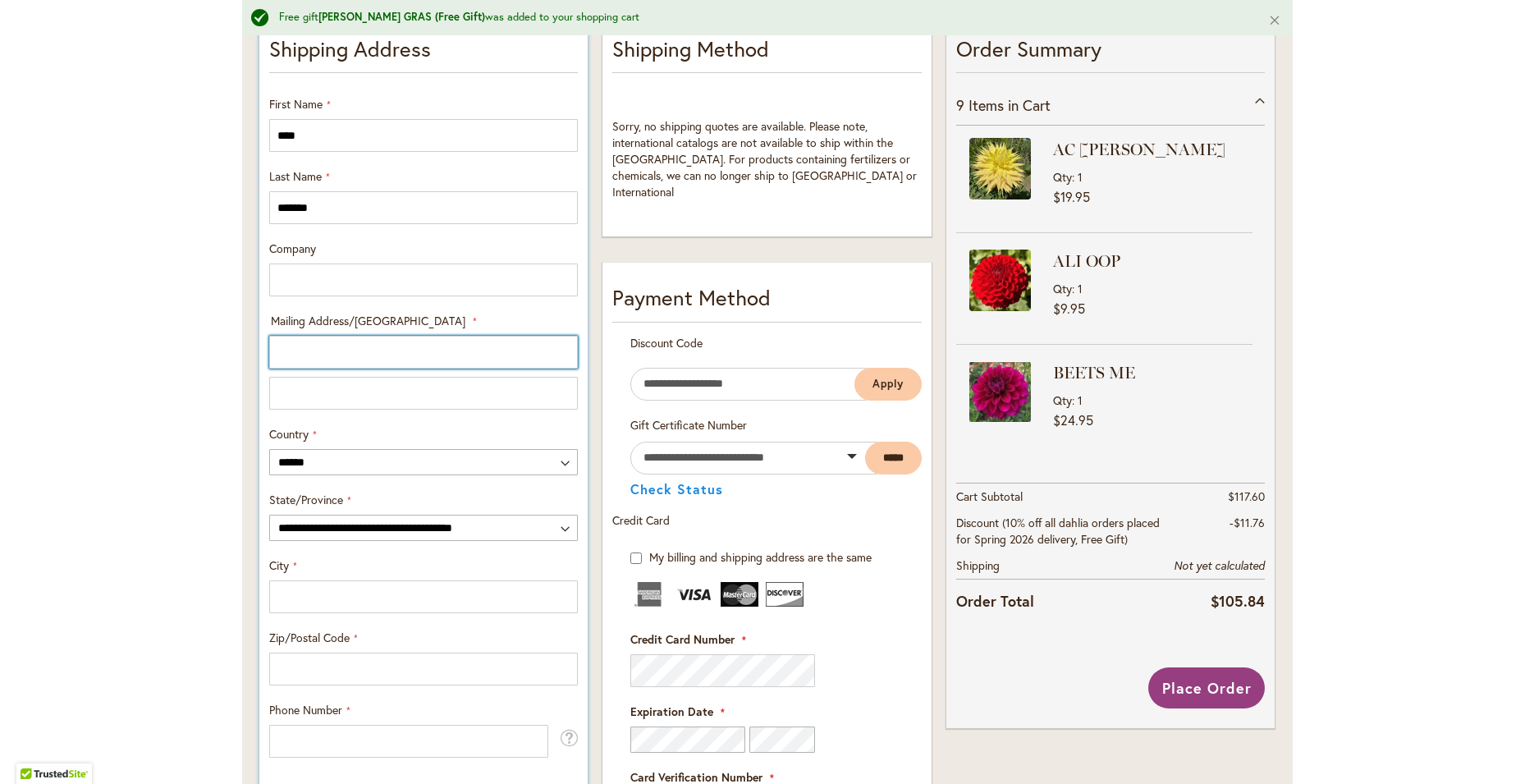
click at [293, 355] on input "Mailing Address/PO BOX: Line 1" at bounding box center [423, 352] width 309 height 33
type input "**********"
select select "**"
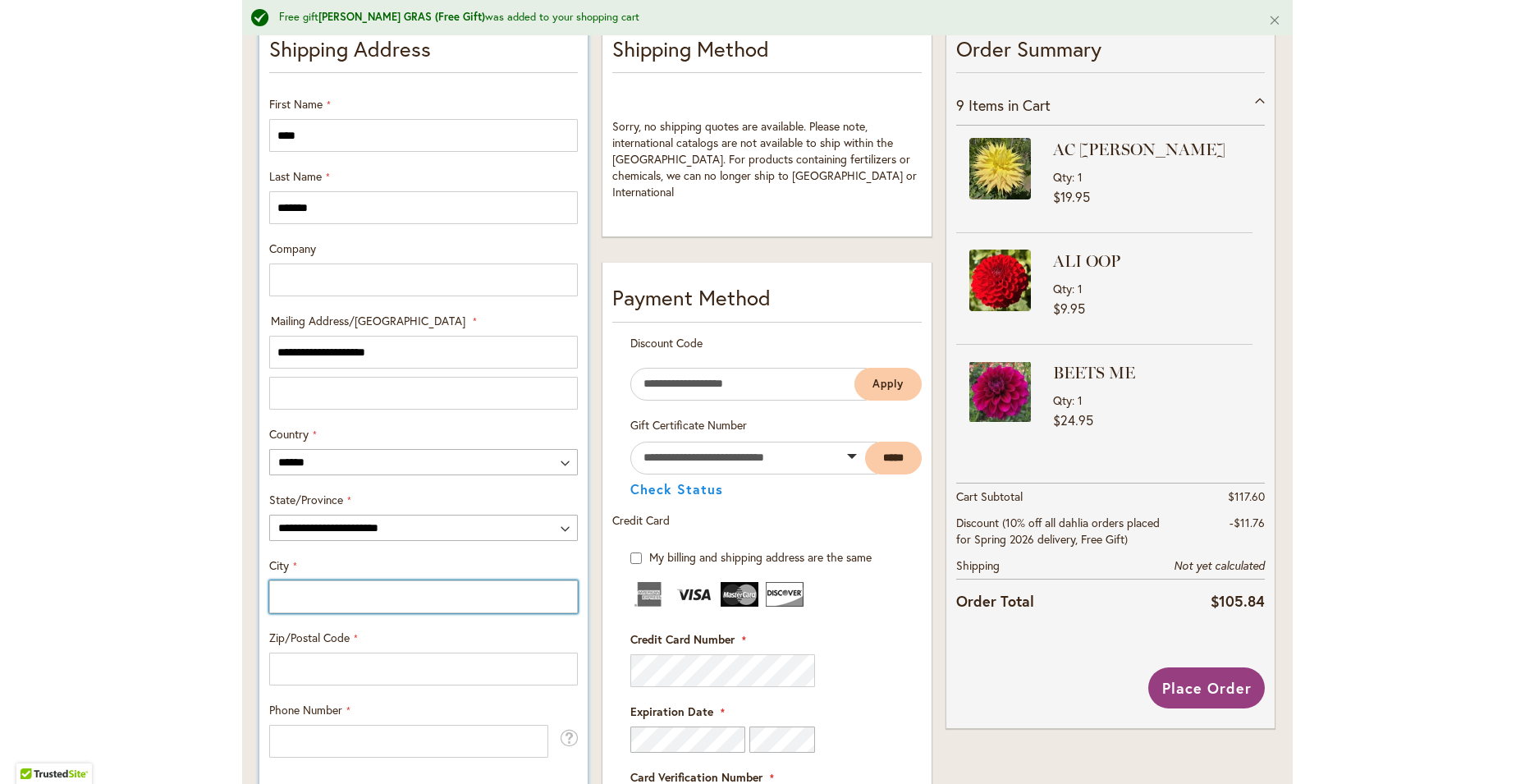
type input "**********"
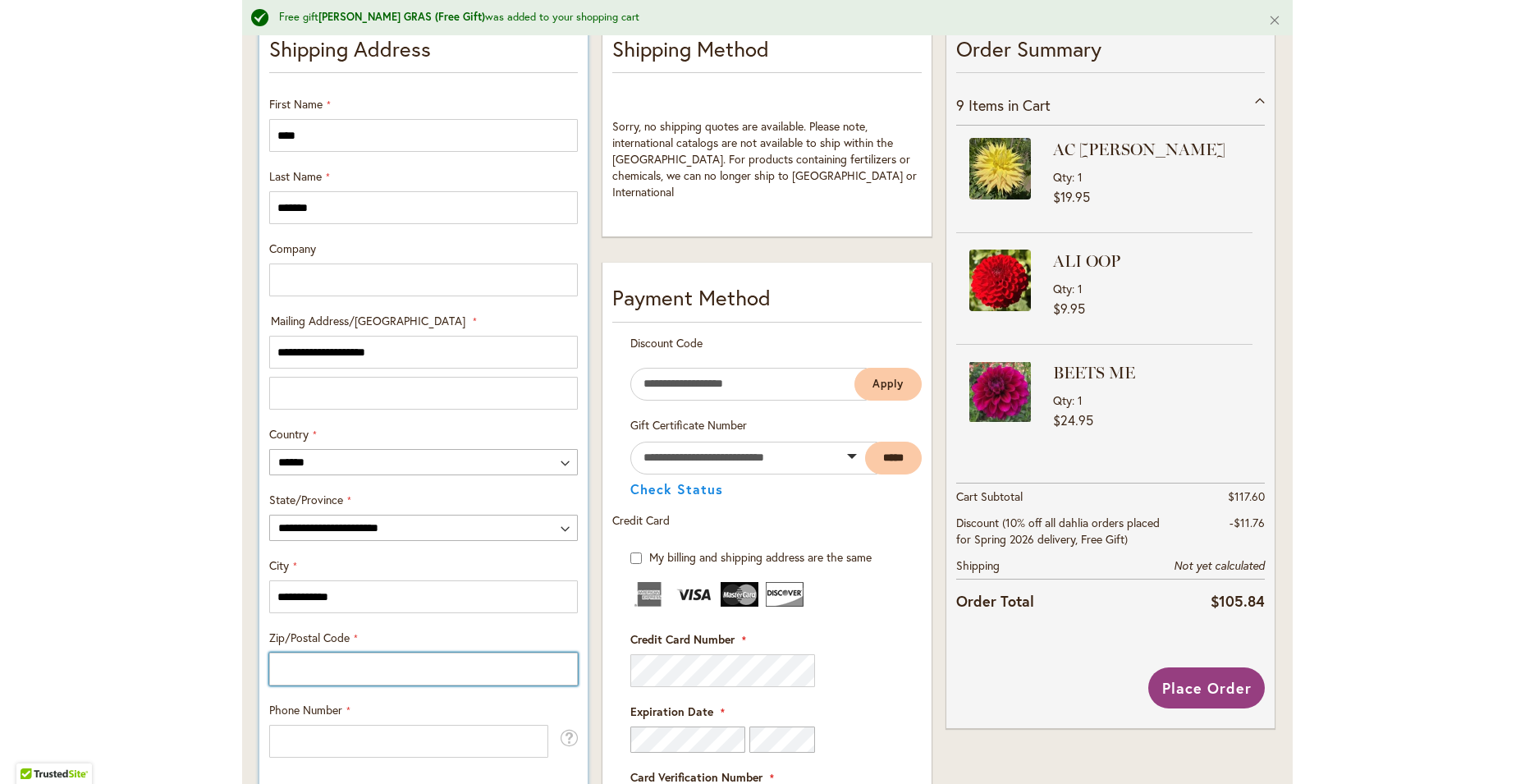
type input "*****"
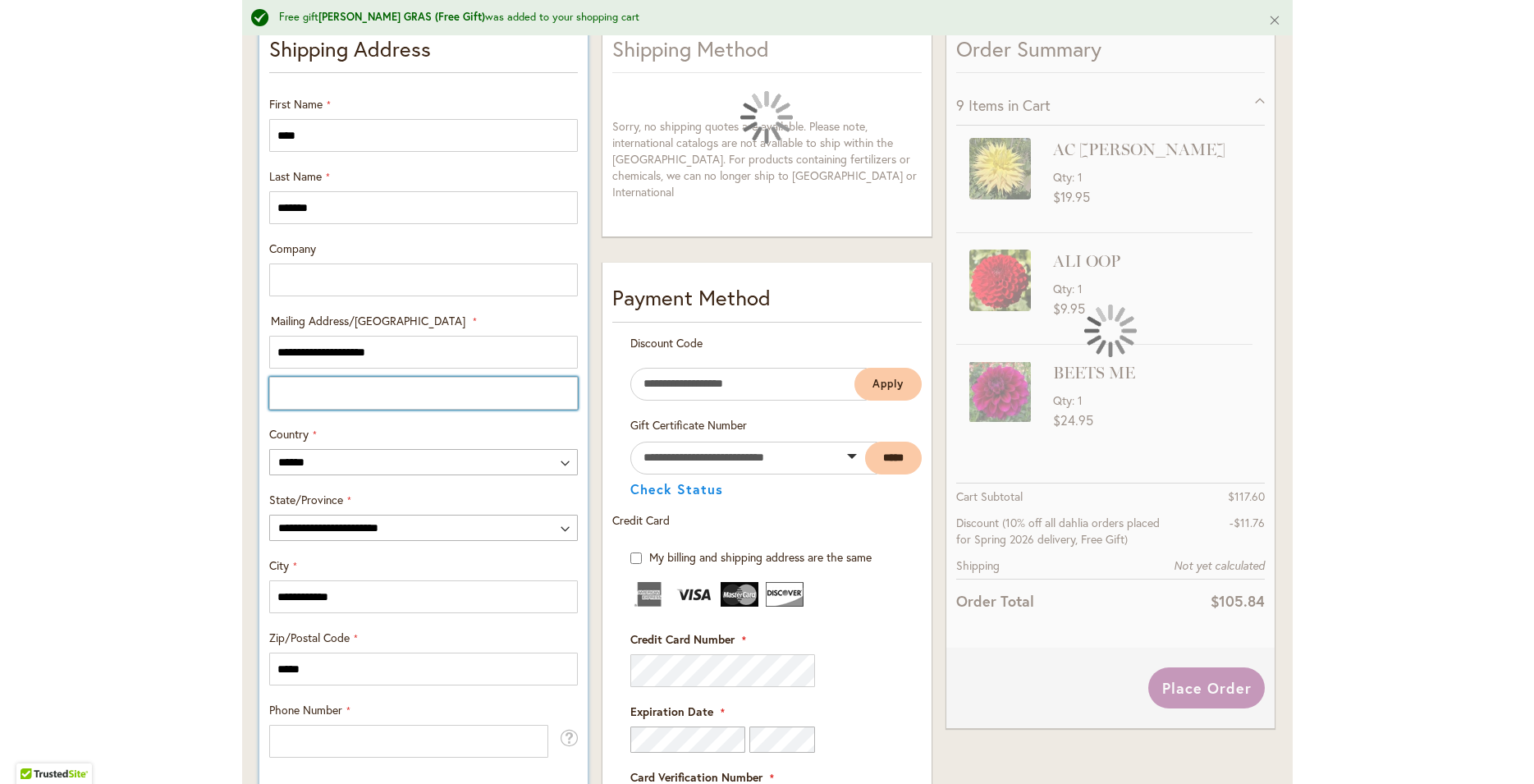
click at [316, 398] on input "Mailing Address/PO BOX: Line 2" at bounding box center [423, 392] width 309 height 33
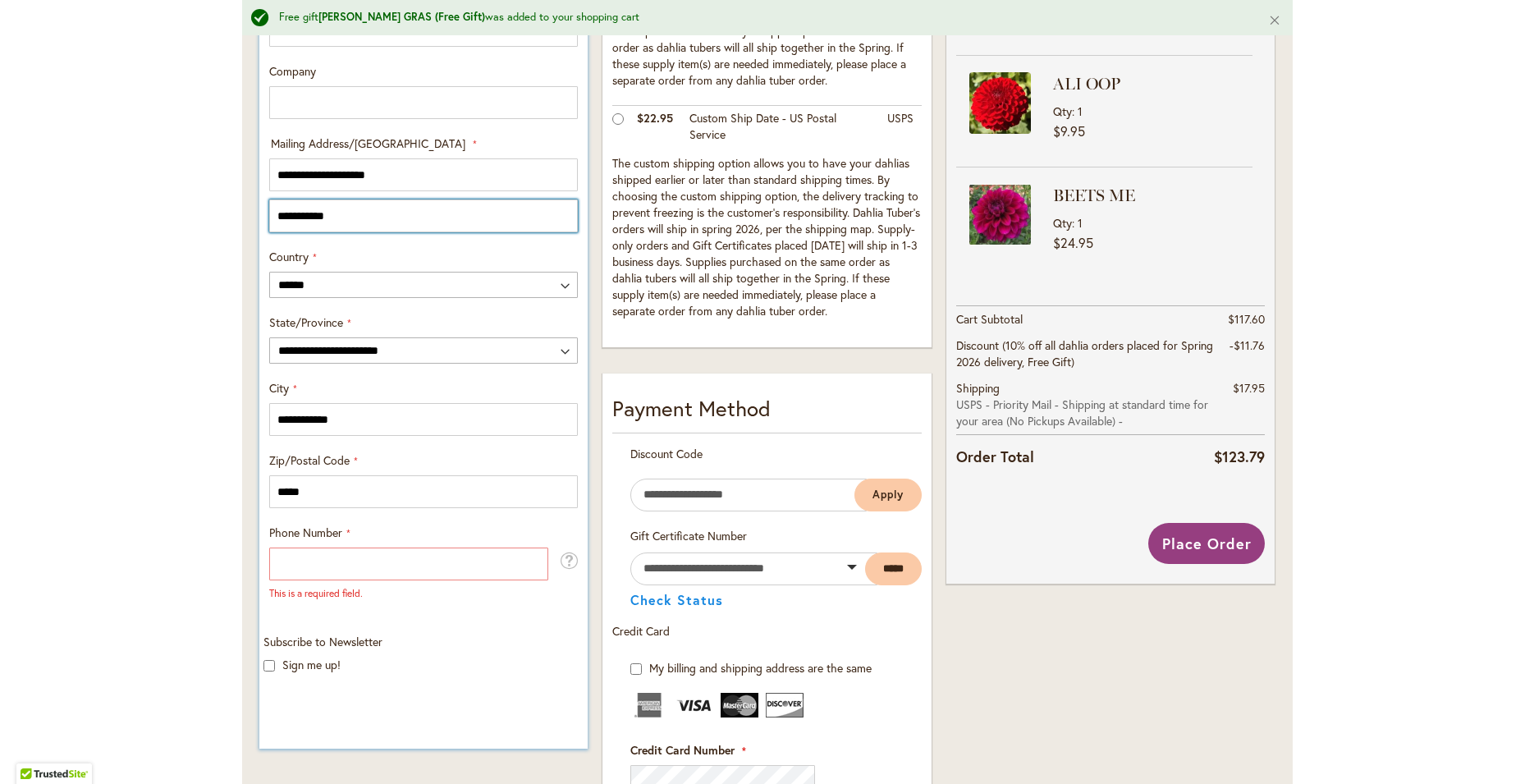
scroll to position [631, 0]
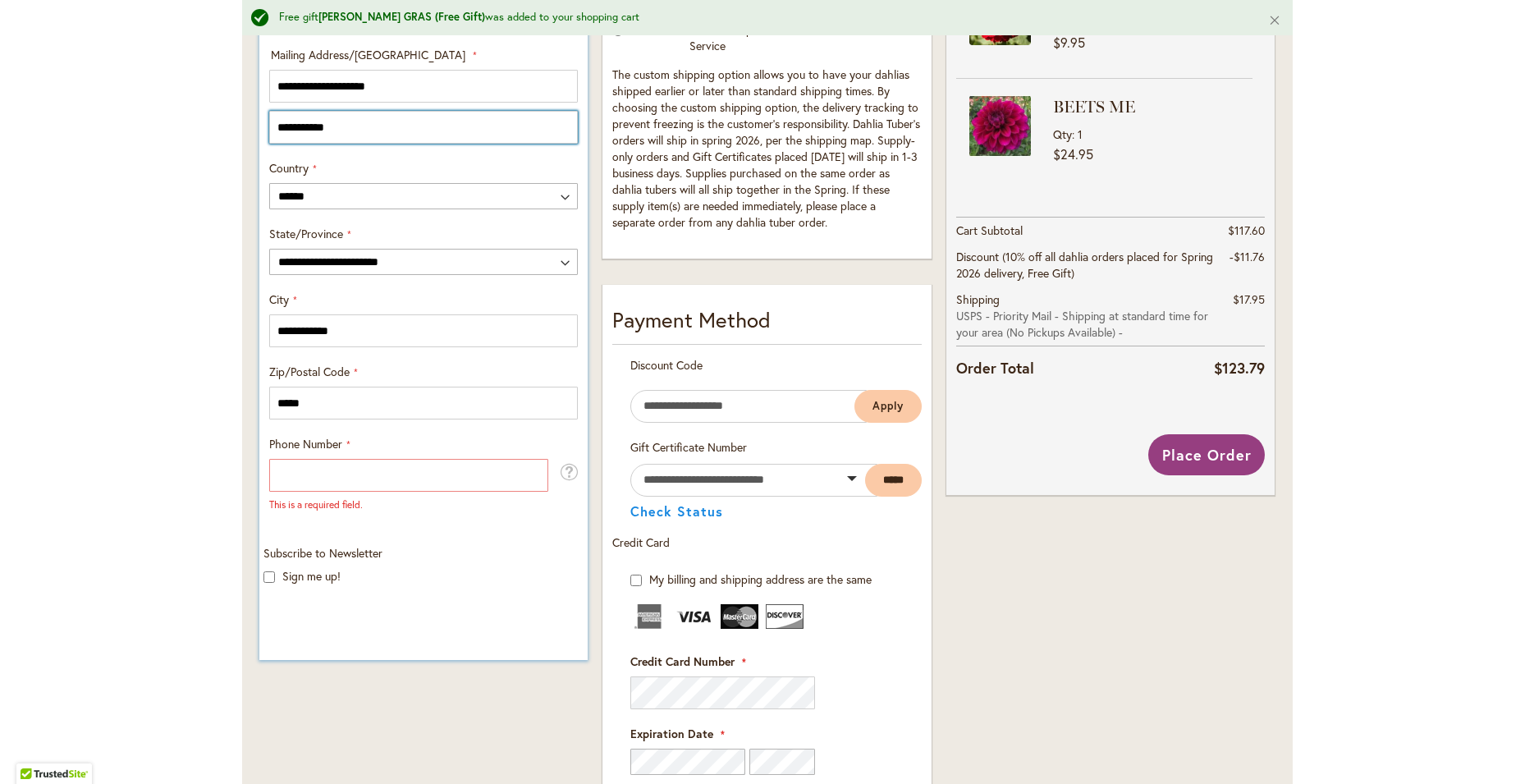
type input "**********"
click at [326, 471] on input "Phone Number" at bounding box center [408, 474] width 279 height 33
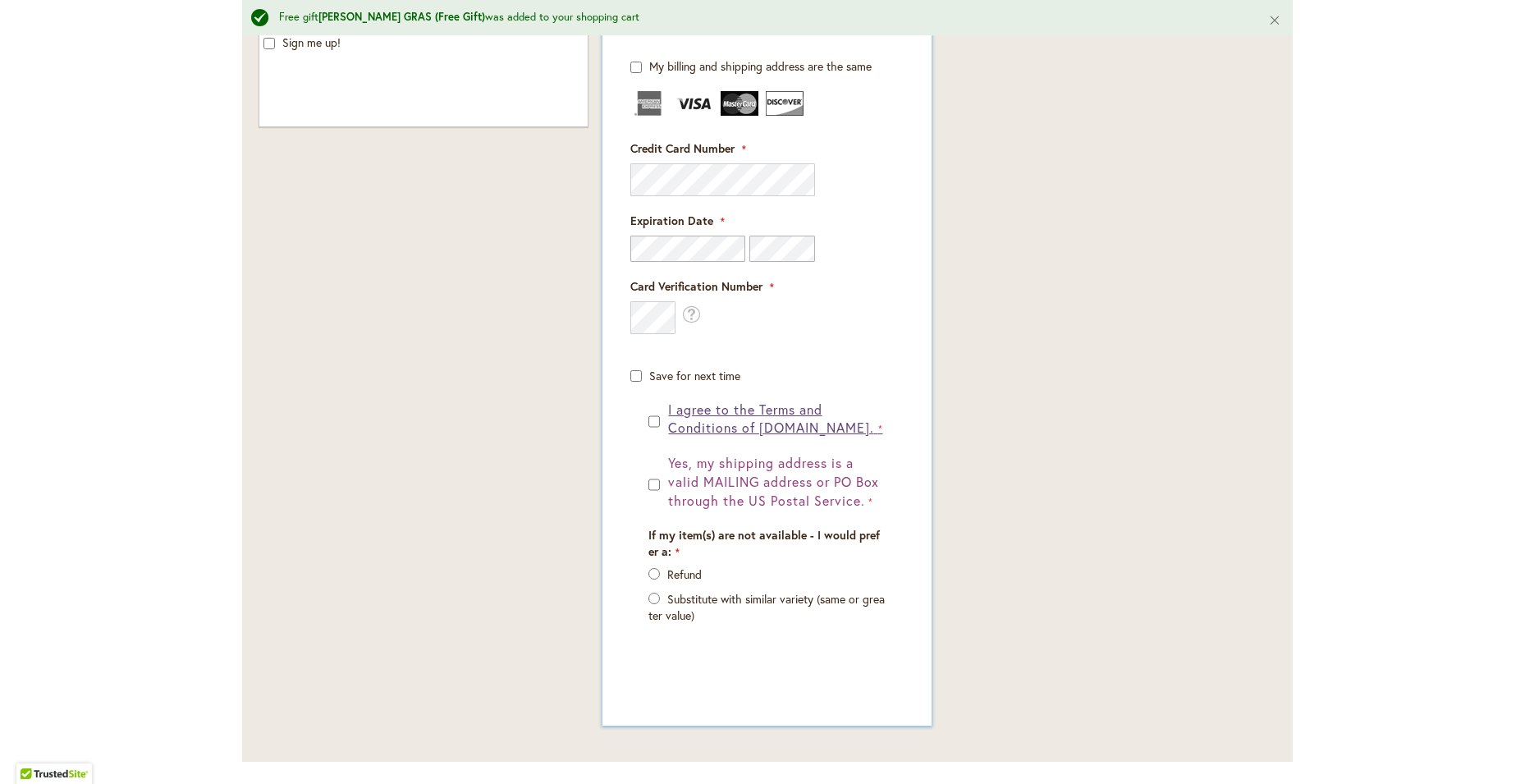
scroll to position [1163, 0]
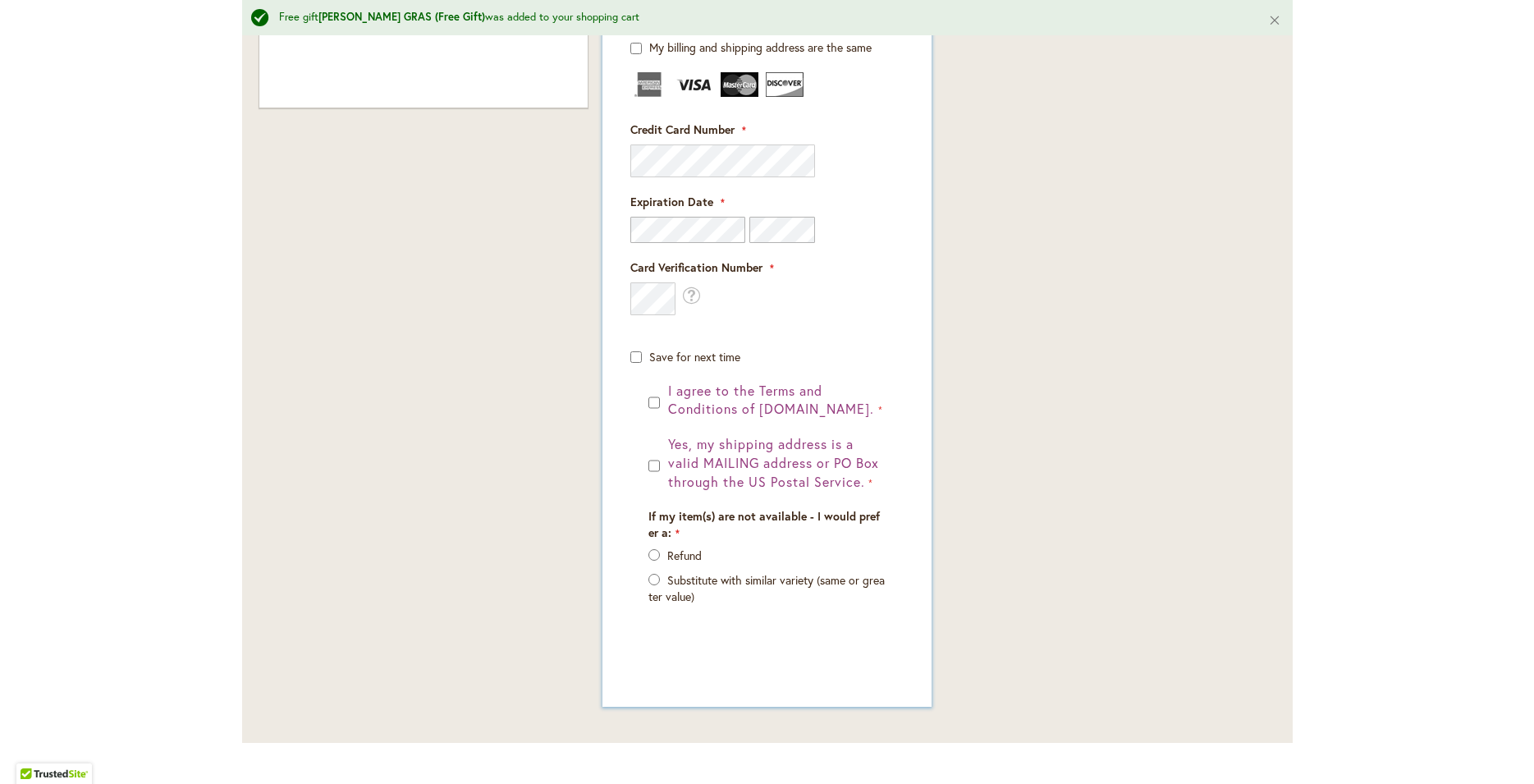
type input "**********"
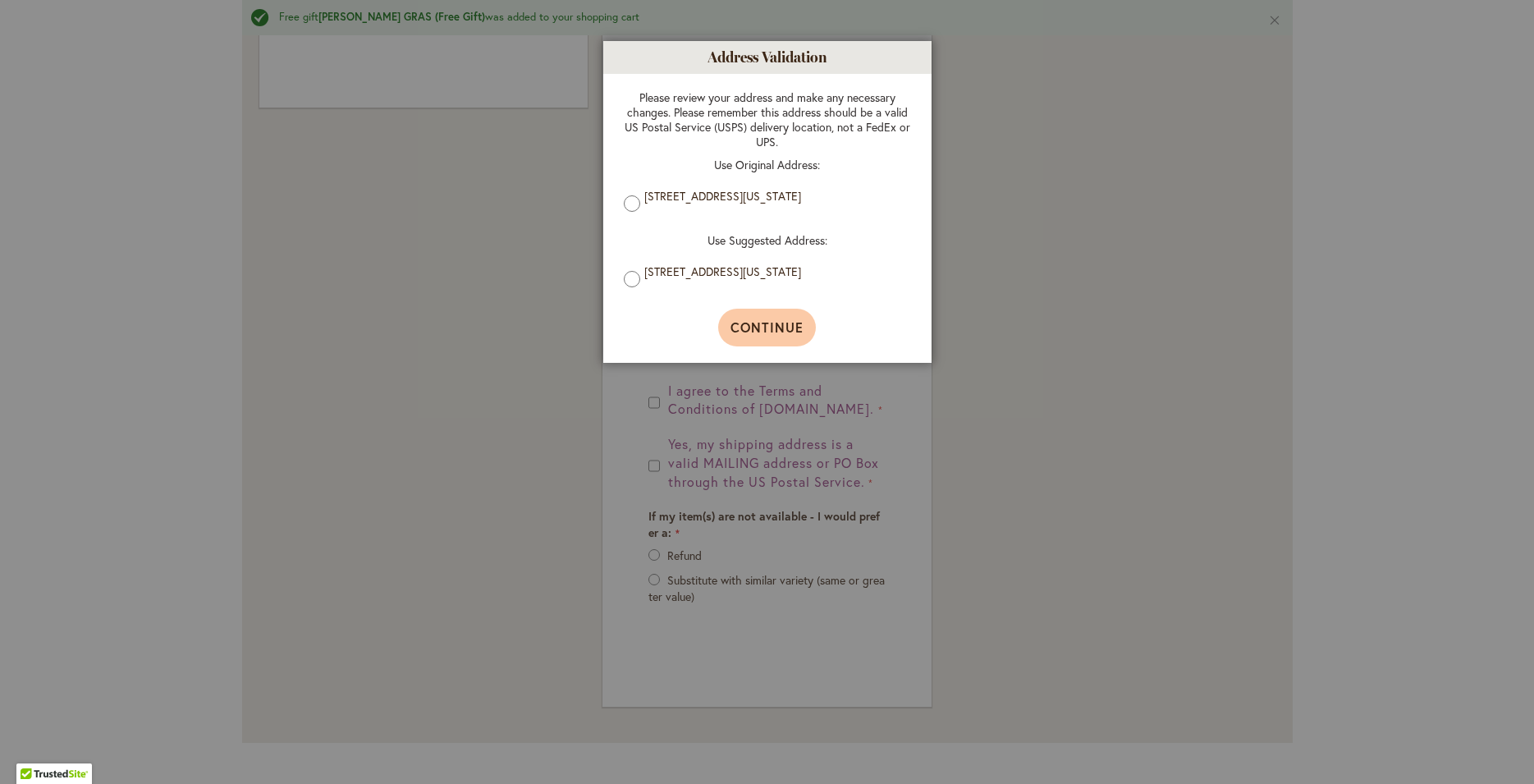
click at [778, 329] on span "Continue" at bounding box center [767, 327] width 73 height 18
type input "**********"
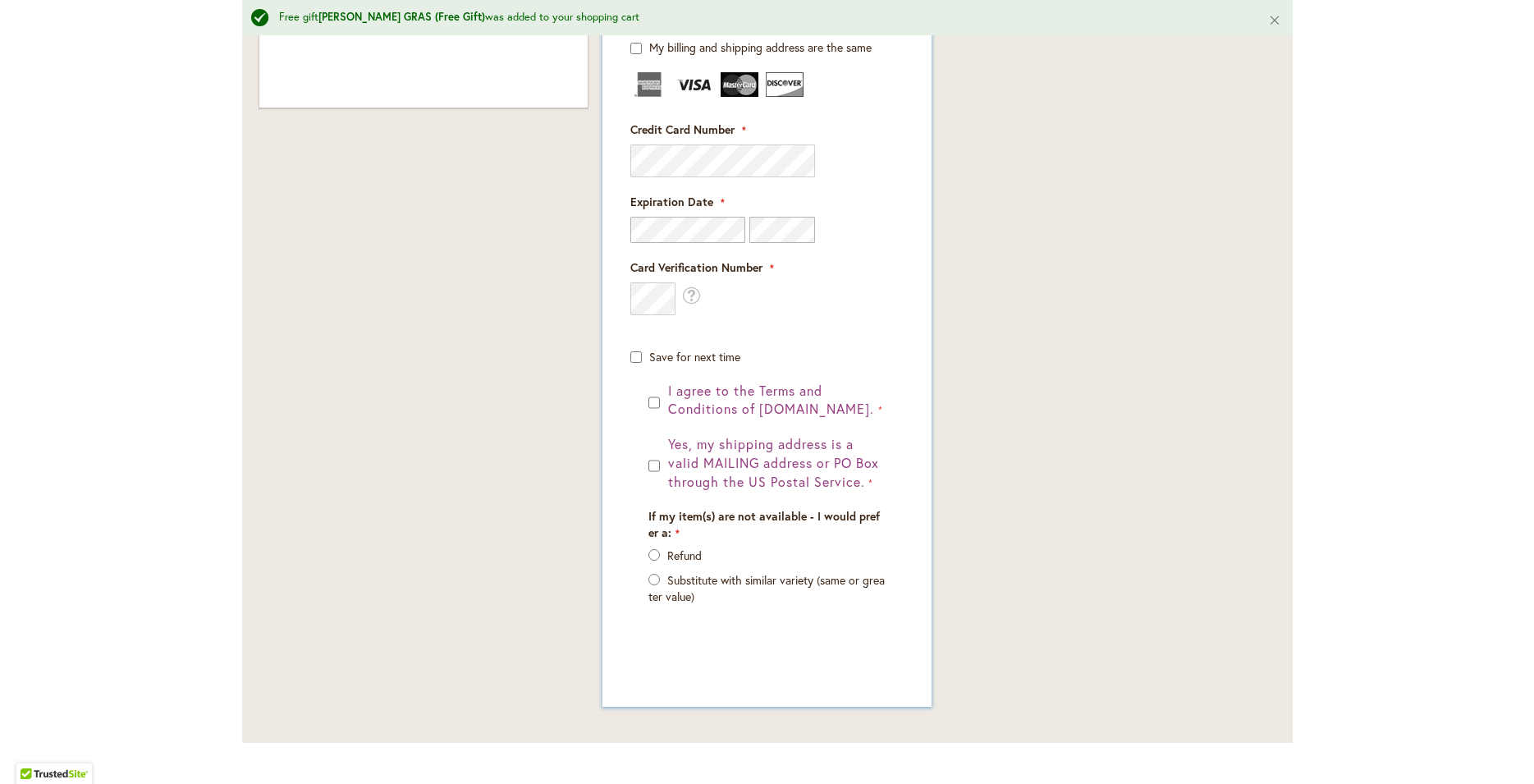
click at [895, 227] on div at bounding box center [767, 230] width 273 height 26
click at [842, 169] on div at bounding box center [767, 161] width 273 height 33
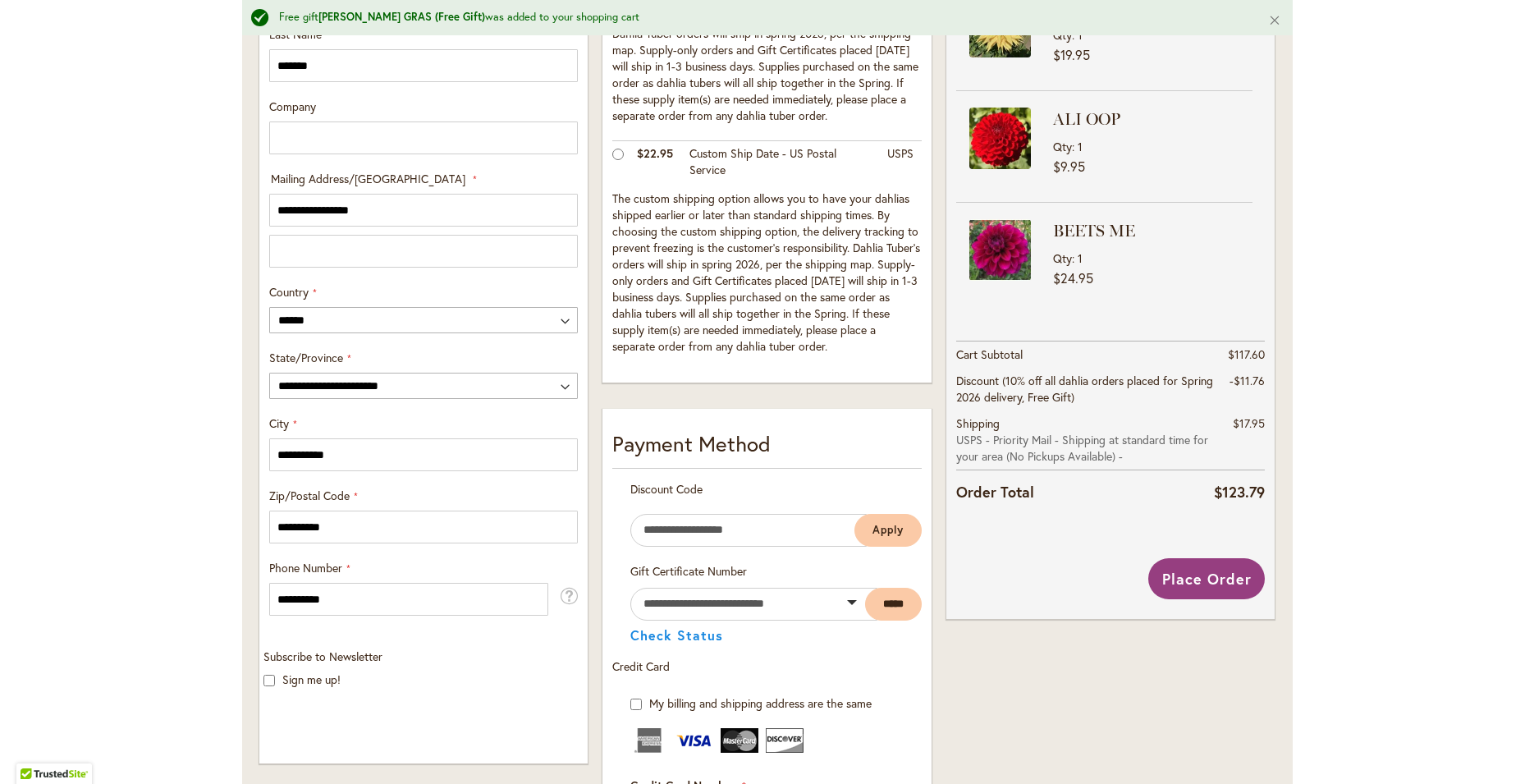
scroll to position [598, 0]
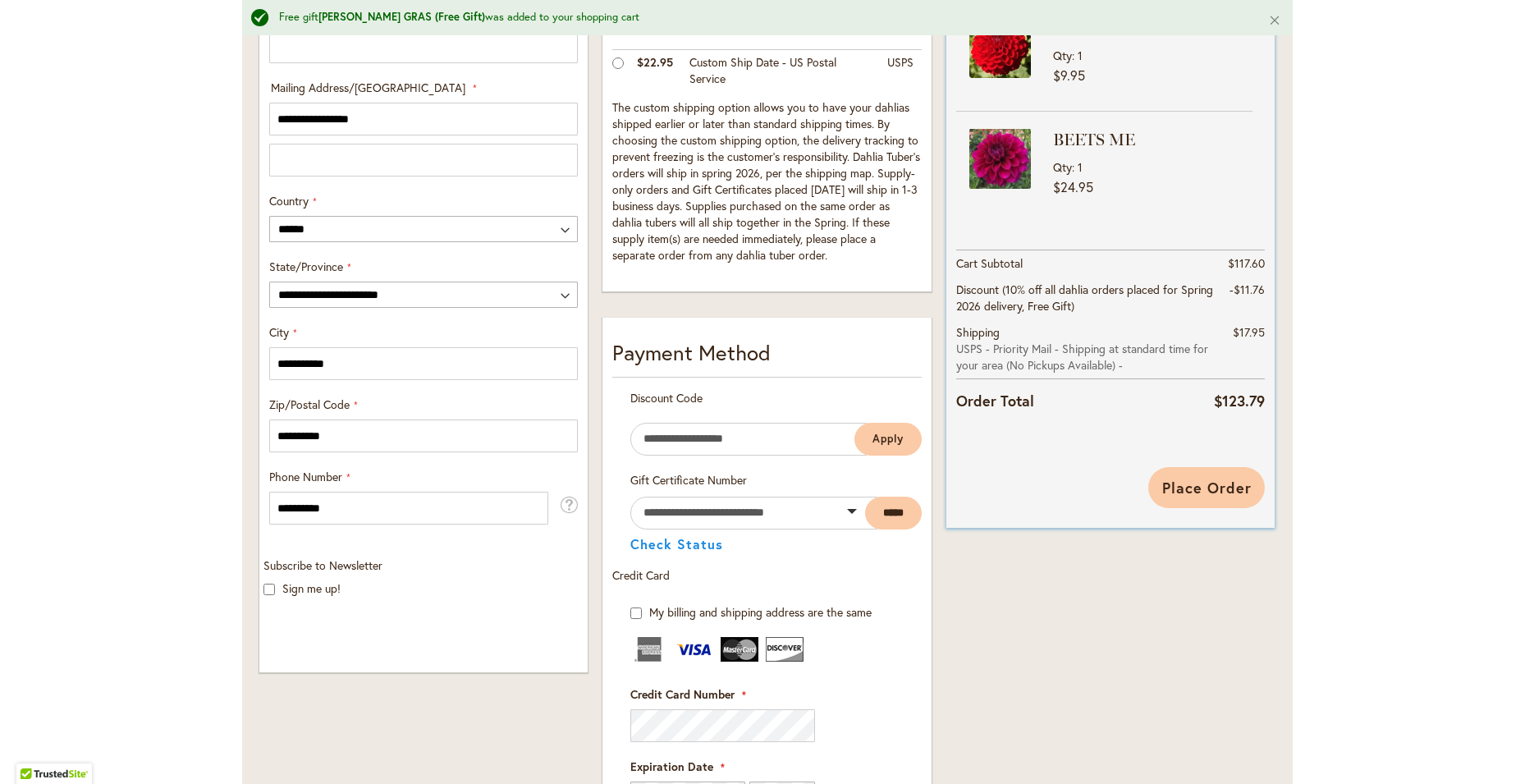
click at [1215, 487] on span "Place Order" at bounding box center [1207, 488] width 89 height 19
